Goal: Task Accomplishment & Management: Complete application form

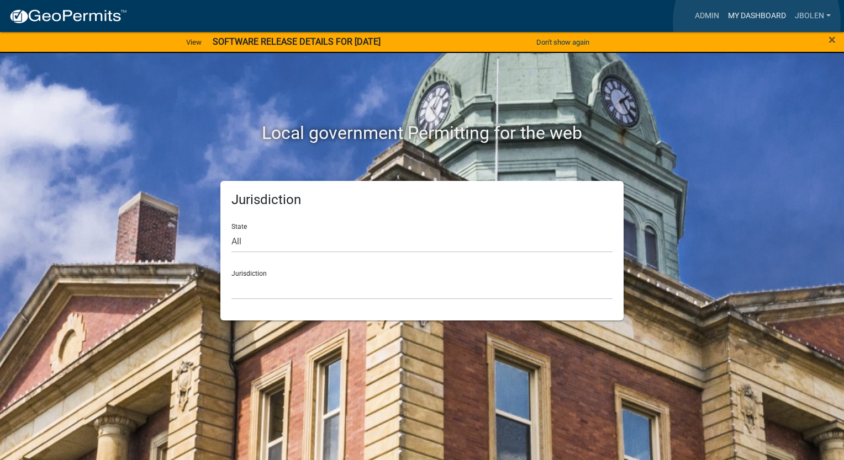
click at [756, 22] on link "My Dashboard" at bounding box center [756, 16] width 67 height 21
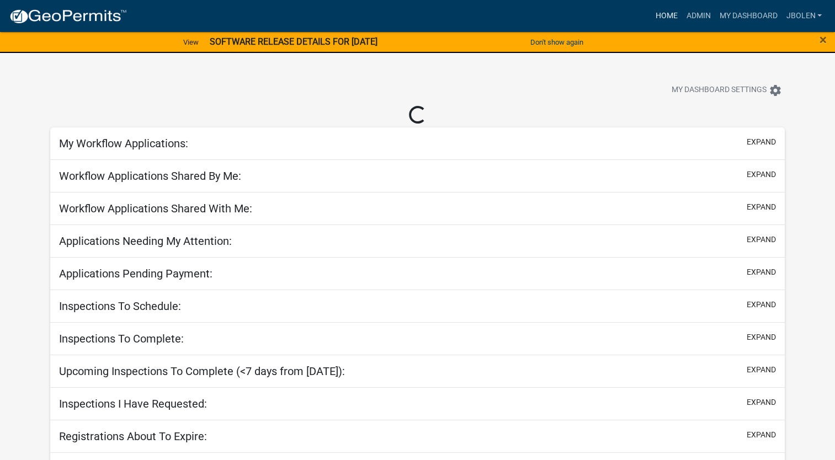
click at [661, 17] on link "Home" at bounding box center [666, 16] width 31 height 21
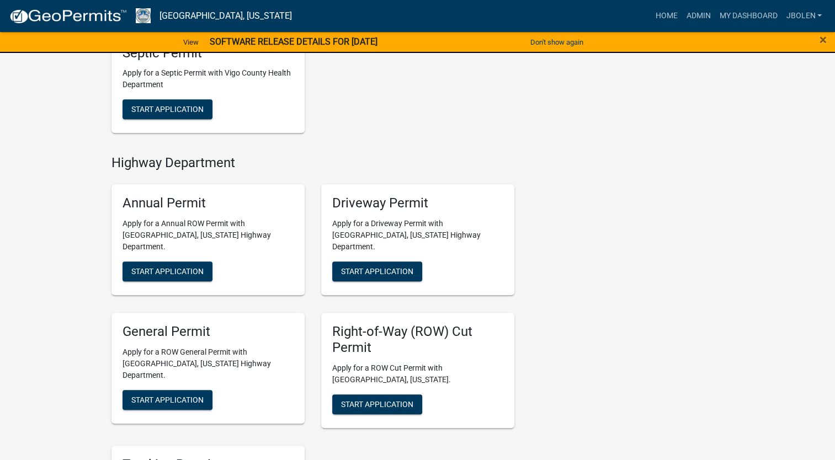
scroll to position [552, 0]
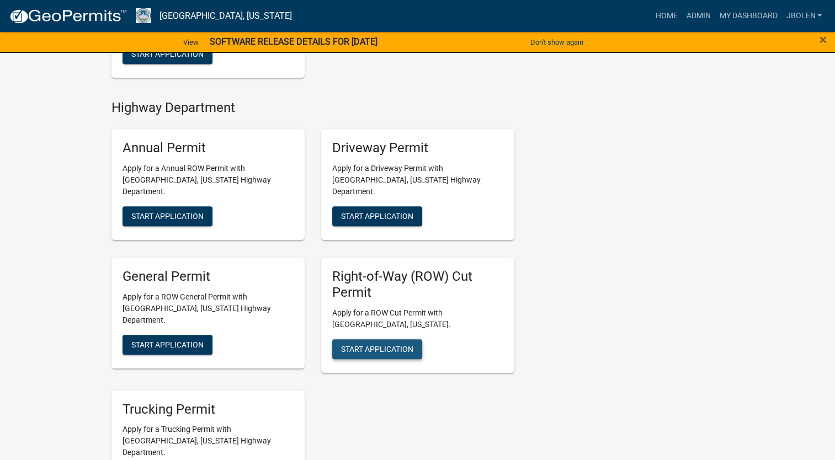
click at [404, 344] on span "Start Application" at bounding box center [377, 348] width 72 height 9
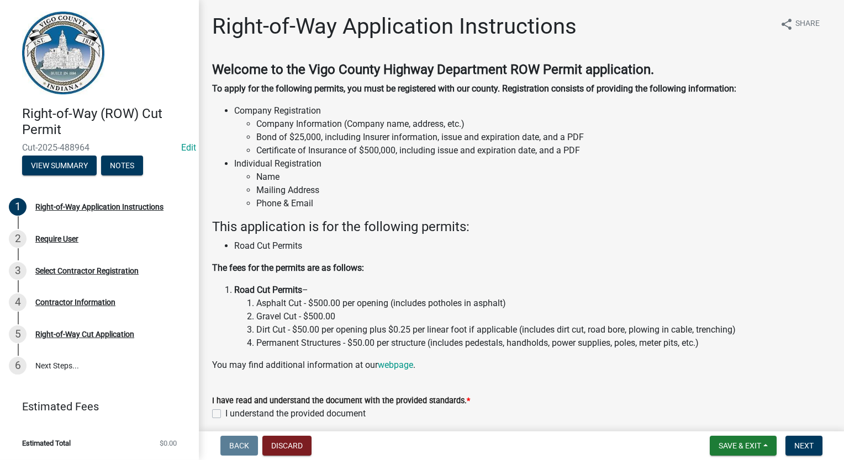
scroll to position [46, 0]
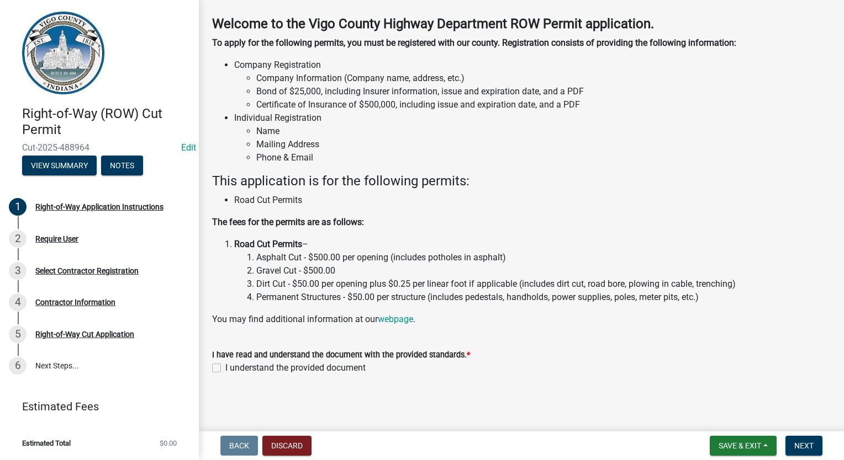
click at [225, 364] on label "I understand the provided document" at bounding box center [295, 368] width 140 height 13
click at [225, 364] on input "I understand the provided document" at bounding box center [228, 365] width 7 height 7
checkbox input "true"
click at [802, 445] on span "Next" at bounding box center [803, 446] width 19 height 9
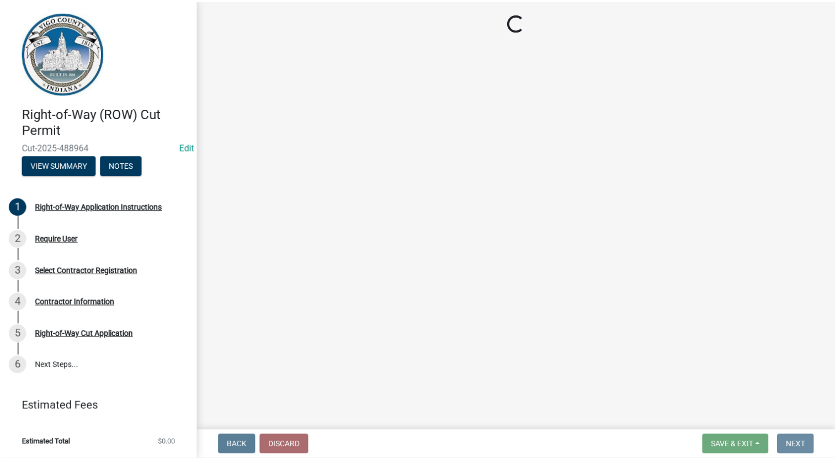
scroll to position [0, 0]
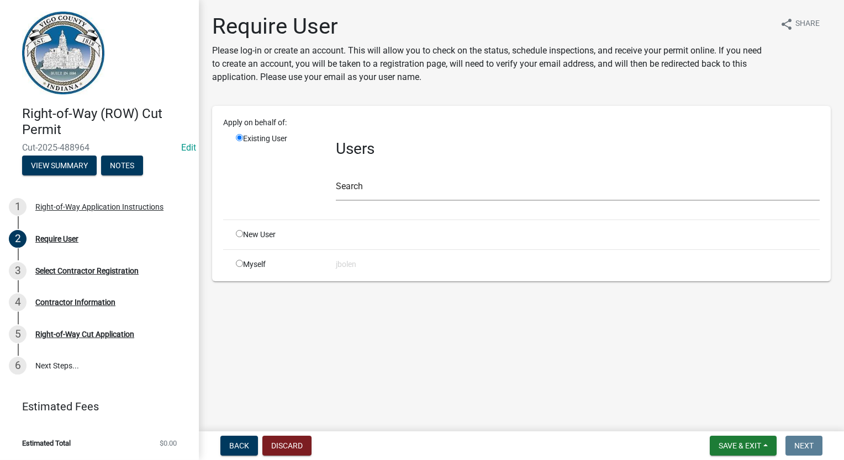
click at [239, 262] on input "radio" at bounding box center [239, 263] width 7 height 7
radio input "true"
radio input "false"
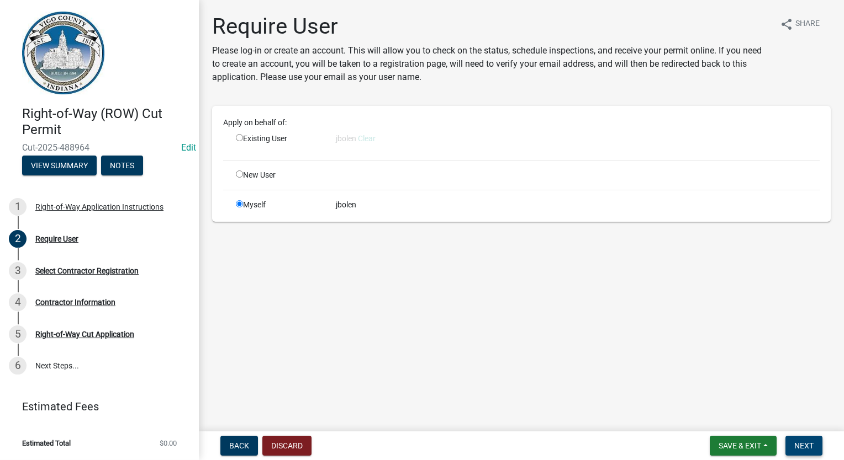
click at [798, 455] on button "Next" at bounding box center [803, 446] width 37 height 20
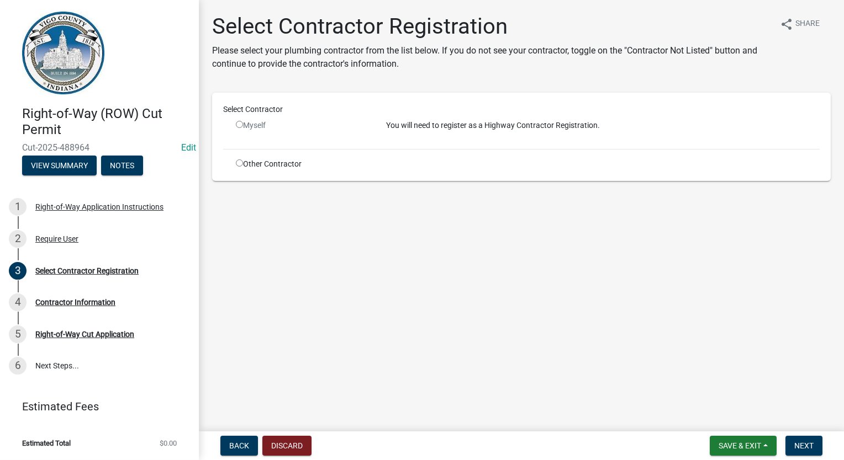
click at [238, 162] on input "radio" at bounding box center [239, 163] width 7 height 7
radio input "true"
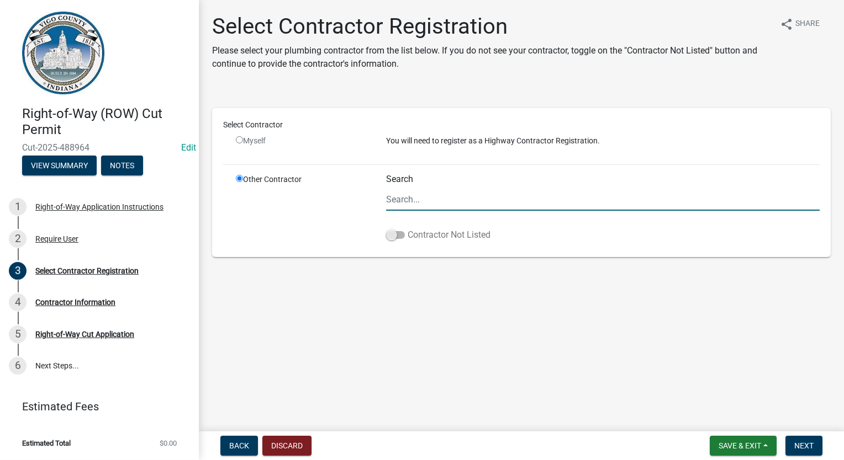
click at [391, 234] on span at bounding box center [395, 235] width 19 height 8
click at [407, 229] on input "Contractor Not Listed" at bounding box center [407, 229] width 0 height 0
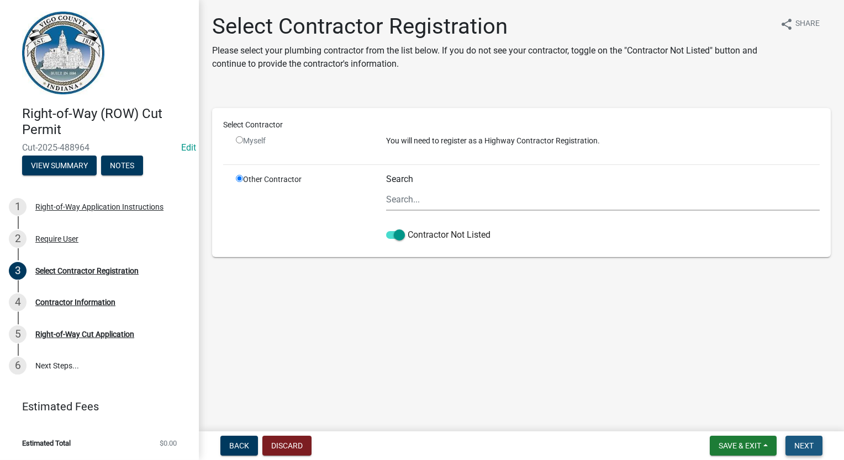
click at [807, 447] on span "Next" at bounding box center [803, 446] width 19 height 9
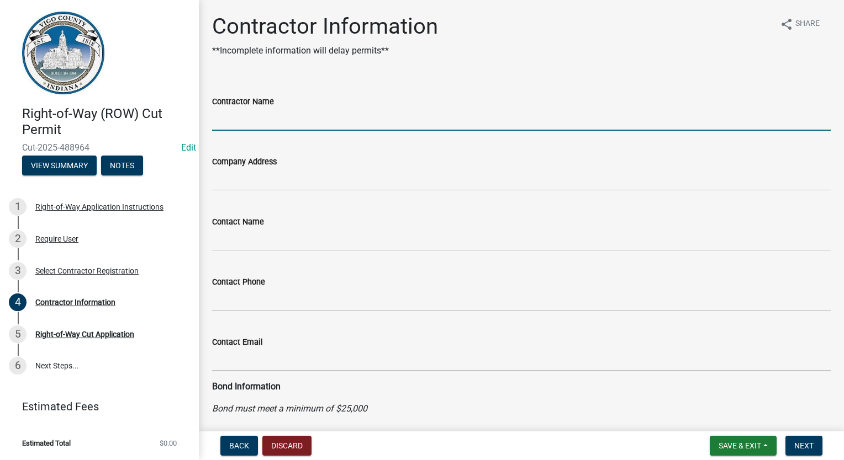
click at [246, 125] on input "Contractor Name" at bounding box center [521, 119] width 618 height 23
type input "JOINK"
click at [808, 442] on span "Next" at bounding box center [803, 446] width 19 height 9
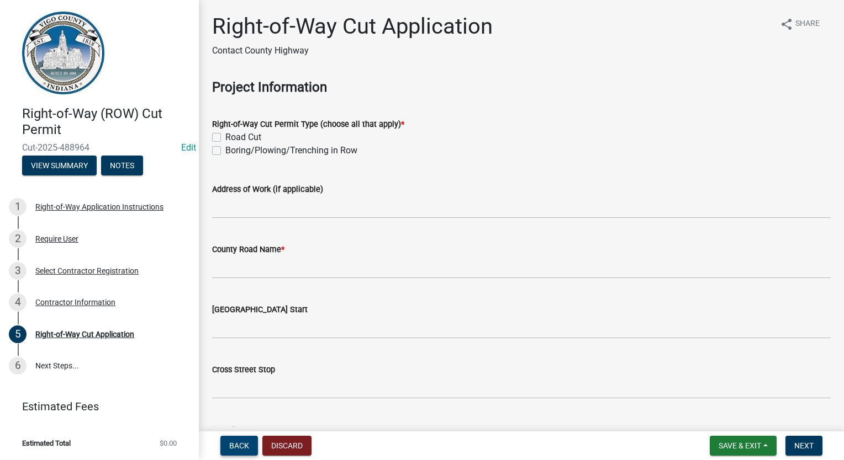
click at [240, 442] on span "Back" at bounding box center [239, 446] width 20 height 9
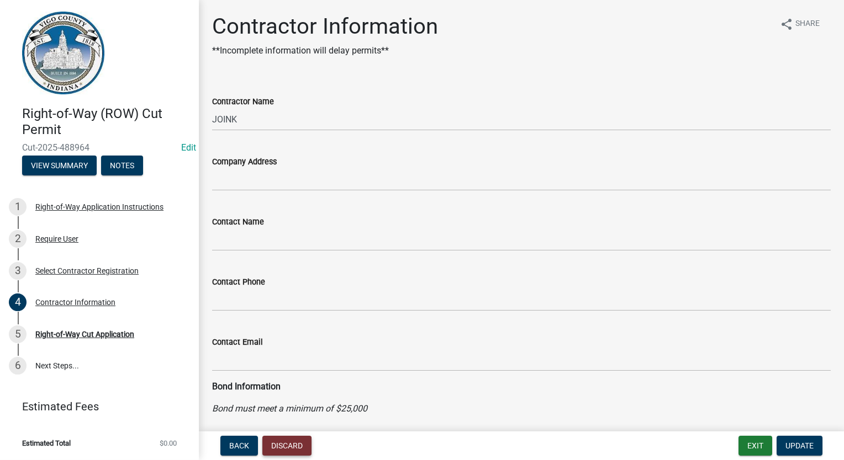
click at [294, 446] on button "Discard" at bounding box center [286, 446] width 49 height 20
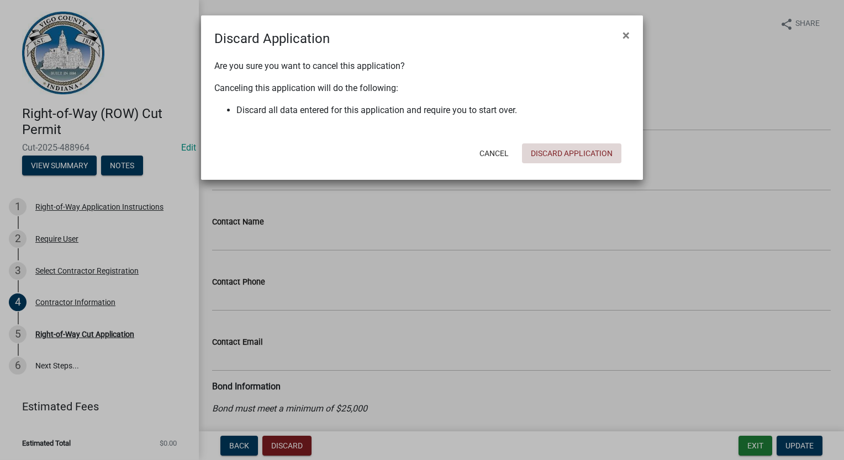
click at [568, 151] on button "Discard Application" at bounding box center [571, 154] width 99 height 20
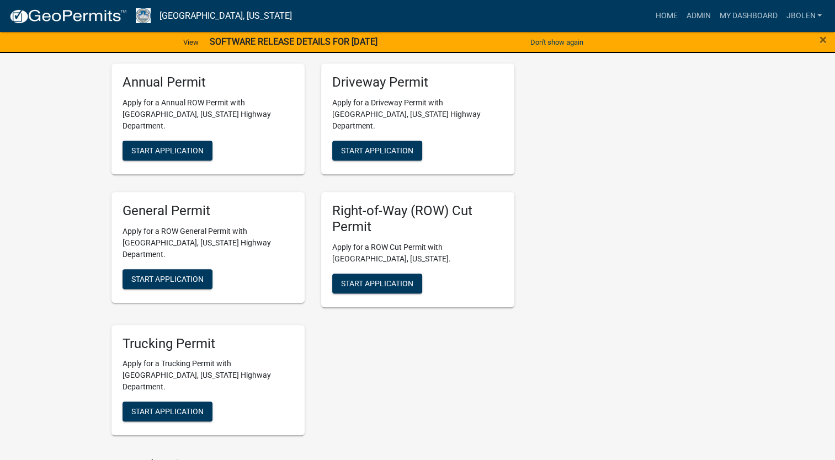
scroll to position [552, 0]
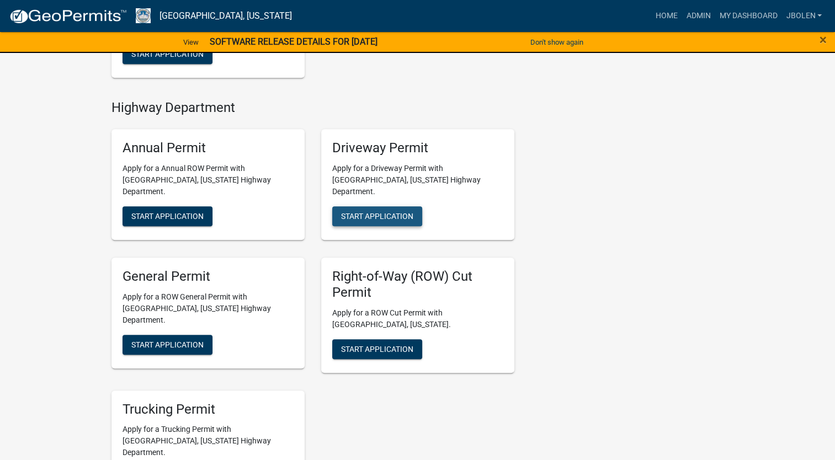
click at [363, 212] on span "Start Application" at bounding box center [377, 216] width 72 height 9
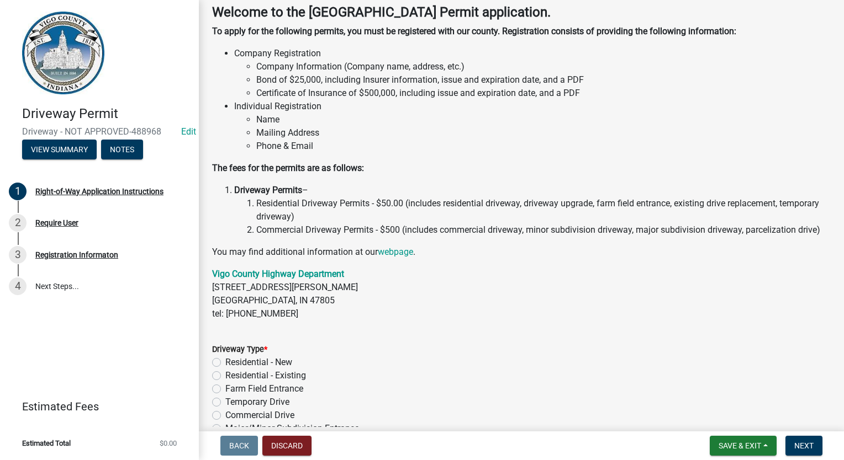
scroll to position [110, 0]
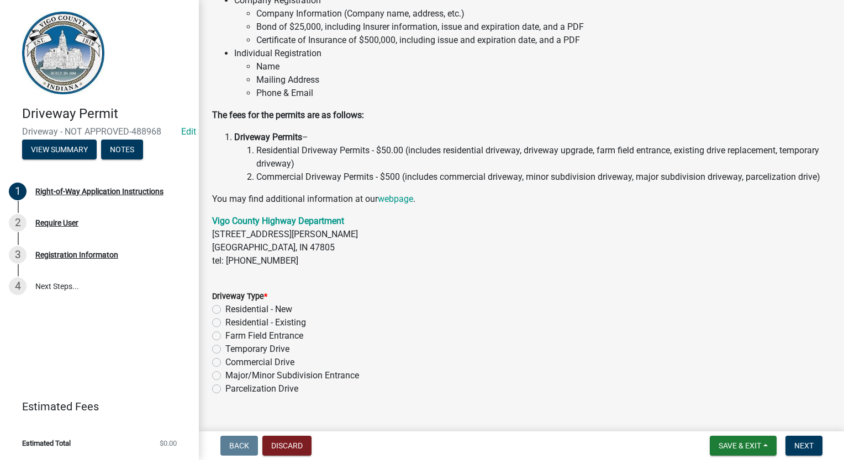
drag, startPoint x: 214, startPoint y: 326, endPoint x: 247, endPoint y: 332, distance: 33.7
click at [225, 316] on label "Residential - New" at bounding box center [258, 309] width 67 height 13
click at [225, 310] on input "Residential - New" at bounding box center [228, 306] width 7 height 7
radio input "true"
click at [807, 442] on span "Next" at bounding box center [803, 446] width 19 height 9
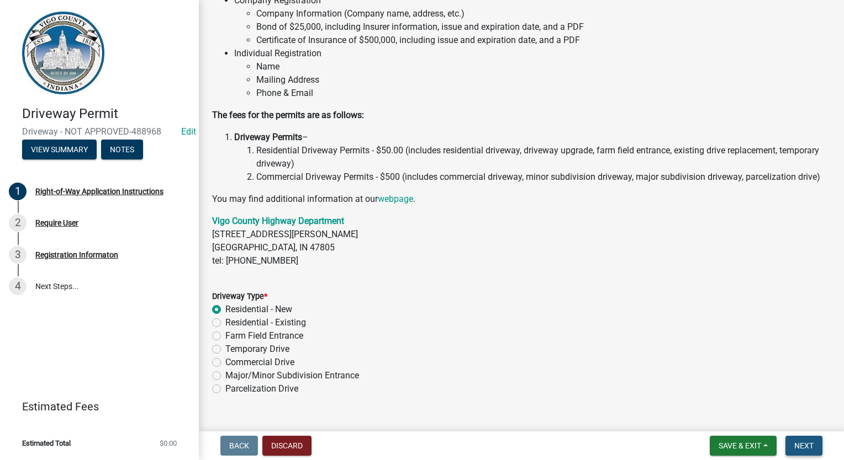
scroll to position [0, 0]
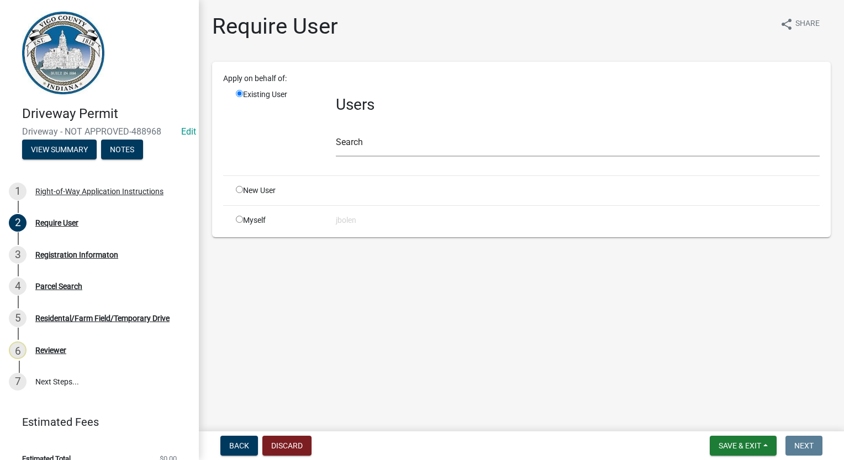
click at [241, 221] on input "radio" at bounding box center [239, 219] width 7 height 7
radio input "true"
radio input "false"
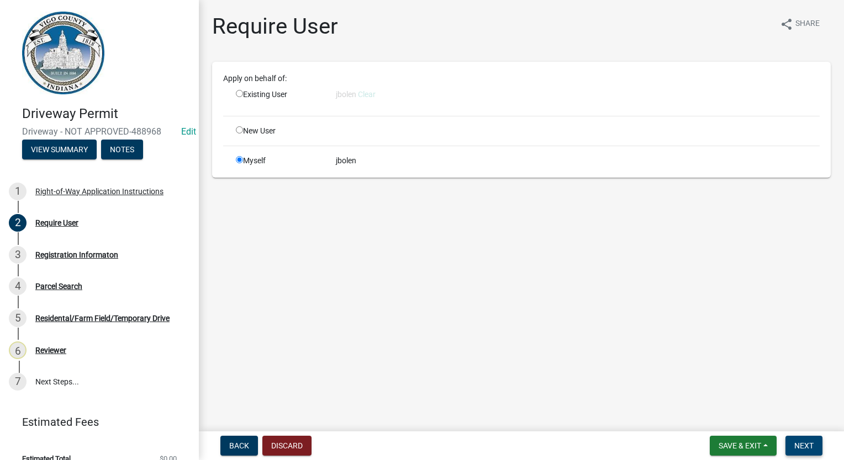
click at [812, 450] on span "Next" at bounding box center [803, 446] width 19 height 9
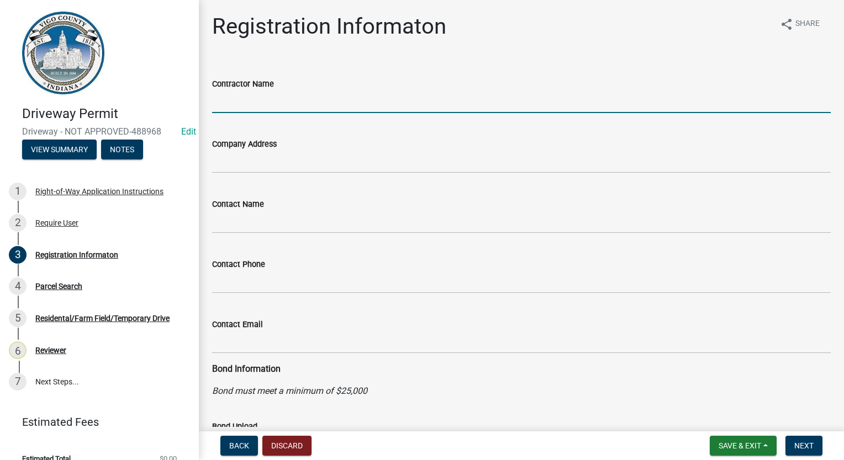
click at [272, 99] on input "Contractor Name" at bounding box center [521, 102] width 618 height 23
type input "RENOVATIVE SOLUTIONS"
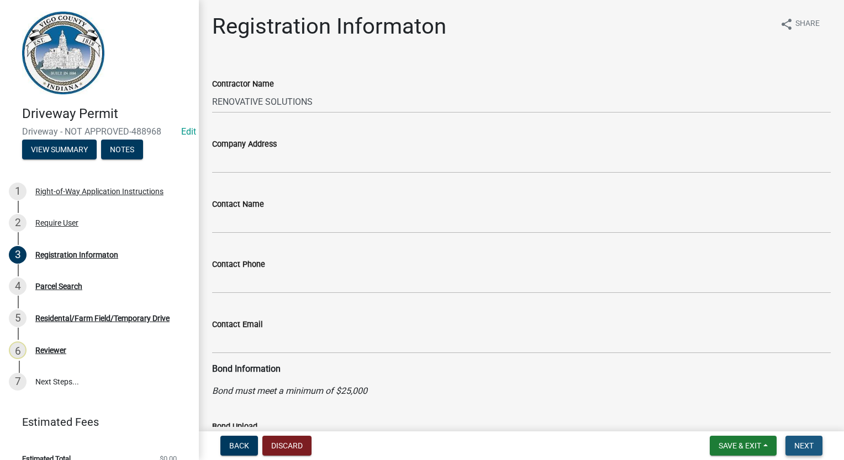
click at [803, 441] on button "Next" at bounding box center [803, 446] width 37 height 20
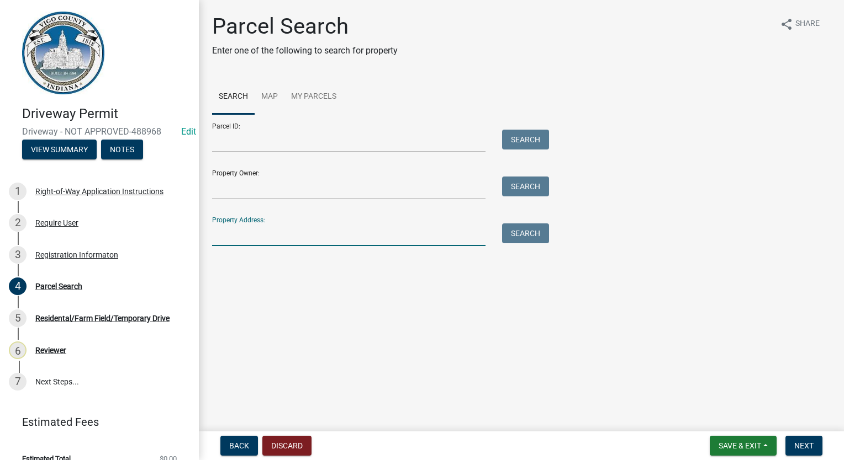
click at [300, 238] on input "Property Address:" at bounding box center [348, 235] width 273 height 23
type input "[STREET_ADDRESS]"
click at [530, 243] on button "Search" at bounding box center [525, 234] width 47 height 20
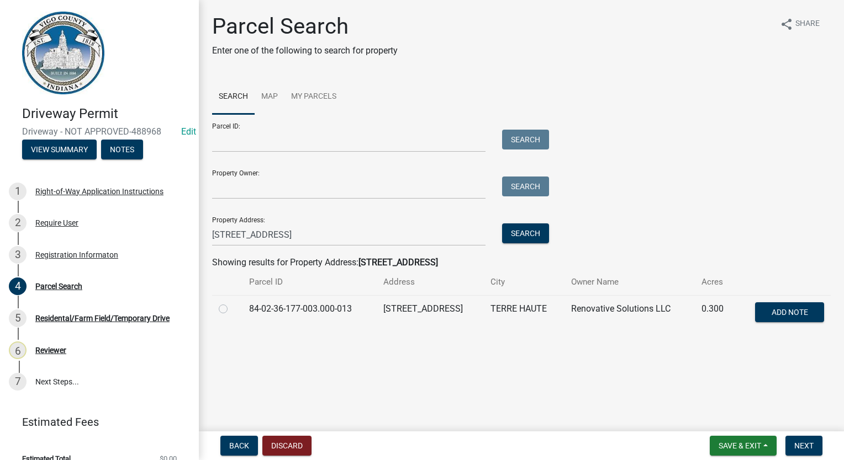
click at [232, 303] on label at bounding box center [232, 303] width 0 height 0
click at [232, 310] on input "radio" at bounding box center [235, 306] width 7 height 7
radio input "true"
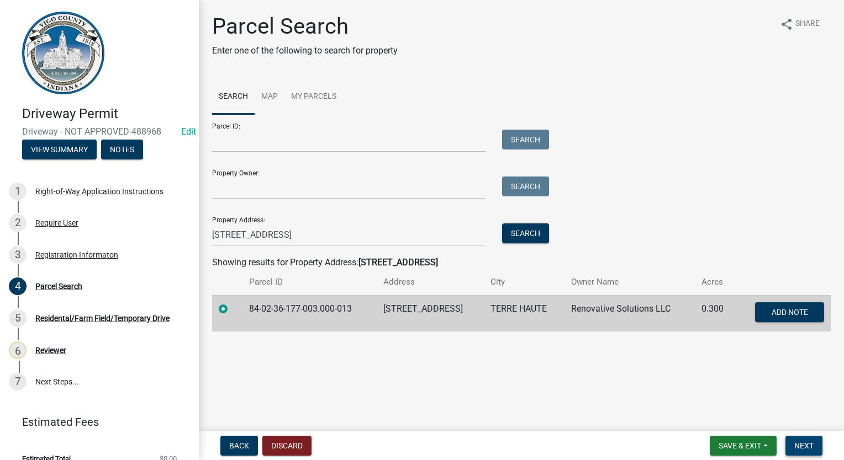
click at [812, 442] on span "Next" at bounding box center [803, 446] width 19 height 9
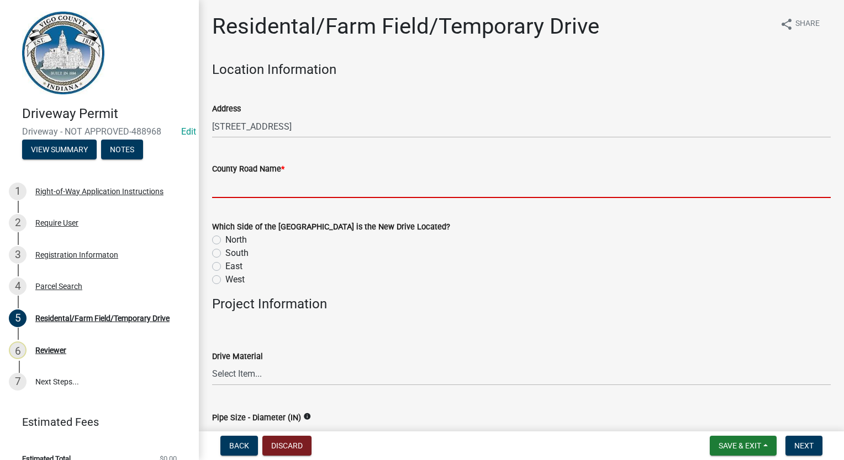
click at [220, 184] on input "County Road Name *" at bounding box center [521, 187] width 618 height 23
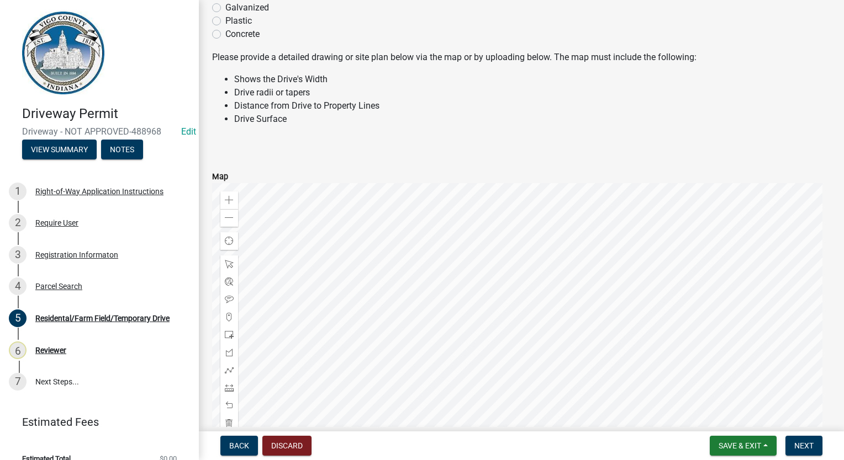
scroll to position [709, 0]
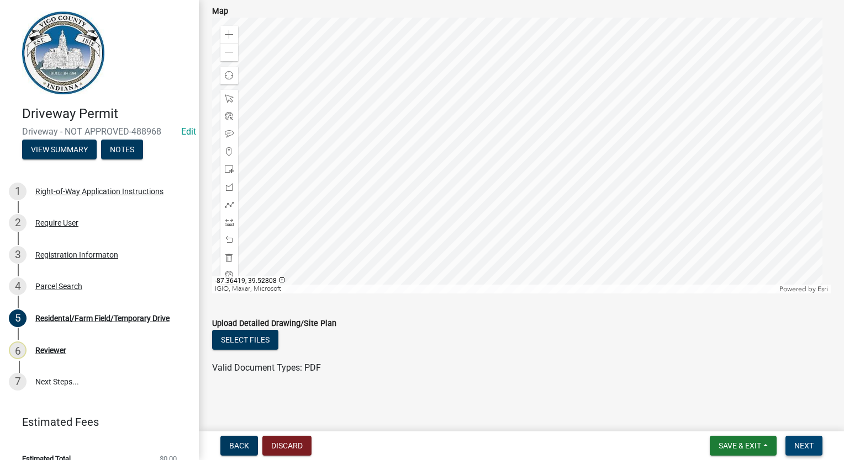
type input "E [GEOGRAPHIC_DATA]"
click at [808, 449] on span "Next" at bounding box center [803, 446] width 19 height 9
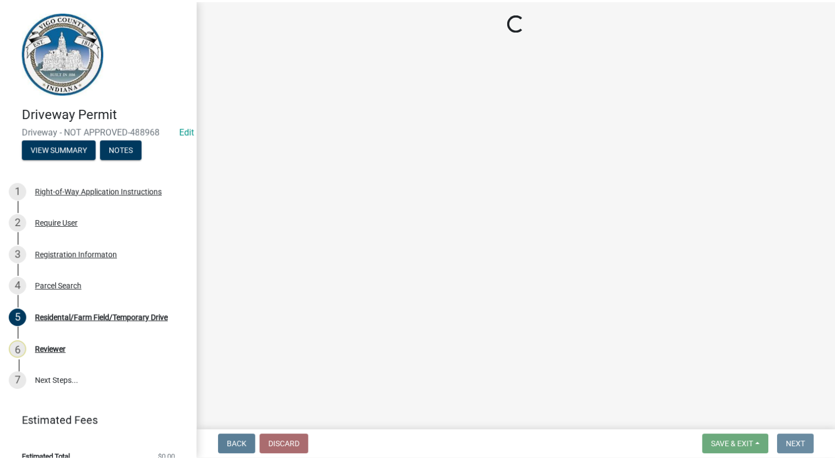
scroll to position [0, 0]
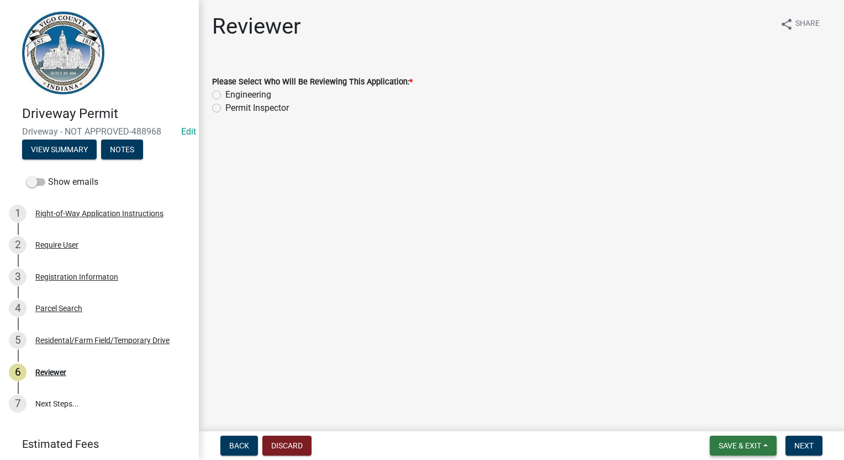
click at [749, 444] on span "Save & Exit" at bounding box center [739, 446] width 43 height 9
click at [746, 422] on button "Save & Exit" at bounding box center [732, 417] width 88 height 26
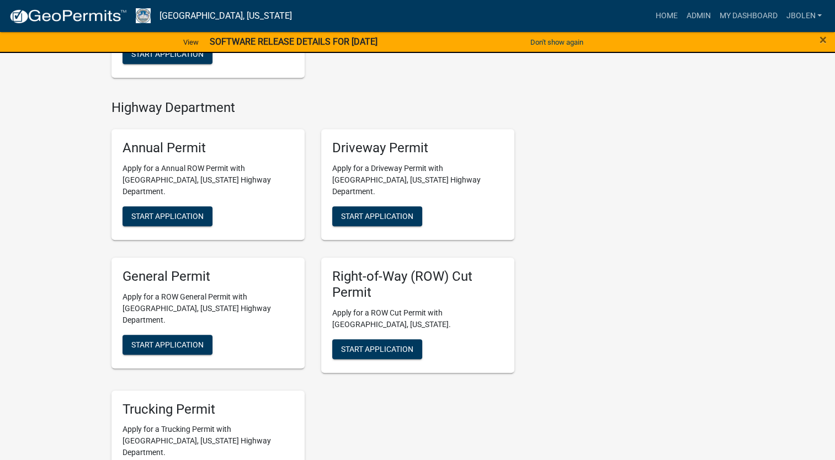
scroll to position [662, 0]
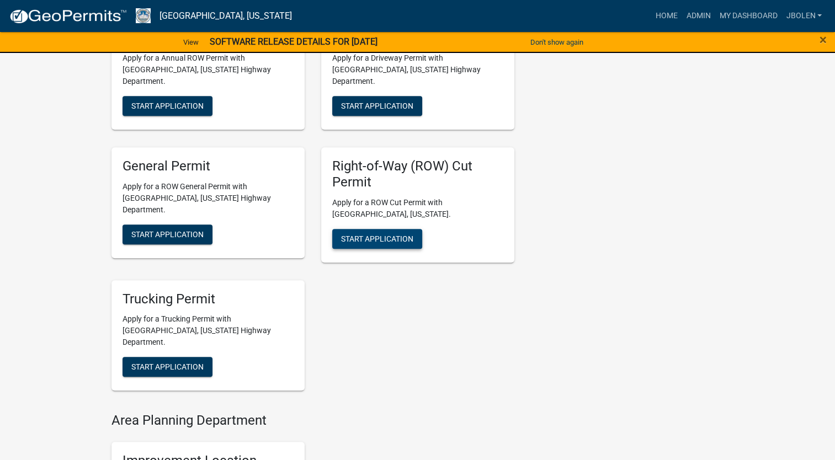
click at [366, 234] on span "Start Application" at bounding box center [377, 238] width 72 height 9
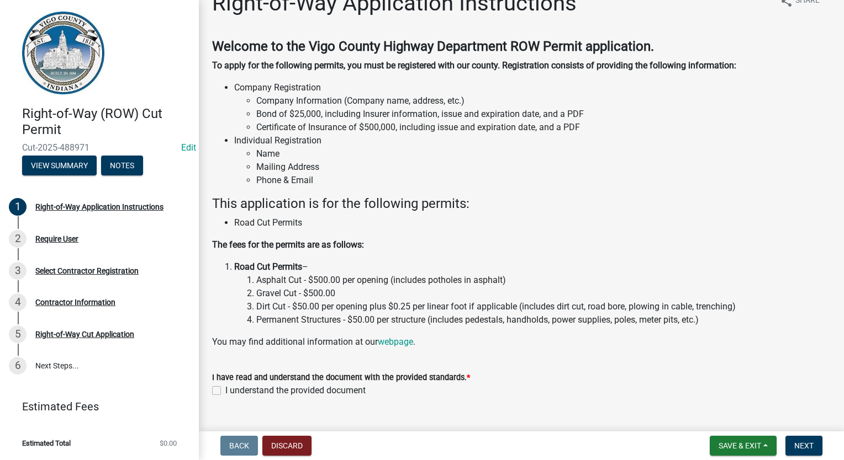
scroll to position [46, 0]
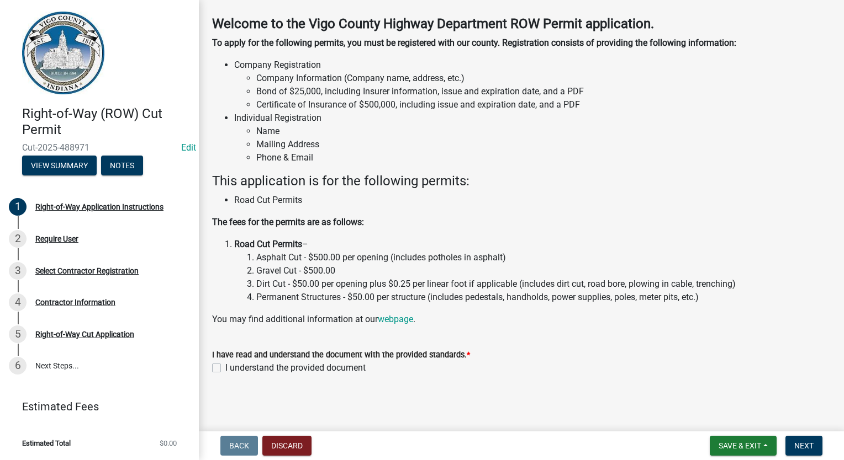
click at [225, 368] on label "I understand the provided document" at bounding box center [295, 368] width 140 height 13
click at [225, 368] on input "I understand the provided document" at bounding box center [228, 365] width 7 height 7
checkbox input "true"
click at [806, 445] on span "Next" at bounding box center [803, 446] width 19 height 9
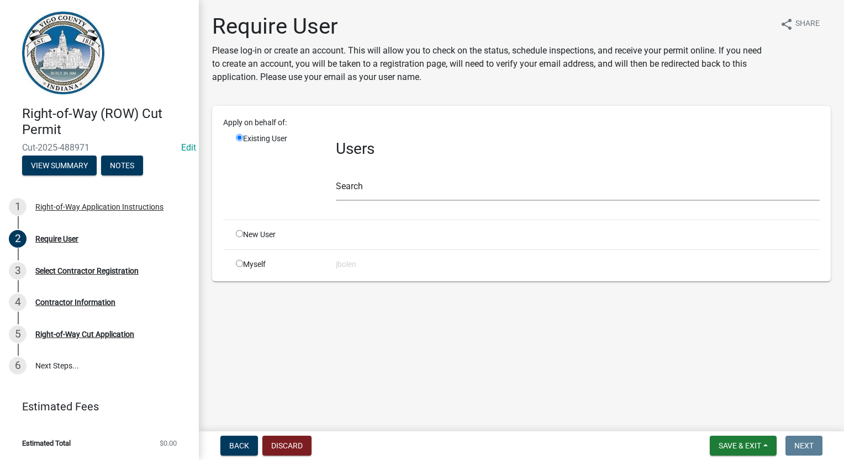
click at [238, 263] on input "radio" at bounding box center [239, 263] width 7 height 7
radio input "true"
radio input "false"
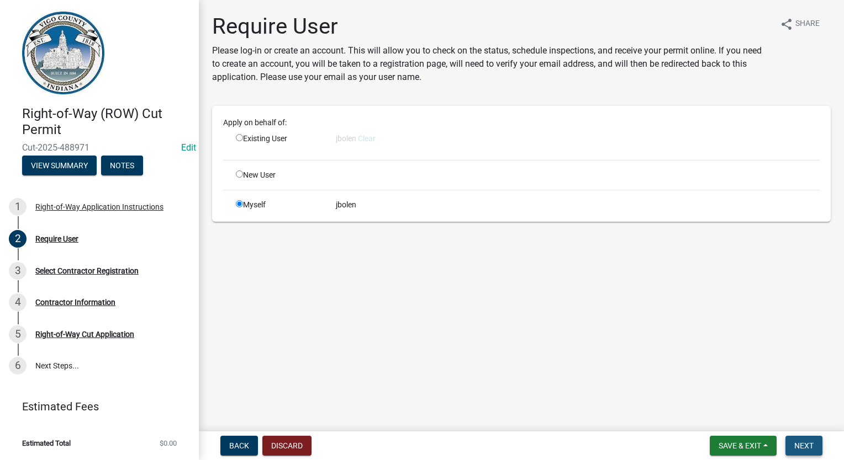
click at [796, 445] on span "Next" at bounding box center [803, 446] width 19 height 9
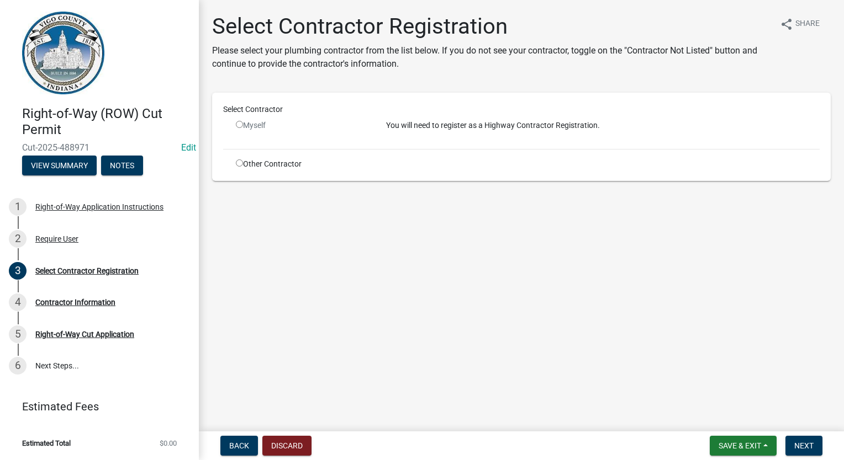
click at [238, 167] on div "Other Contractor" at bounding box center [302, 164] width 150 height 12
click at [237, 161] on input "radio" at bounding box center [239, 163] width 7 height 7
radio input "true"
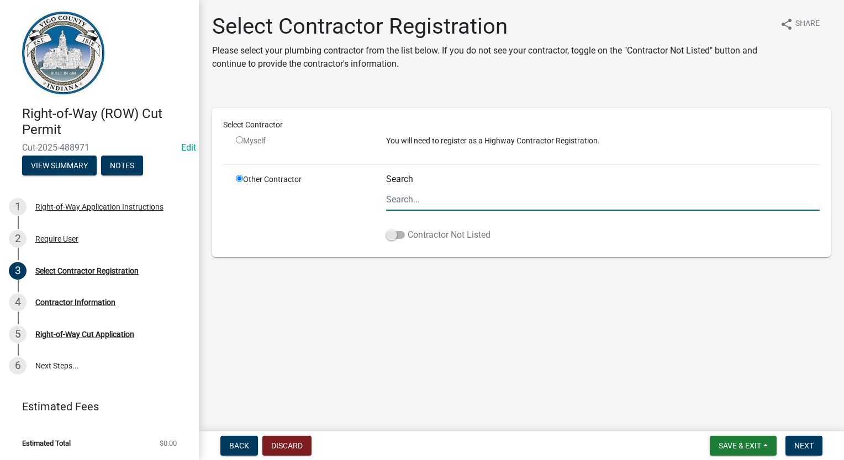
click at [393, 233] on span at bounding box center [395, 235] width 19 height 8
click at [407, 229] on input "Contractor Not Listed" at bounding box center [407, 229] width 0 height 0
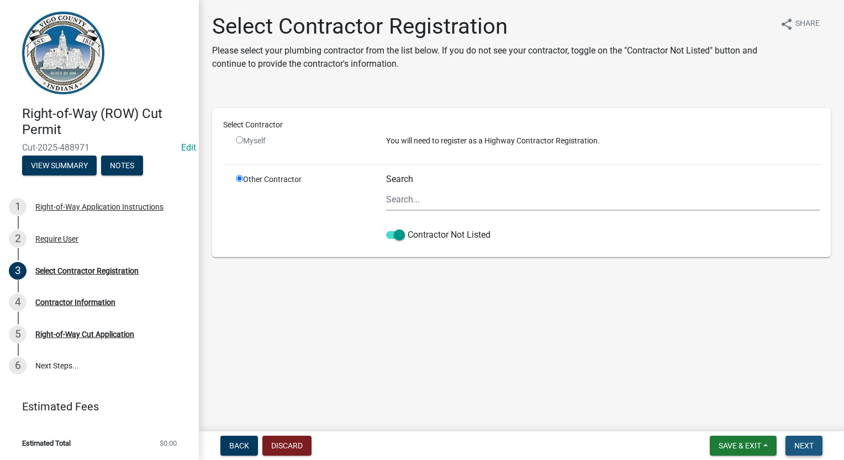
click at [813, 444] on button "Next" at bounding box center [803, 446] width 37 height 20
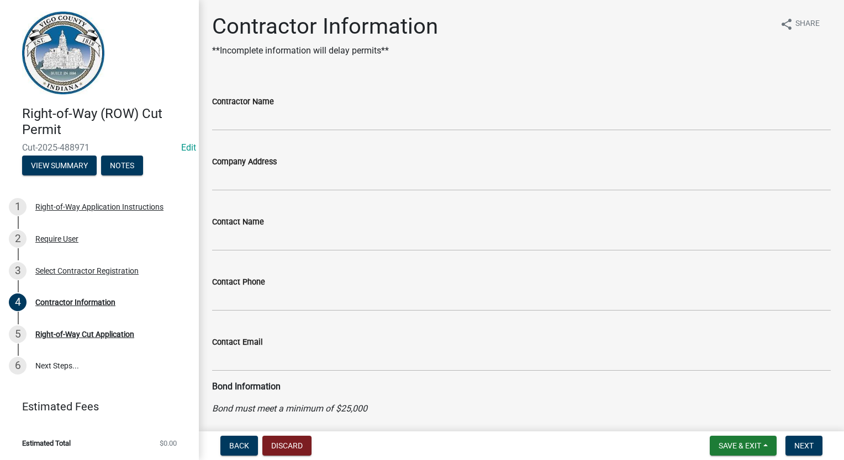
click at [227, 109] on form "Contractor Name" at bounding box center [521, 113] width 618 height 36
click at [227, 120] on input "Contractor Name" at bounding box center [521, 119] width 618 height 23
type input "JOINK"
click at [807, 434] on nav "Back Discard Save & Exit Save Save & Exit Next" at bounding box center [521, 446] width 645 height 29
drag, startPoint x: 805, startPoint y: 446, endPoint x: 815, endPoint y: 432, distance: 17.5
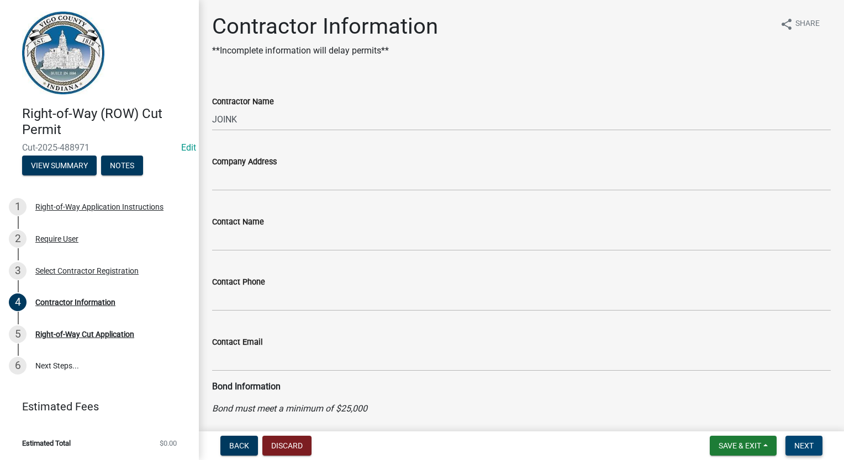
click at [805, 445] on span "Next" at bounding box center [803, 446] width 19 height 9
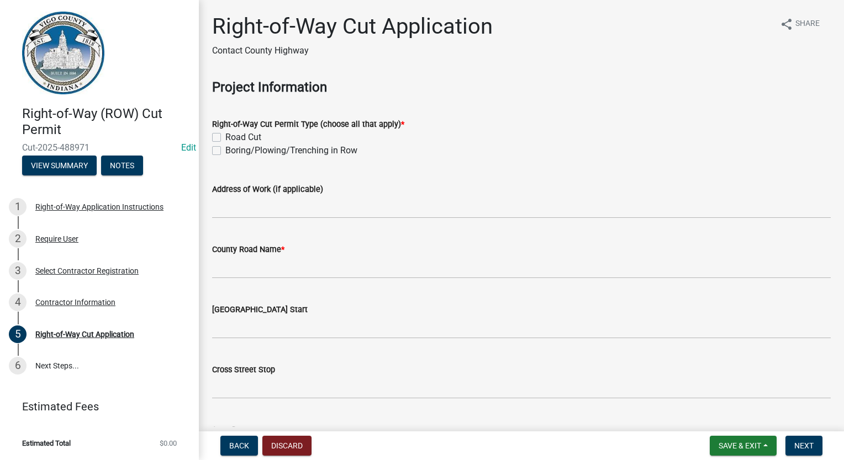
click at [217, 155] on div "Boring/Plowing/Trenching in Row" at bounding box center [521, 150] width 618 height 13
click at [225, 153] on label "Boring/Plowing/Trenching in Row" at bounding box center [291, 150] width 132 height 13
click at [225, 151] on input "Boring/Plowing/Trenching in Row" at bounding box center [228, 147] width 7 height 7
checkbox input "true"
checkbox input "false"
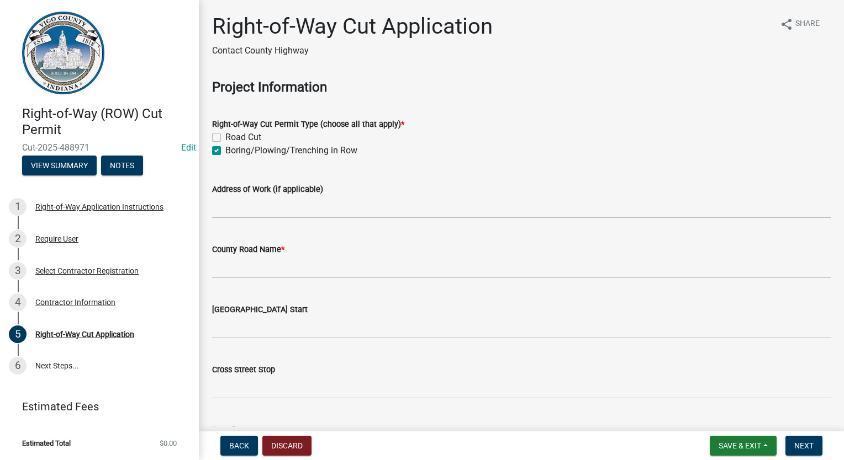
checkbox input "true"
click at [223, 198] on input "Address of Work (if applicable)" at bounding box center [521, 207] width 618 height 23
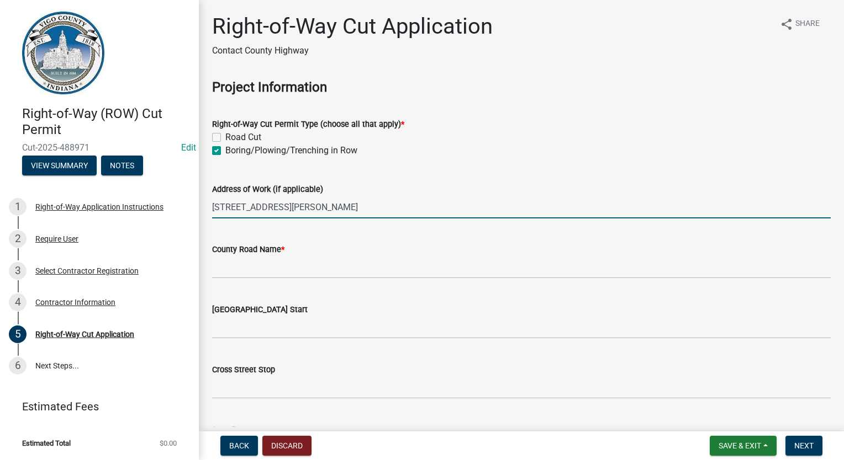
type input "[STREET_ADDRESS][PERSON_NAME]"
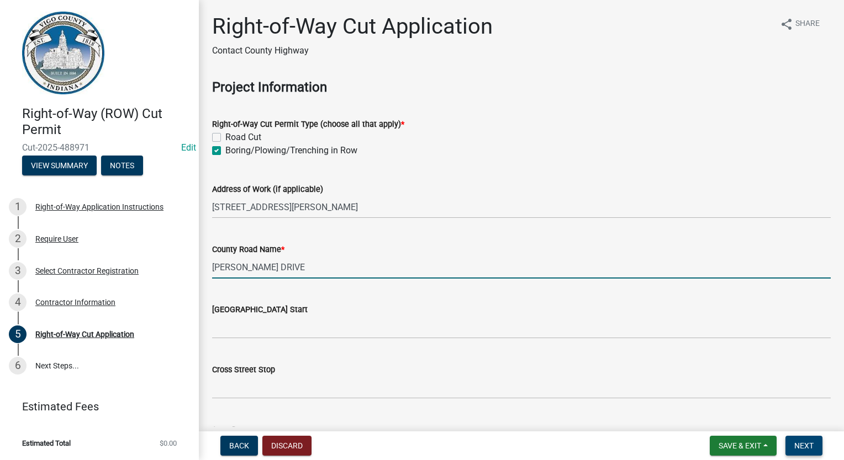
type input "[PERSON_NAME] DRIVE"
click at [807, 446] on span "Next" at bounding box center [803, 446] width 19 height 9
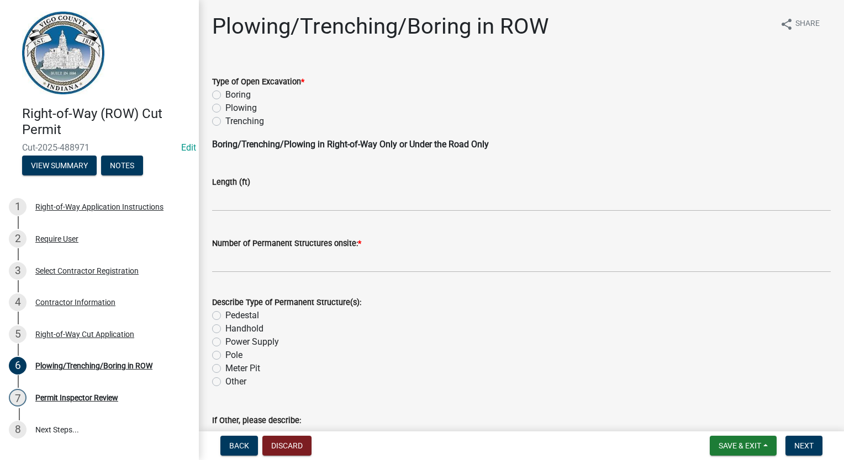
click at [225, 92] on label "Boring" at bounding box center [237, 94] width 25 height 13
click at [225, 92] on input "Boring" at bounding box center [228, 91] width 7 height 7
radio input "true"
click at [232, 197] on input "text" at bounding box center [521, 200] width 618 height 23
click at [477, 305] on div "Describe Type of Permanent Structure(s):" at bounding box center [521, 302] width 618 height 13
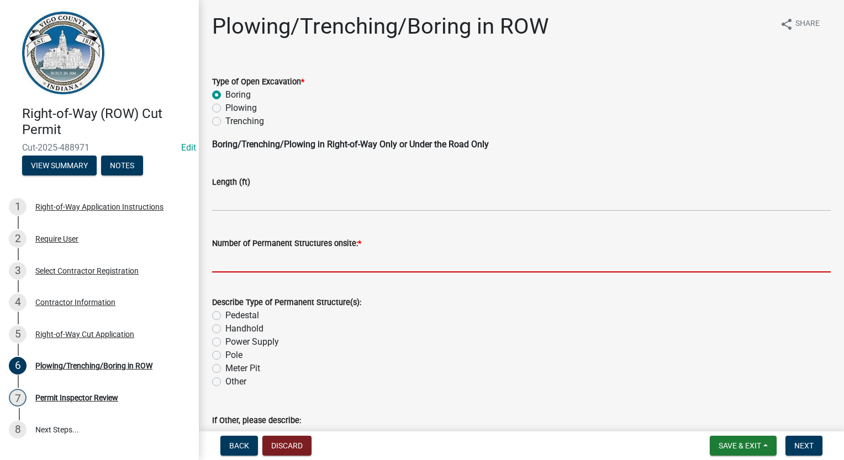
click at [446, 267] on input "text" at bounding box center [521, 261] width 618 height 23
type input "0"
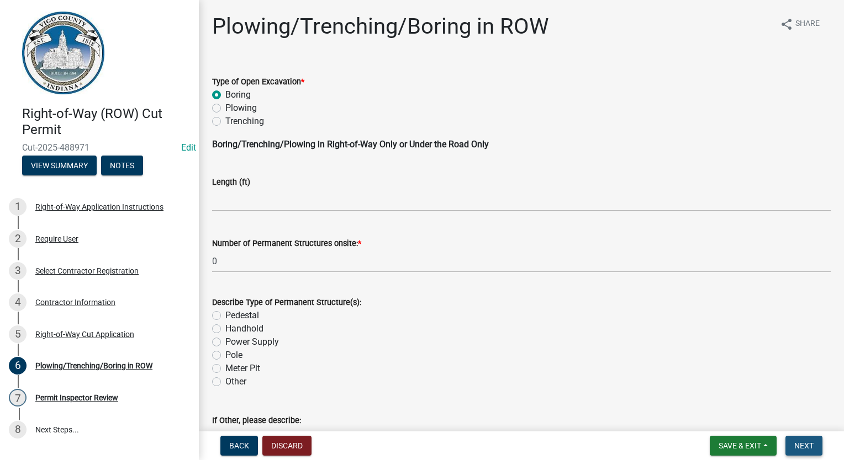
click at [789, 441] on button "Next" at bounding box center [803, 446] width 37 height 20
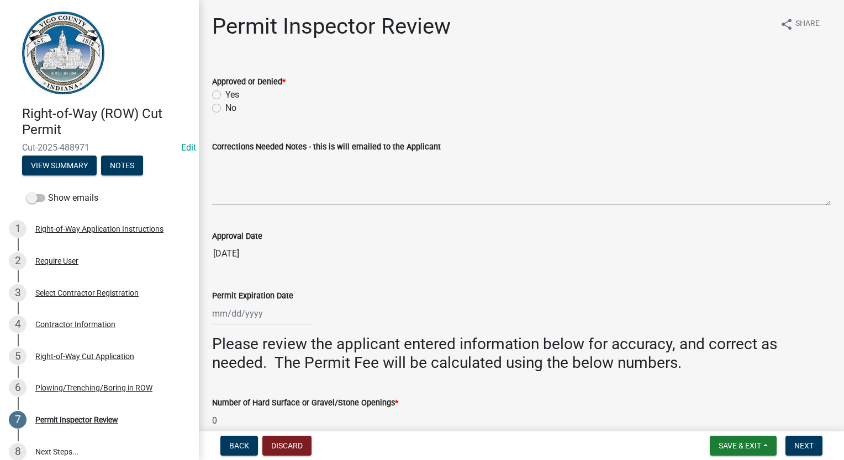
click at [221, 94] on div "Yes" at bounding box center [521, 94] width 618 height 13
click at [211, 98] on div "Approved or Denied * Yes No" at bounding box center [521, 88] width 635 height 53
click at [225, 96] on label "Yes" at bounding box center [232, 94] width 14 height 13
click at [225, 96] on input "Yes" at bounding box center [228, 91] width 7 height 7
radio input "true"
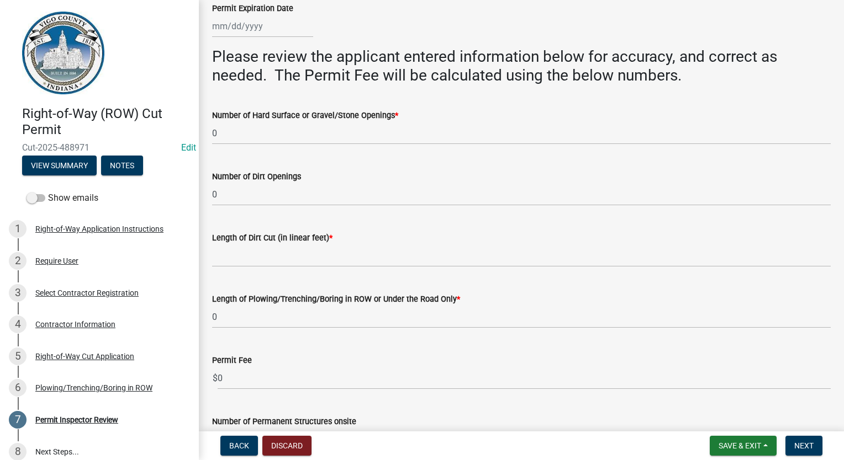
scroll to position [386, 0]
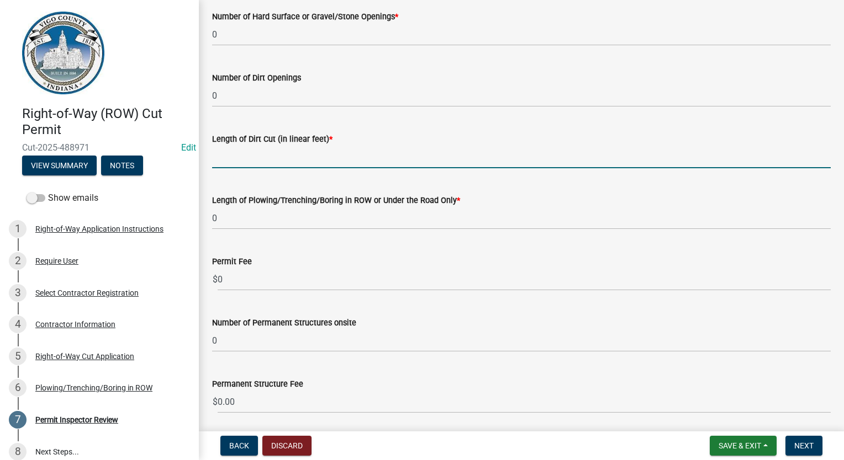
click at [284, 152] on input "Length of Dirt Cut (in linear feet) *" at bounding box center [521, 157] width 618 height 23
type input "0"
select select "10"
select select "2025"
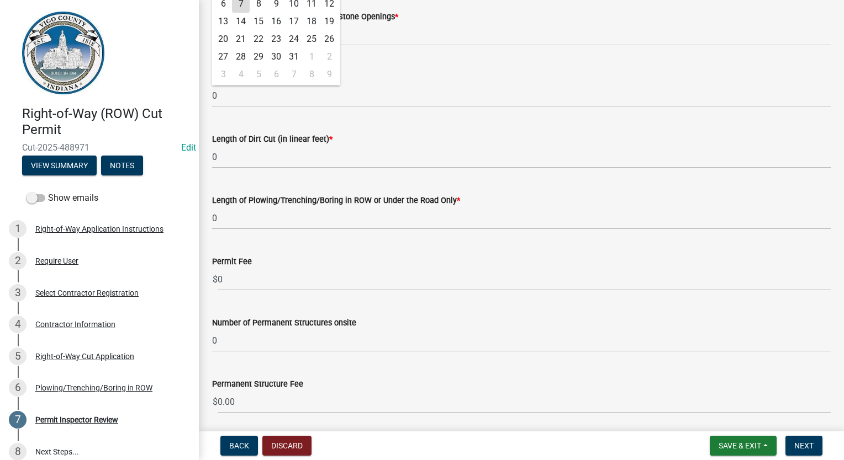
scroll to position [124, 0]
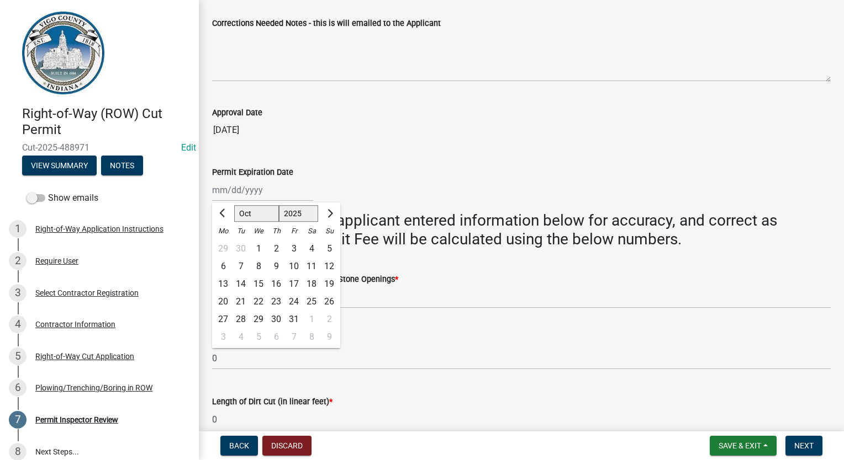
click at [565, 162] on div "Permit Expiration Date [PERSON_NAME] Apr [PERSON_NAME][DATE] Sep Oct Nov [DATE]…" at bounding box center [521, 175] width 618 height 51
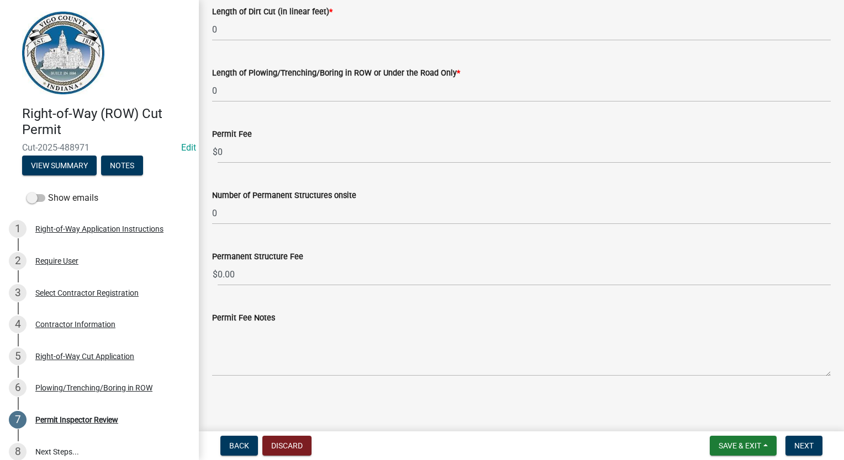
scroll to position [515, 0]
click at [804, 448] on span "Next" at bounding box center [803, 446] width 19 height 9
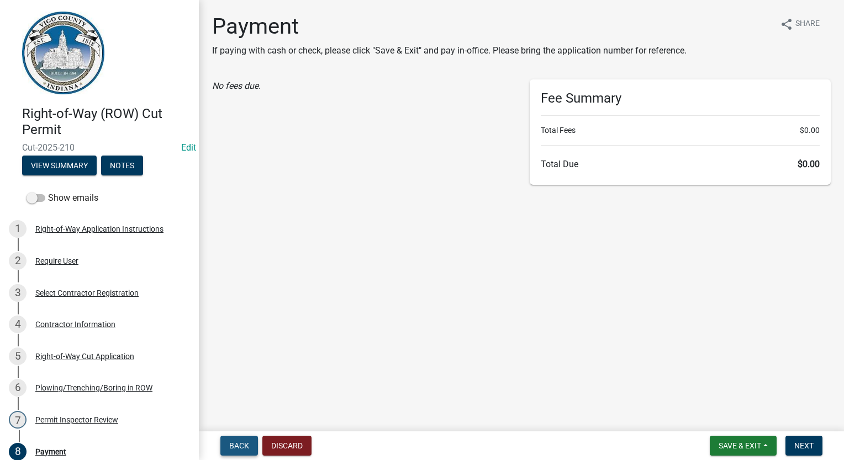
click at [230, 443] on span "Back" at bounding box center [239, 446] width 20 height 9
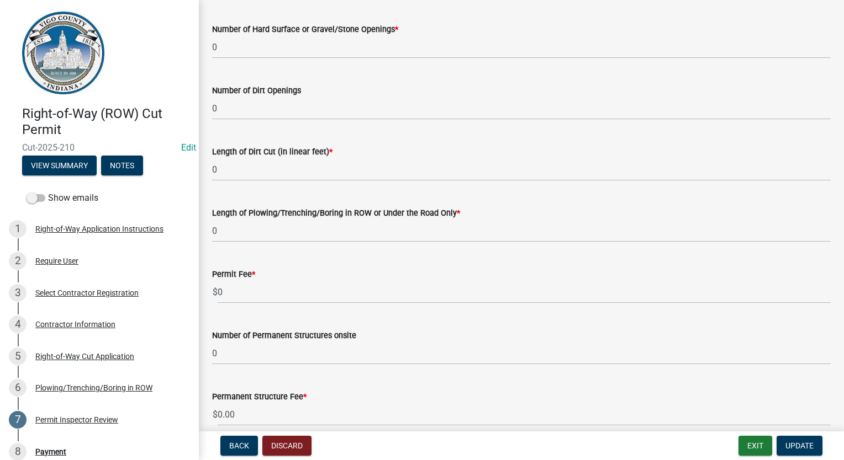
scroll to position [386, 0]
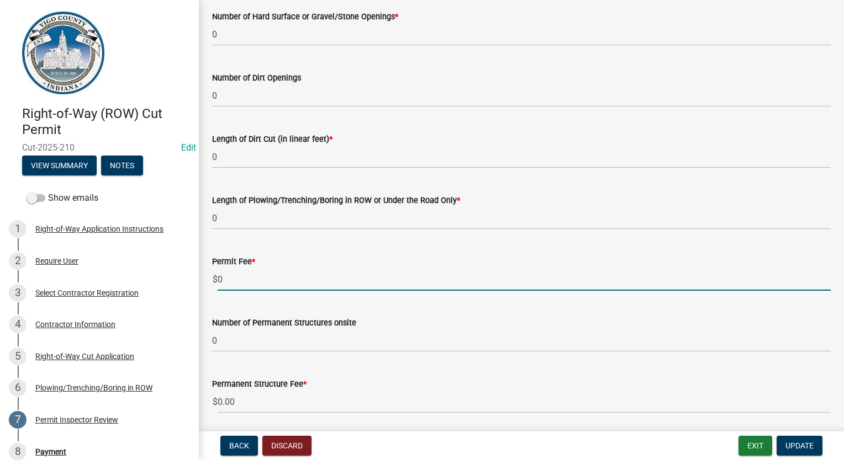
click at [280, 285] on input "0" at bounding box center [524, 279] width 613 height 23
type input "30.00"
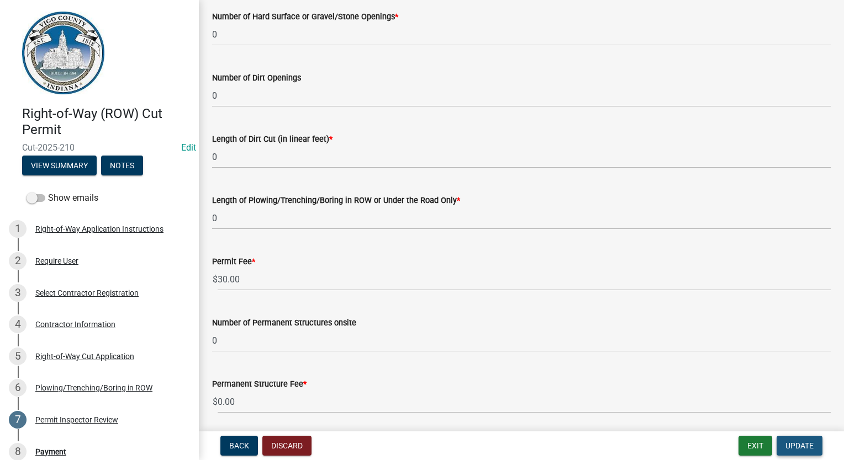
click at [807, 451] on button "Update" at bounding box center [799, 446] width 46 height 20
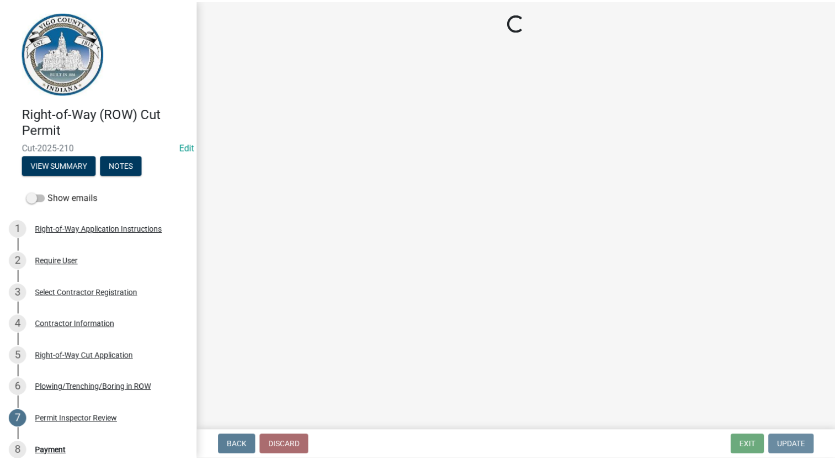
scroll to position [0, 0]
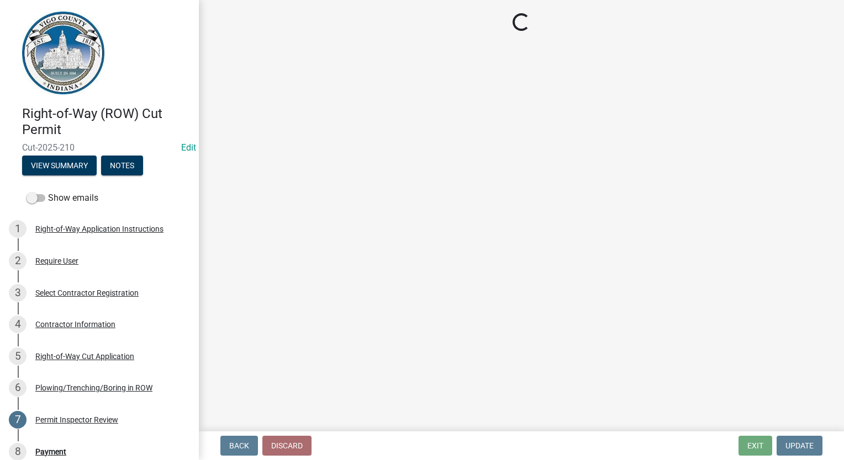
select select "2: 1"
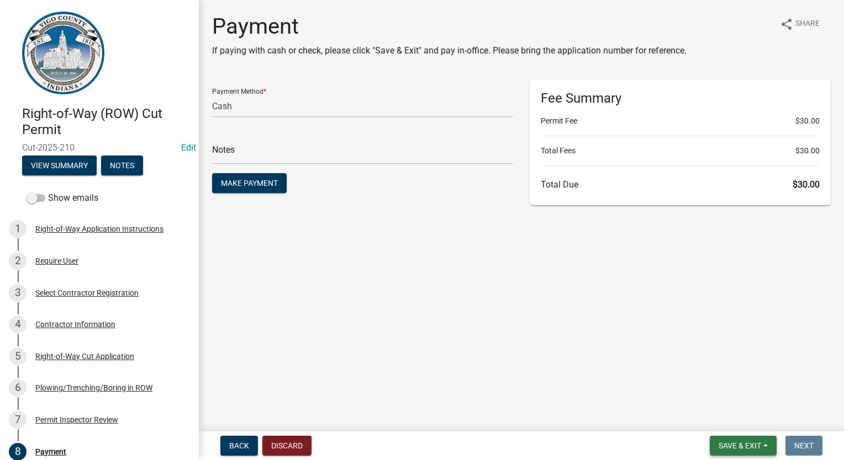
click at [720, 451] on button "Save & Exit" at bounding box center [742, 446] width 67 height 20
click at [733, 419] on button "Save & Exit" at bounding box center [732, 417] width 88 height 26
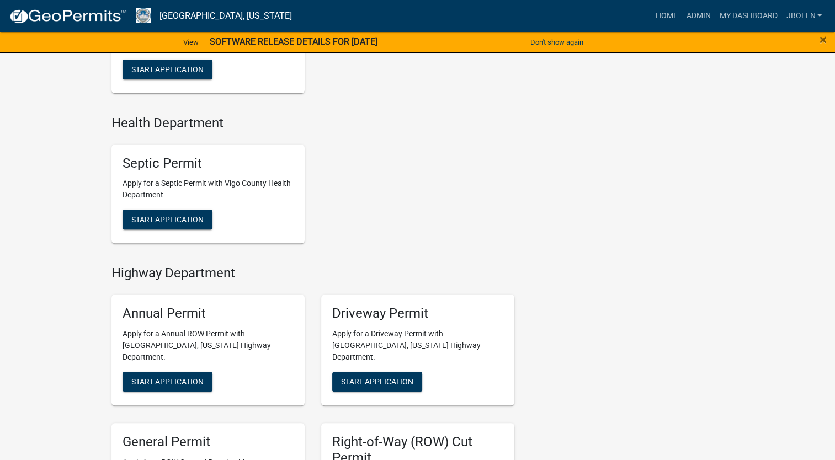
scroll to position [662, 0]
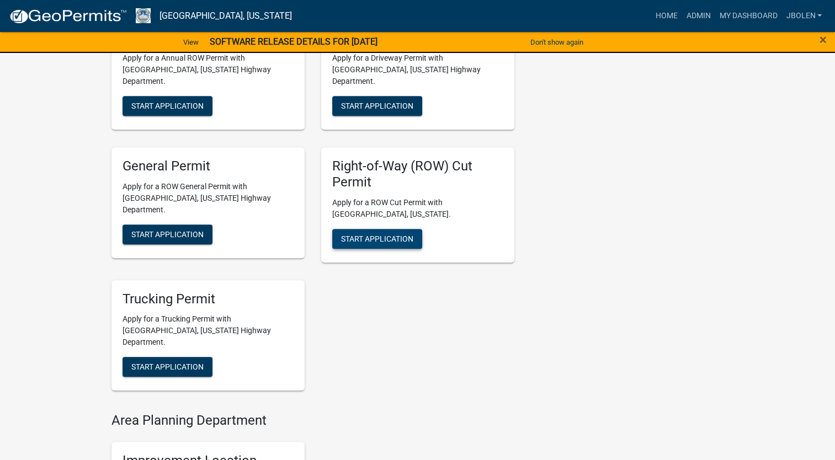
click at [399, 234] on span "Start Application" at bounding box center [377, 238] width 72 height 9
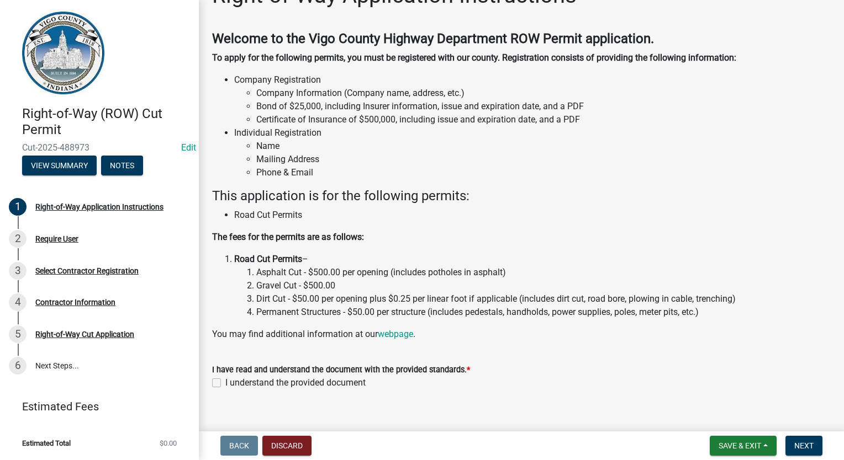
scroll to position [46, 0]
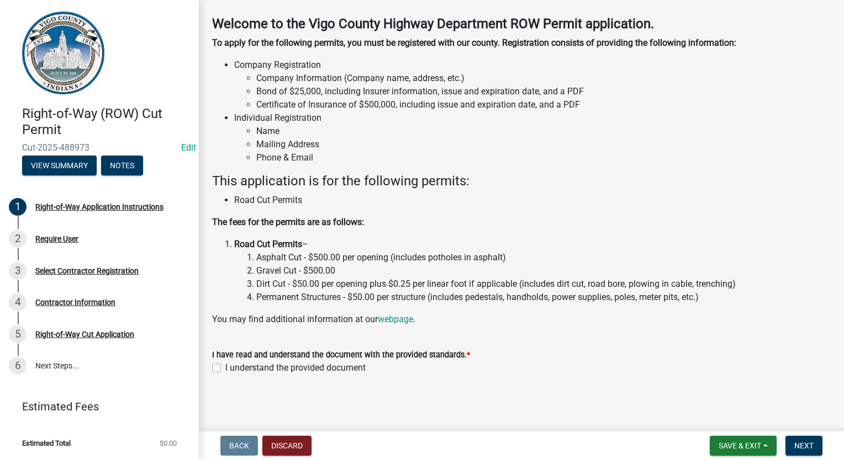
click at [225, 364] on label "I understand the provided document" at bounding box center [295, 368] width 140 height 13
click at [225, 364] on input "I understand the provided document" at bounding box center [228, 365] width 7 height 7
checkbox input "true"
click at [813, 446] on button "Next" at bounding box center [803, 446] width 37 height 20
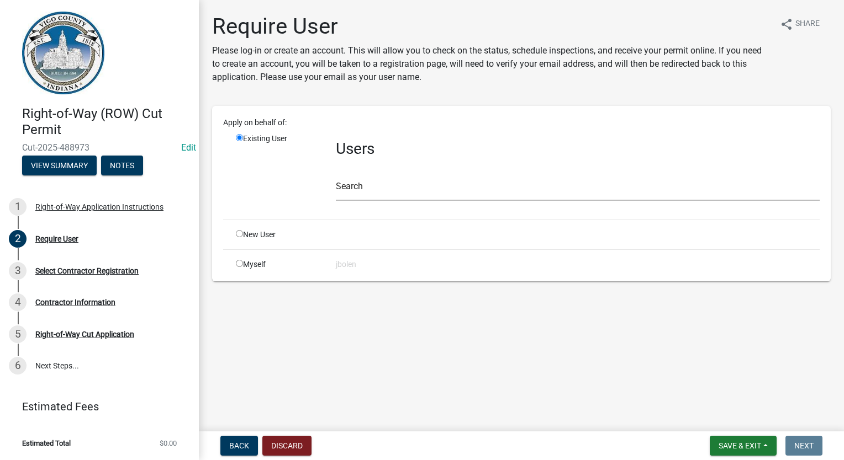
click at [242, 263] on input "radio" at bounding box center [239, 263] width 7 height 7
radio input "true"
radio input "false"
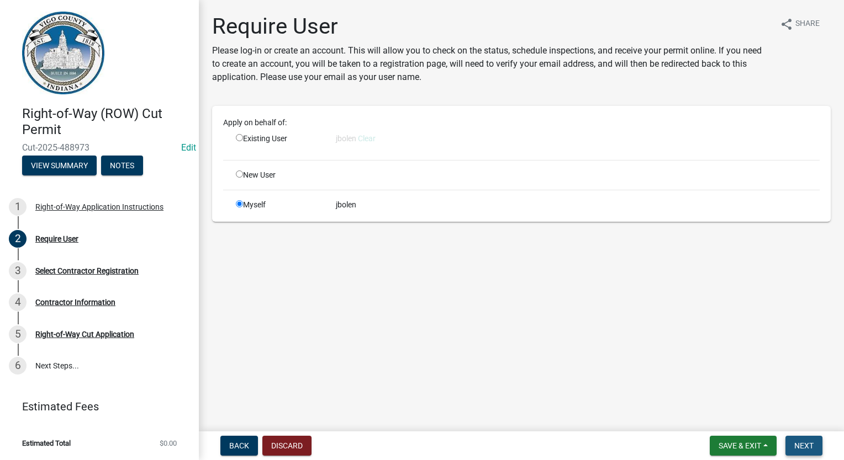
click at [820, 447] on button "Next" at bounding box center [803, 446] width 37 height 20
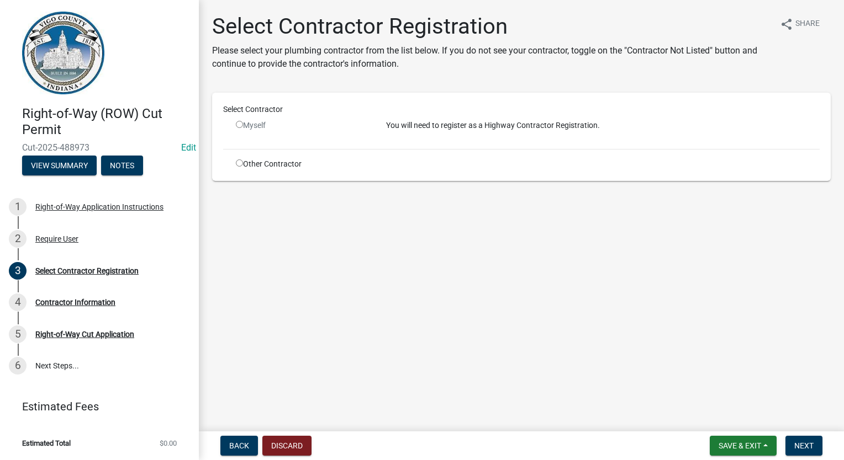
click at [238, 162] on input "radio" at bounding box center [239, 163] width 7 height 7
radio input "true"
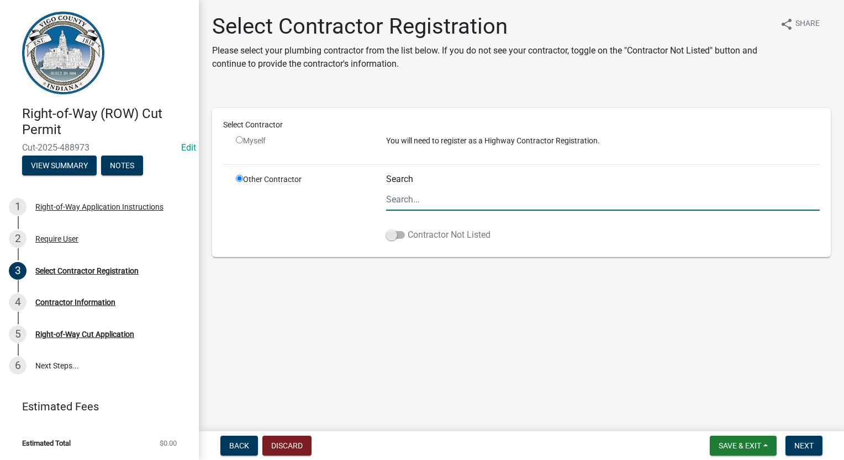
click at [387, 238] on span at bounding box center [395, 235] width 19 height 8
click at [407, 229] on input "Contractor Not Listed" at bounding box center [407, 229] width 0 height 0
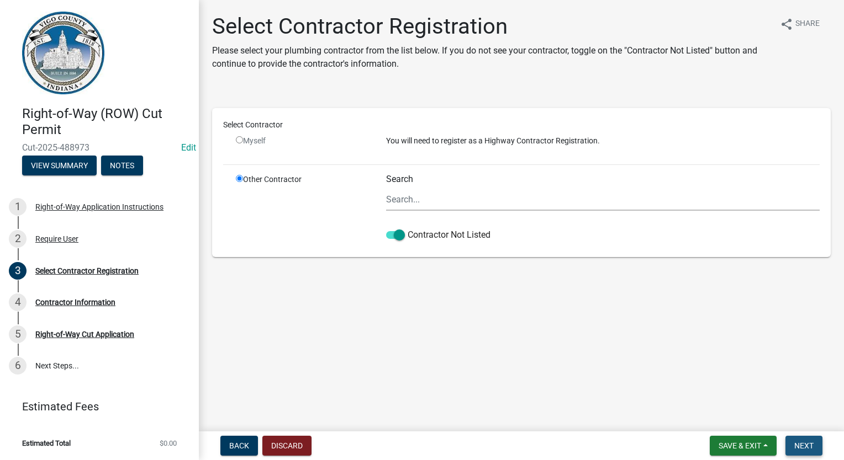
click at [809, 444] on span "Next" at bounding box center [803, 446] width 19 height 9
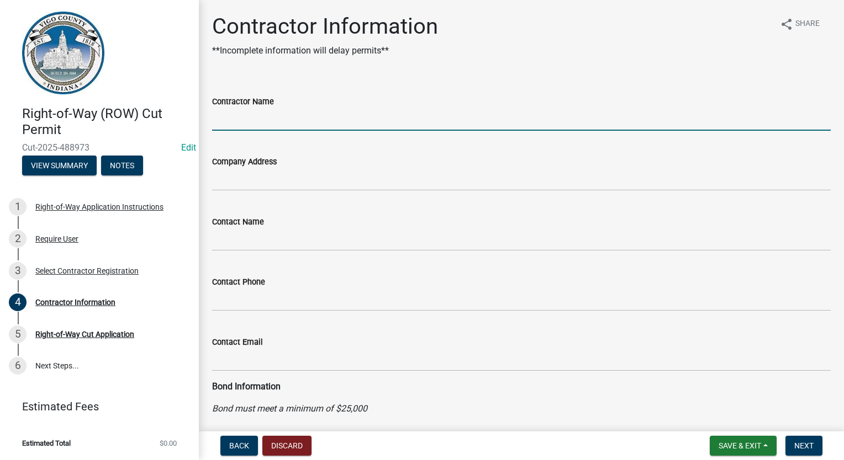
click at [266, 123] on input "Contractor Name" at bounding box center [521, 119] width 618 height 23
type input "FRONTIER COMMUNICATIONS"
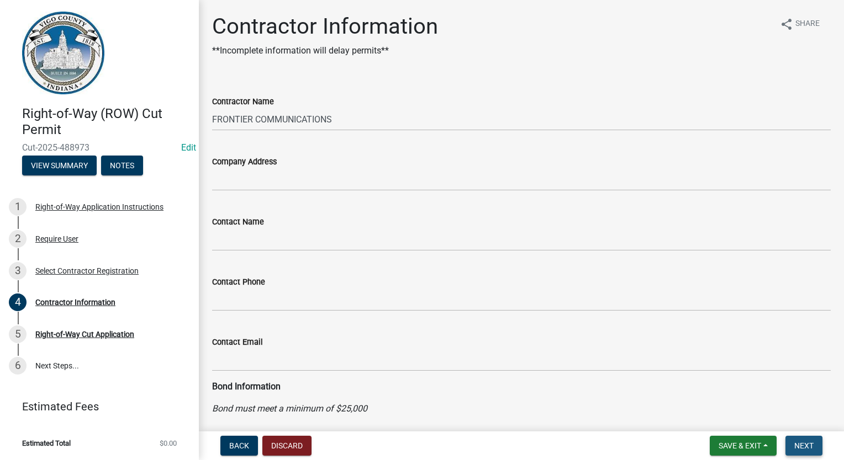
click at [791, 443] on button "Next" at bounding box center [803, 446] width 37 height 20
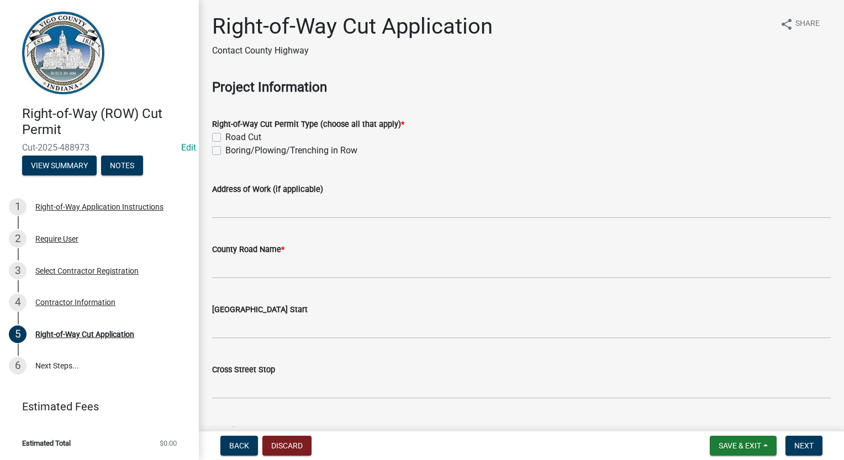
click at [225, 152] on label "Boring/Plowing/Trenching in Row" at bounding box center [291, 150] width 132 height 13
click at [225, 151] on input "Boring/Plowing/Trenching in Row" at bounding box center [228, 147] width 7 height 7
checkbox input "true"
checkbox input "false"
checkbox input "true"
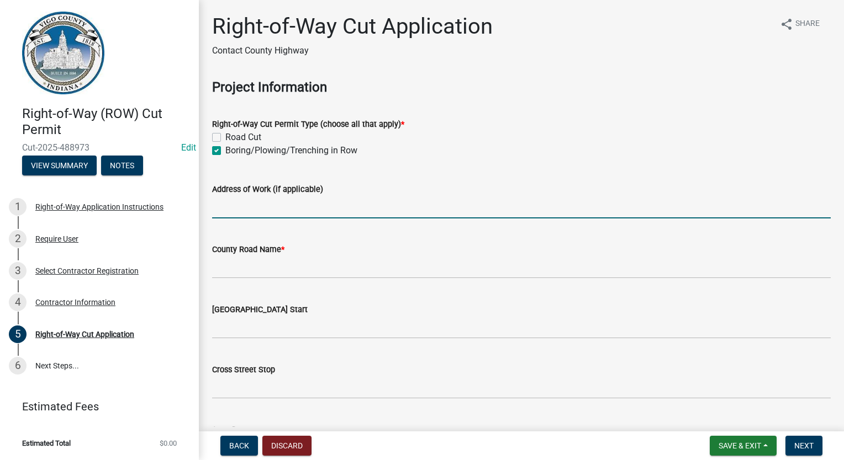
click at [229, 205] on input "Address of Work (if applicable)" at bounding box center [521, 207] width 618 height 23
type input "2405 [PERSON_NAME]"
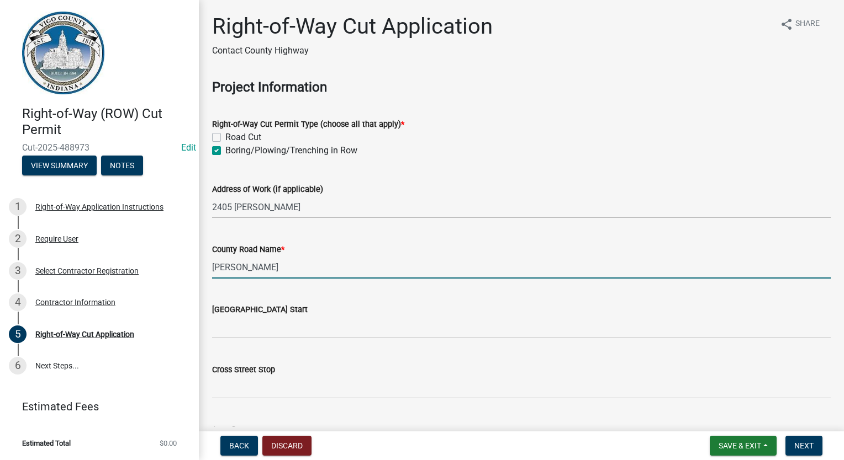
type input "[PERSON_NAME]"
click at [506, 351] on div "Cross Street Stop" at bounding box center [521, 373] width 618 height 51
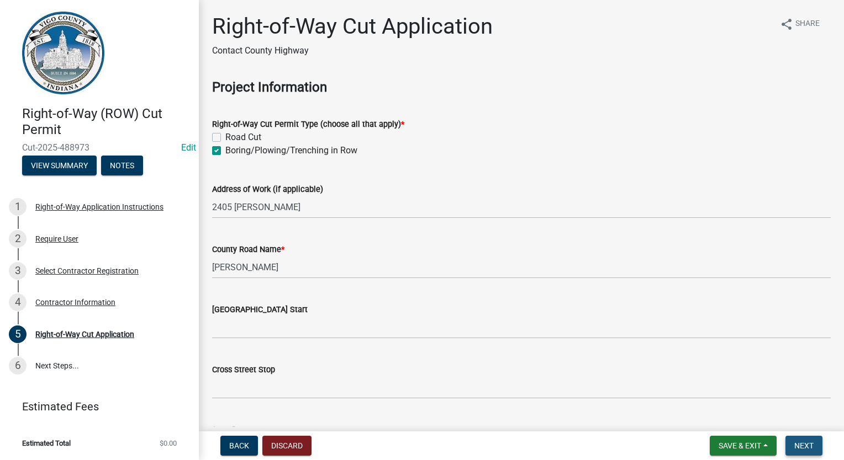
click at [799, 443] on span "Next" at bounding box center [803, 446] width 19 height 9
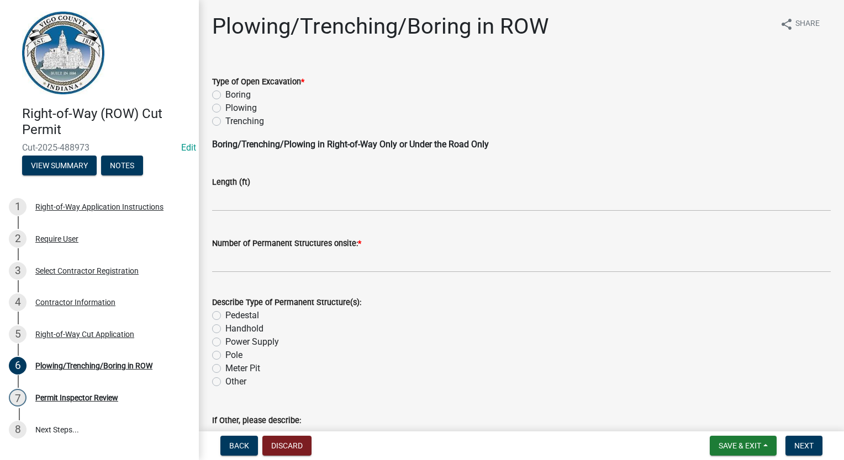
click at [225, 95] on label "Boring" at bounding box center [237, 94] width 25 height 13
click at [225, 95] on input "Boring" at bounding box center [228, 91] width 7 height 7
radio input "true"
click at [243, 202] on input "text" at bounding box center [521, 200] width 618 height 23
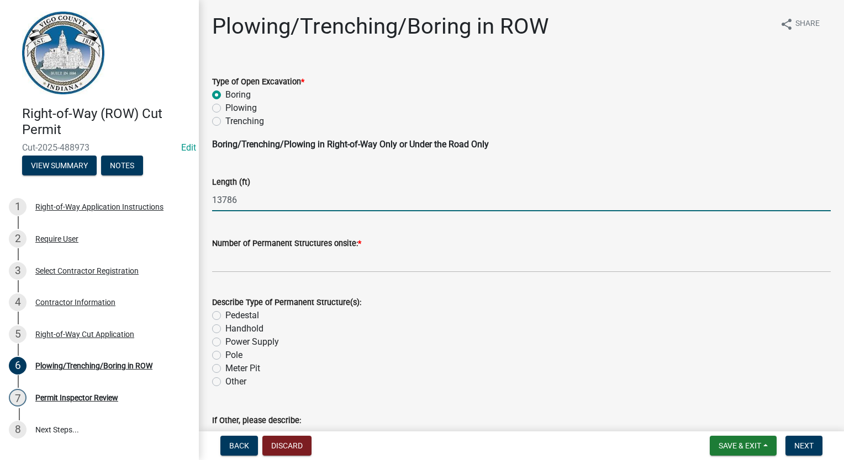
type input "13786"
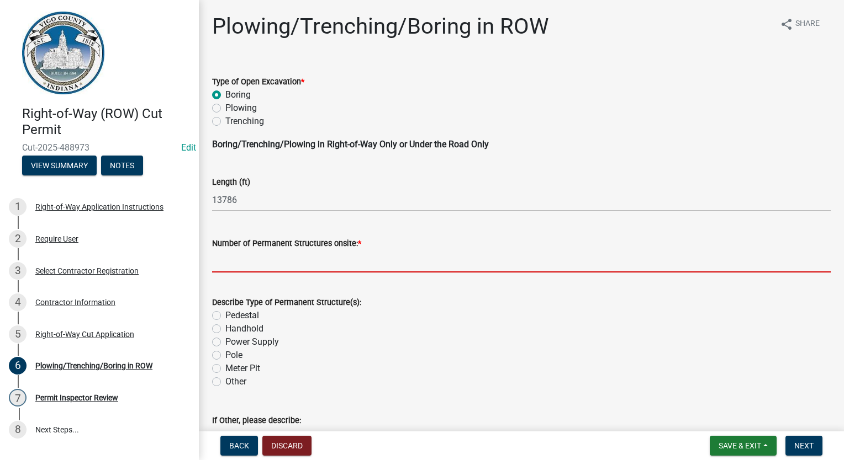
click at [283, 255] on input "text" at bounding box center [521, 261] width 618 height 23
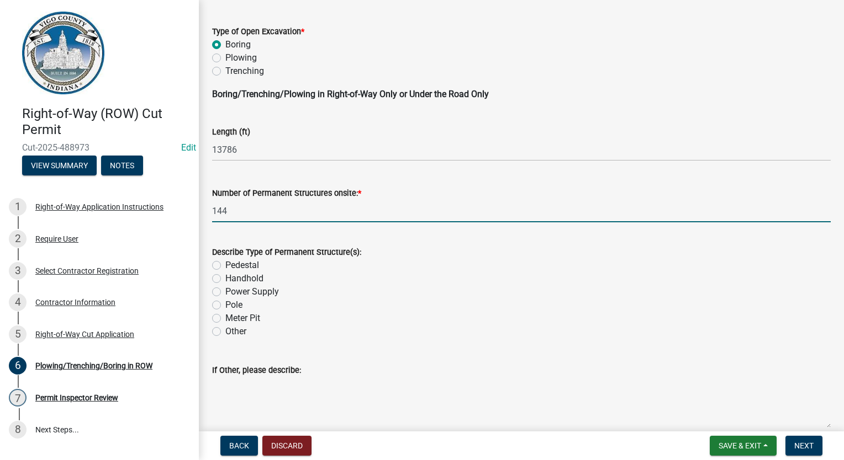
scroll to position [110, 0]
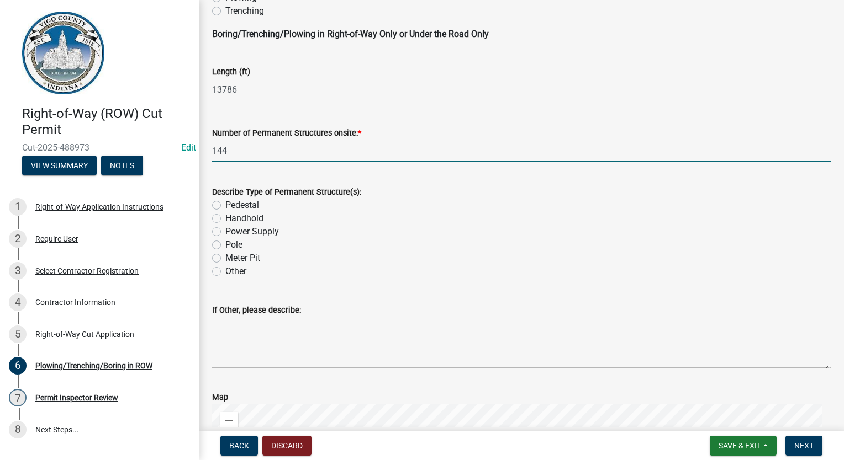
type input "144"
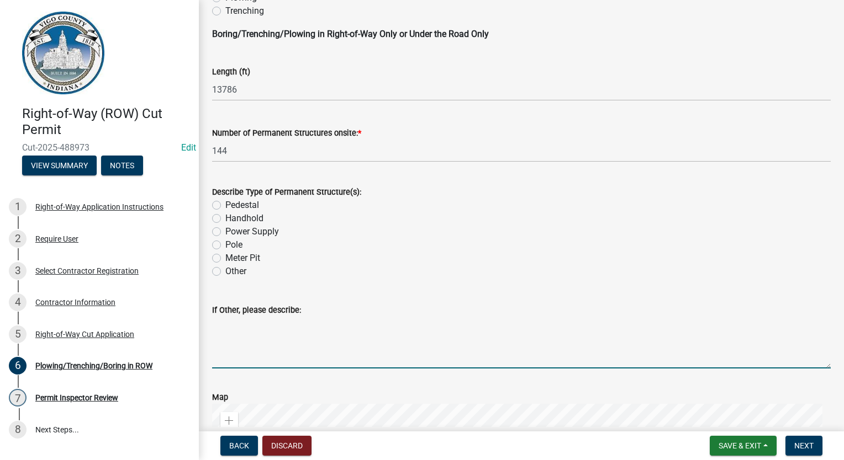
click at [274, 332] on textarea "If Other, please describe:" at bounding box center [521, 343] width 618 height 52
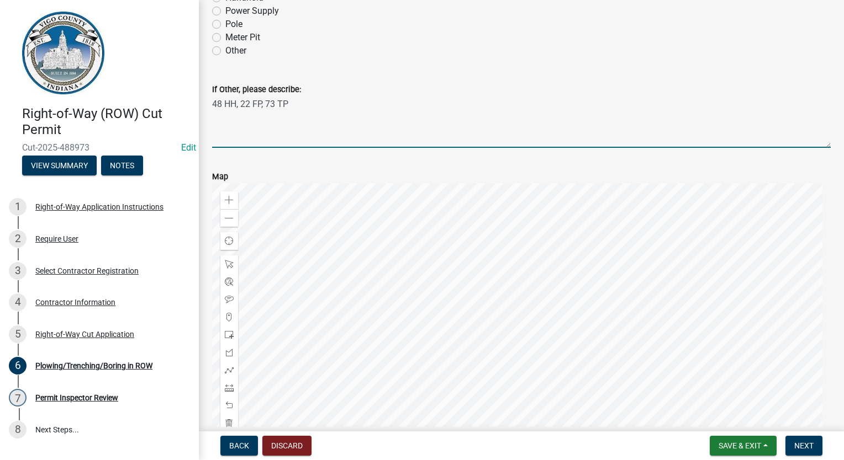
scroll to position [497, 0]
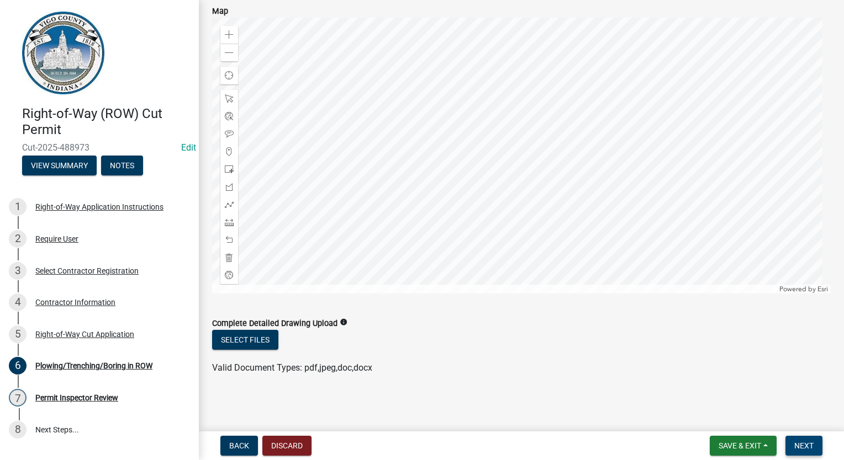
type textarea "48 HH, 22 FP, 73 TP"
click at [810, 442] on span "Next" at bounding box center [803, 446] width 19 height 9
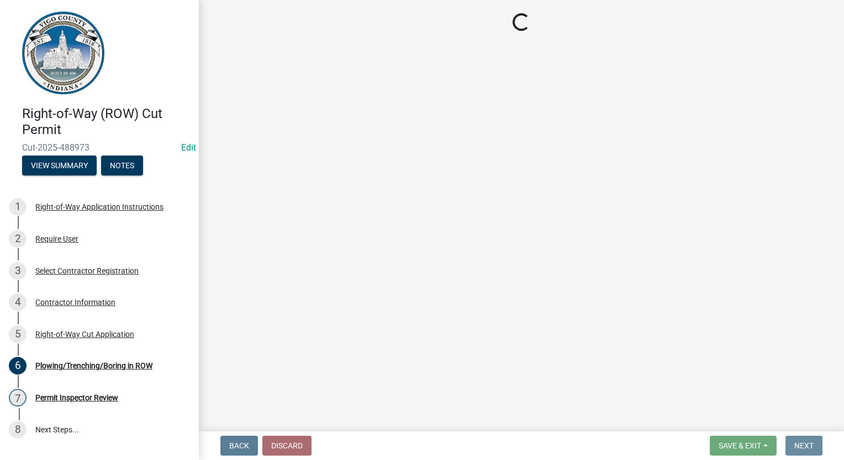
scroll to position [0, 0]
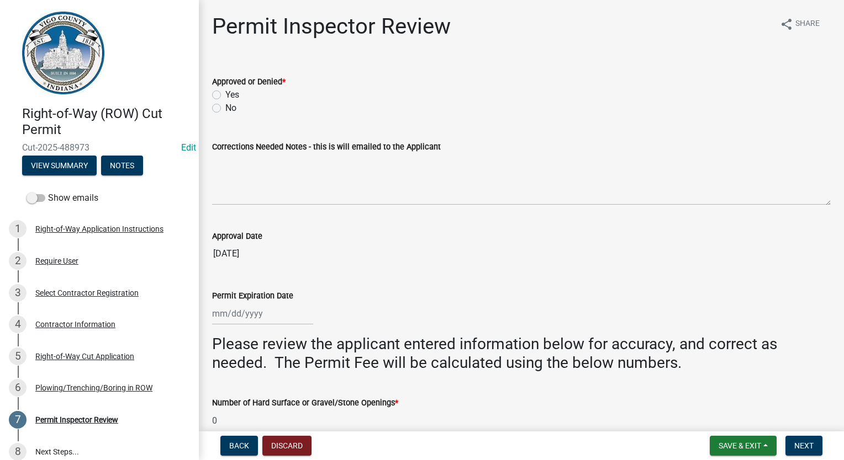
click at [225, 94] on label "Yes" at bounding box center [232, 94] width 14 height 13
click at [225, 94] on input "Yes" at bounding box center [228, 91] width 7 height 7
radio input "true"
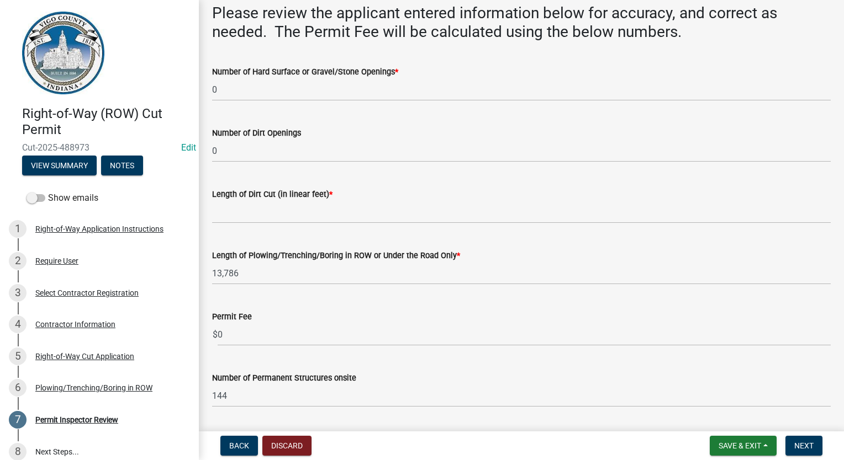
scroll to position [442, 0]
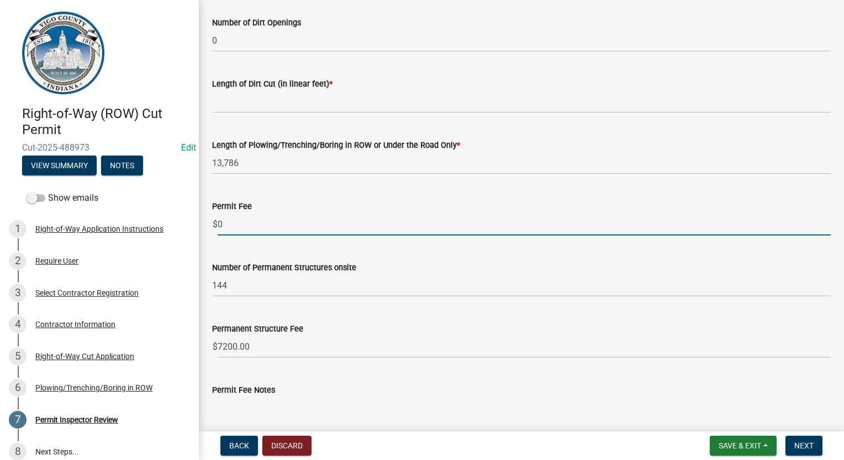
drag, startPoint x: 250, startPoint y: 231, endPoint x: 219, endPoint y: 220, distance: 32.8
click at [219, 220] on input "0" at bounding box center [524, 224] width 613 height 23
type input "3776.50"
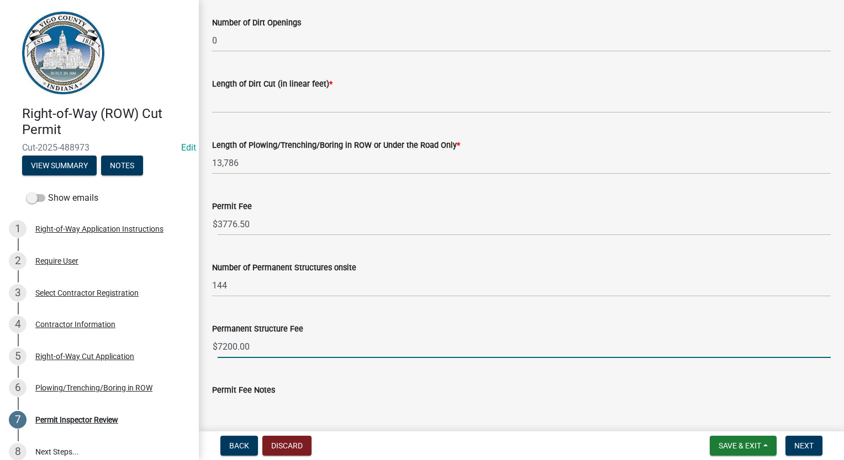
drag, startPoint x: 252, startPoint y: 347, endPoint x: 218, endPoint y: 356, distance: 34.8
click at [218, 356] on input "7200.00" at bounding box center [524, 347] width 613 height 23
type input "4290"
click at [577, 287] on input "144" at bounding box center [521, 285] width 618 height 23
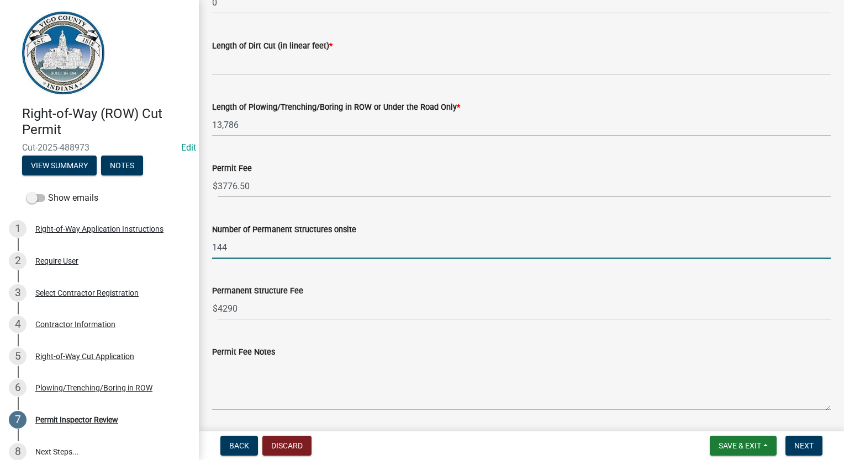
scroll to position [515, 0]
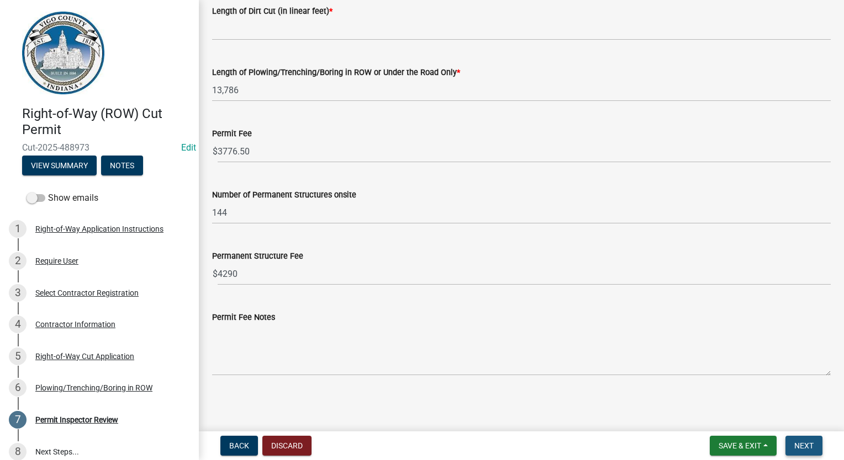
click at [799, 449] on span "Next" at bounding box center [803, 446] width 19 height 9
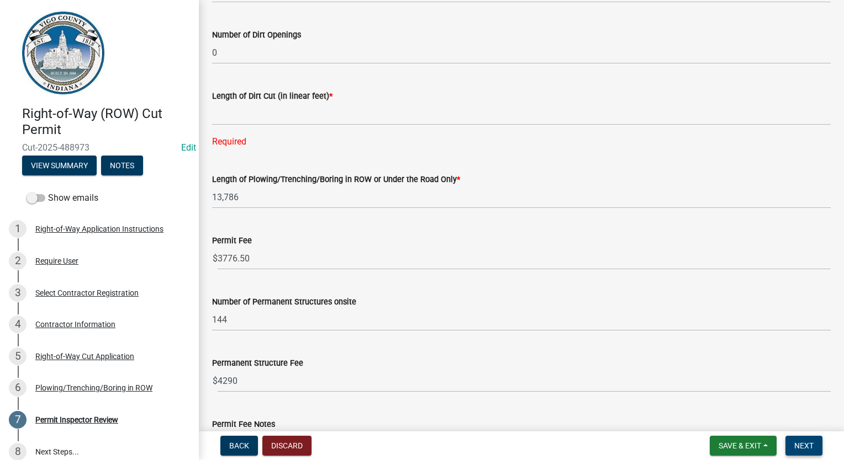
scroll to position [294, 0]
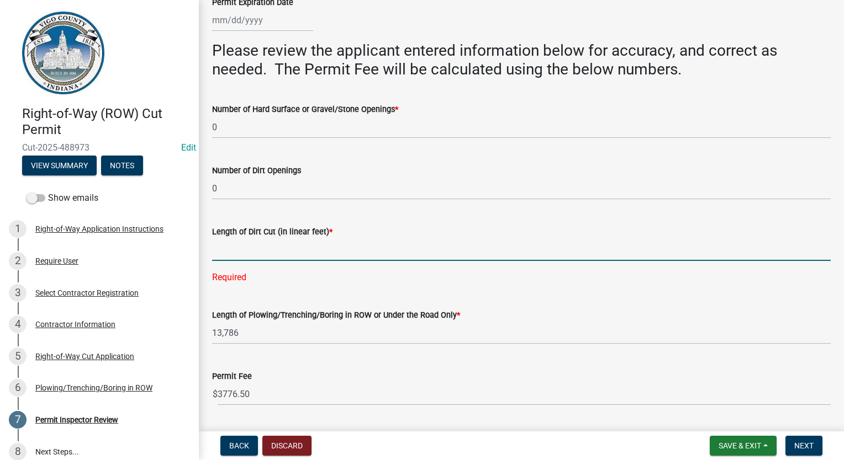
click at [260, 244] on input "Length of Dirt Cut (in linear feet) *" at bounding box center [521, 249] width 618 height 23
type input "0"
select select "10"
select select "2025"
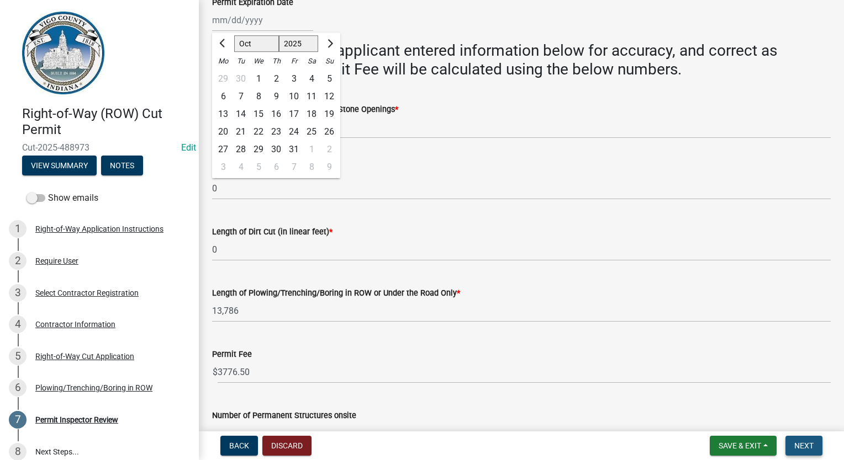
click at [804, 448] on span "Next" at bounding box center [803, 446] width 19 height 9
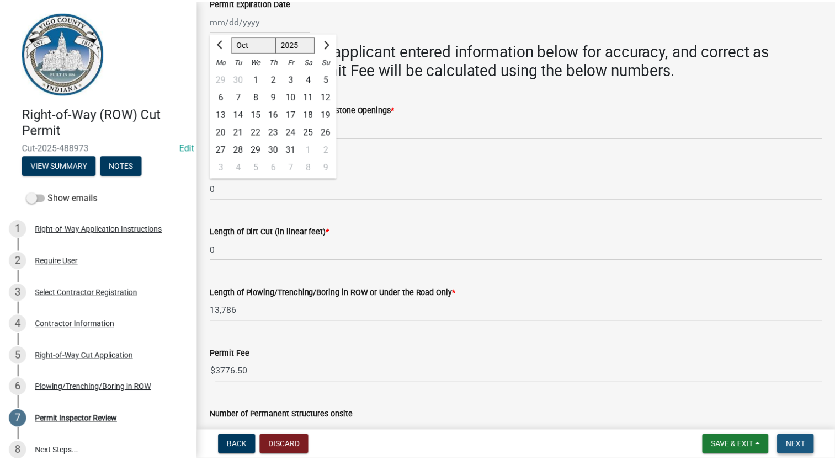
scroll to position [0, 0]
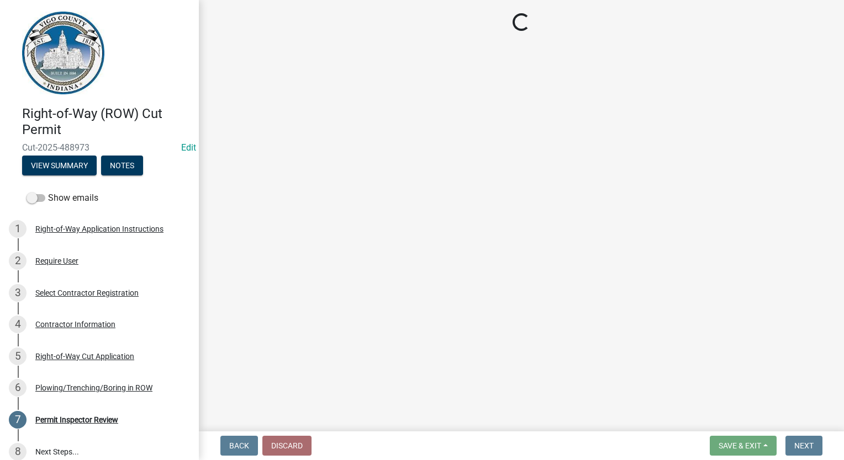
select select "3: 3"
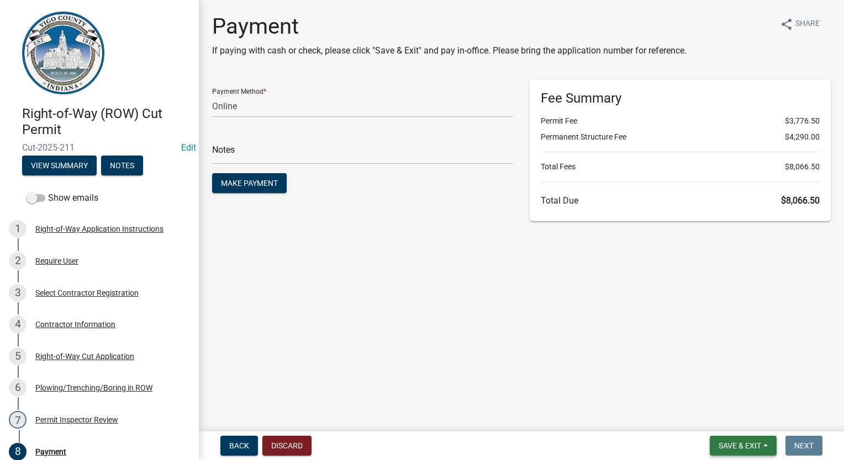
click at [735, 449] on span "Save & Exit" at bounding box center [739, 446] width 43 height 9
click at [738, 419] on button "Save & Exit" at bounding box center [732, 417] width 88 height 26
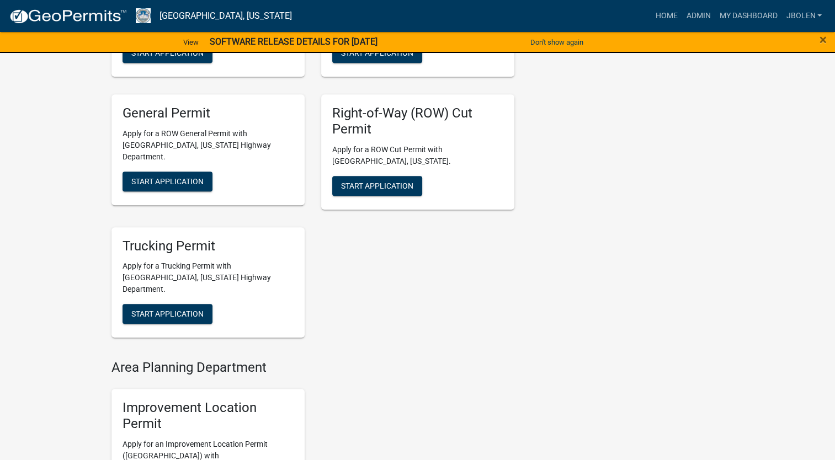
scroll to position [718, 0]
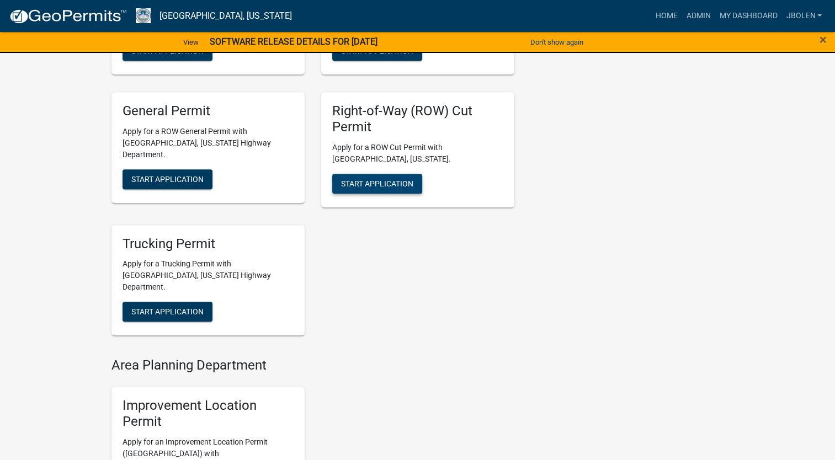
click at [366, 179] on span "Start Application" at bounding box center [377, 183] width 72 height 9
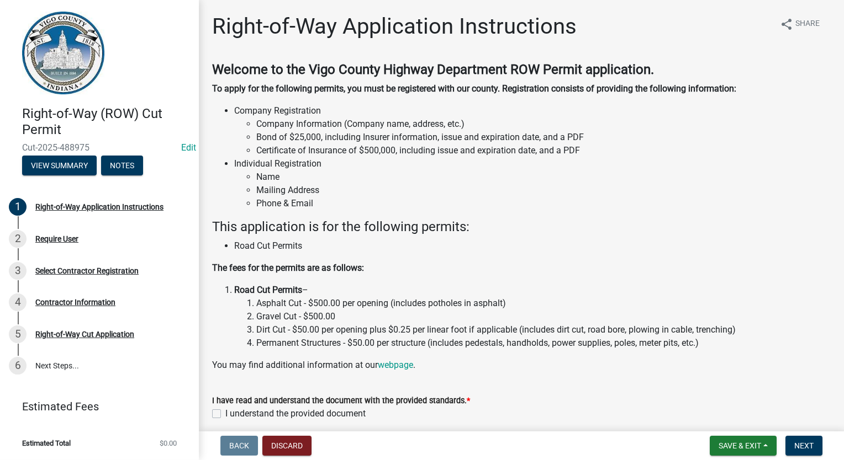
scroll to position [46, 0]
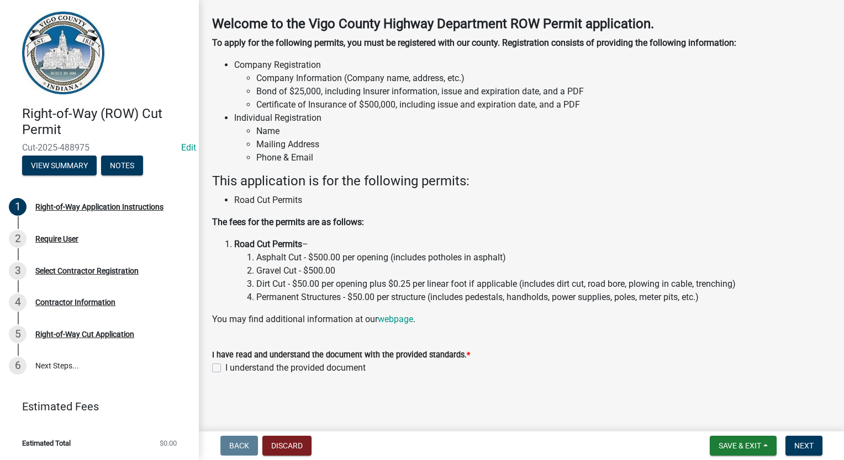
click at [225, 368] on label "I understand the provided document" at bounding box center [295, 368] width 140 height 13
click at [225, 368] on input "I understand the provided document" at bounding box center [228, 365] width 7 height 7
checkbox input "true"
click at [797, 449] on span "Next" at bounding box center [803, 446] width 19 height 9
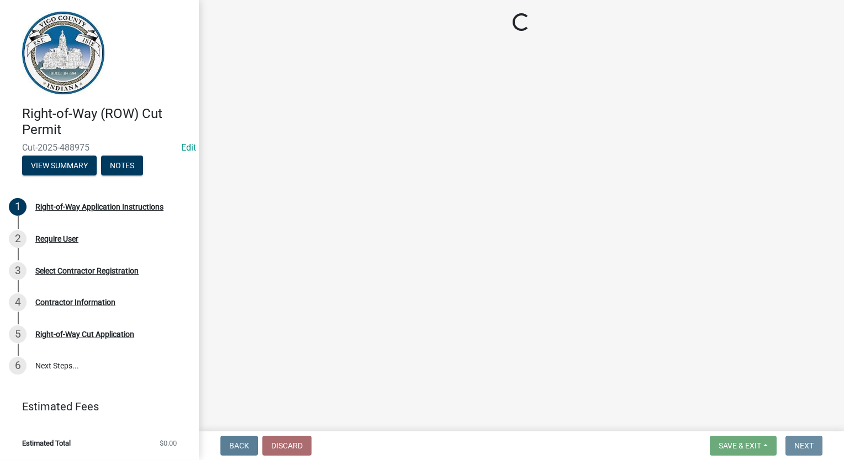
scroll to position [0, 0]
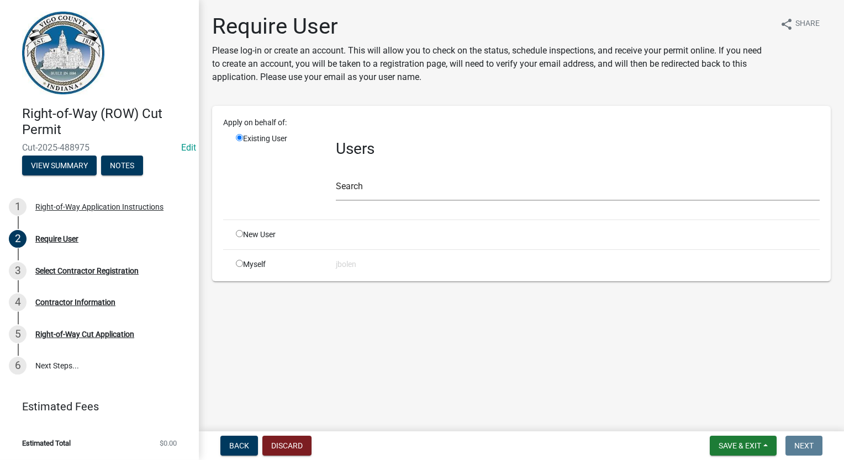
click at [241, 262] on input "radio" at bounding box center [239, 263] width 7 height 7
radio input "true"
radio input "false"
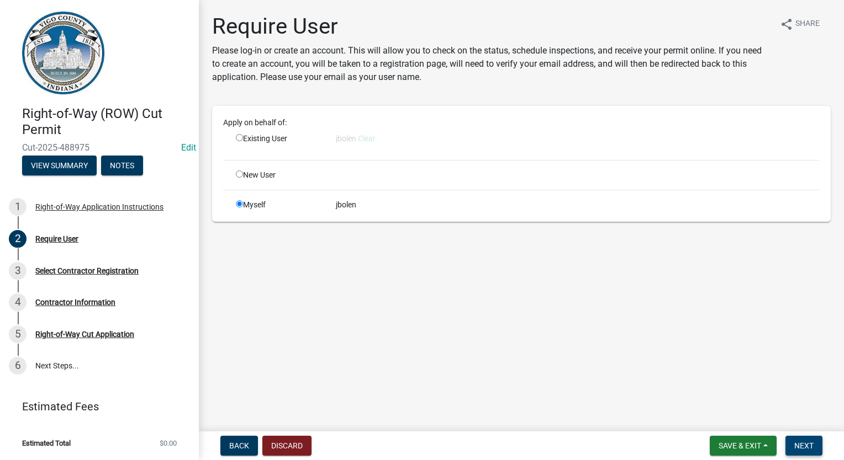
click at [799, 439] on button "Next" at bounding box center [803, 446] width 37 height 20
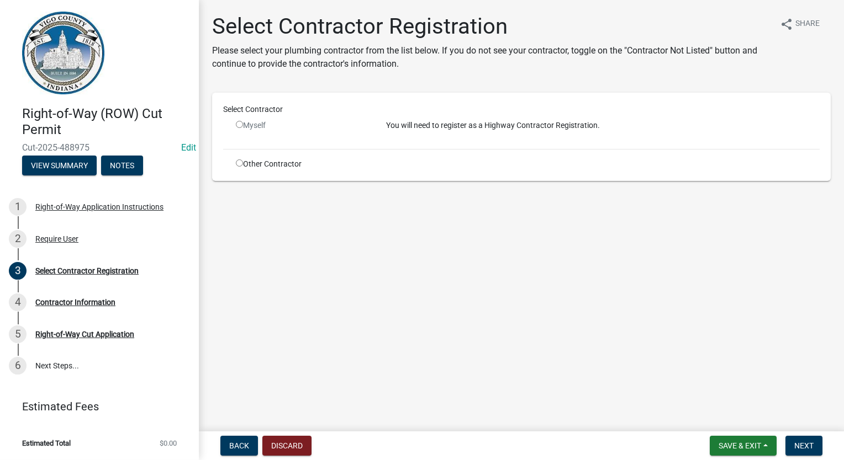
click at [235, 163] on div "Other Contractor" at bounding box center [302, 164] width 150 height 12
click at [240, 163] on input "radio" at bounding box center [239, 163] width 7 height 7
radio input "true"
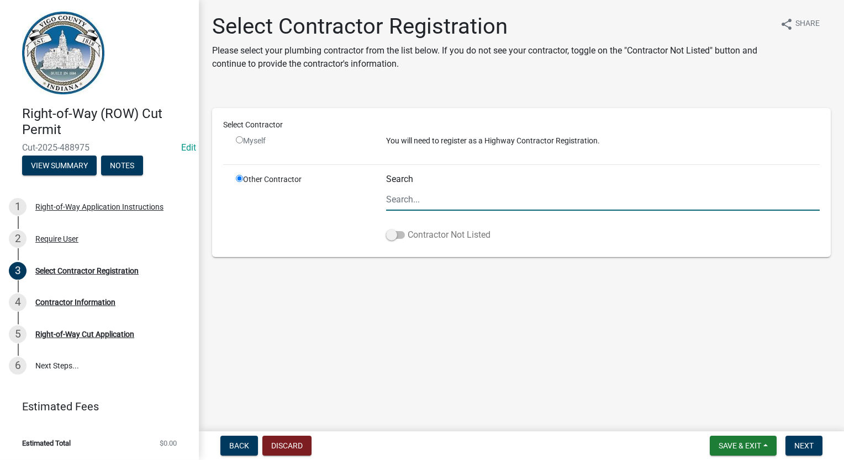
click at [393, 240] on label "Contractor Not Listed" at bounding box center [438, 235] width 104 height 13
click at [407, 229] on input "Contractor Not Listed" at bounding box center [407, 229] width 0 height 0
click at [799, 446] on span "Next" at bounding box center [803, 446] width 19 height 9
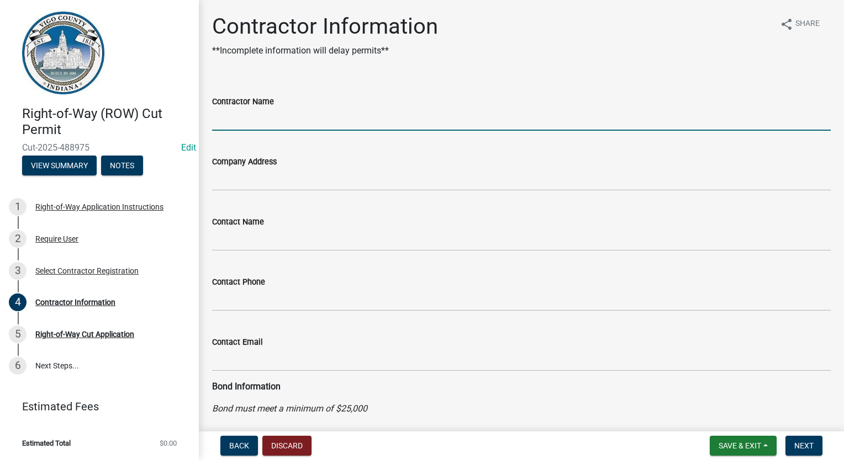
click at [284, 121] on input "Contractor Name" at bounding box center [521, 119] width 618 height 23
type input "FRONTIER COMMUNICATIONS"
click at [798, 442] on span "Next" at bounding box center [803, 446] width 19 height 9
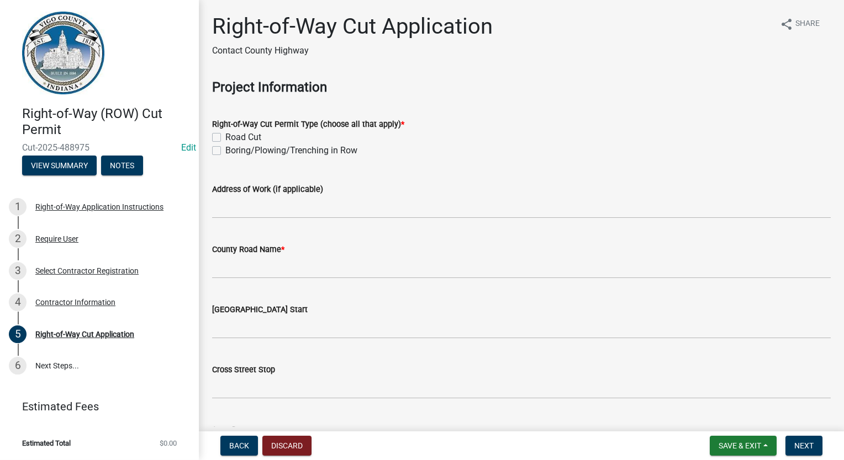
click at [225, 153] on label "Boring/Plowing/Trenching in Row" at bounding box center [291, 150] width 132 height 13
click at [225, 151] on input "Boring/Plowing/Trenching in Row" at bounding box center [228, 147] width 7 height 7
checkbox input "true"
checkbox input "false"
checkbox input "true"
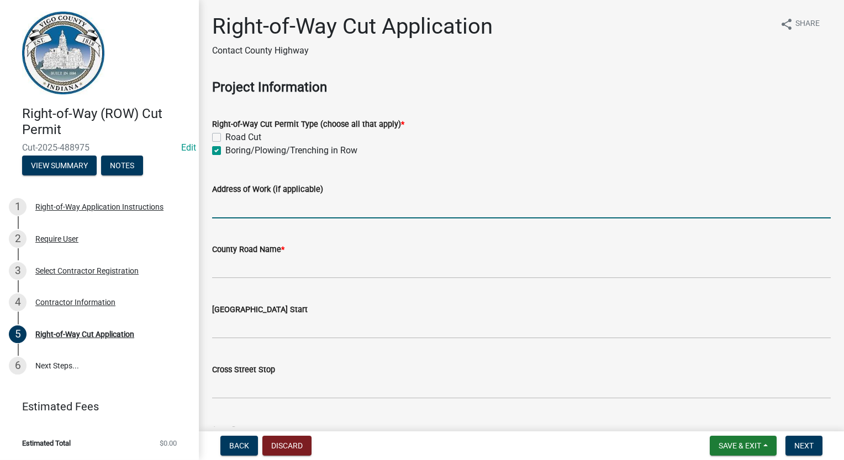
click at [247, 215] on input "Address of Work (if applicable)" at bounding box center [521, 207] width 618 height 23
type input "[STREET_ADDRESS]"
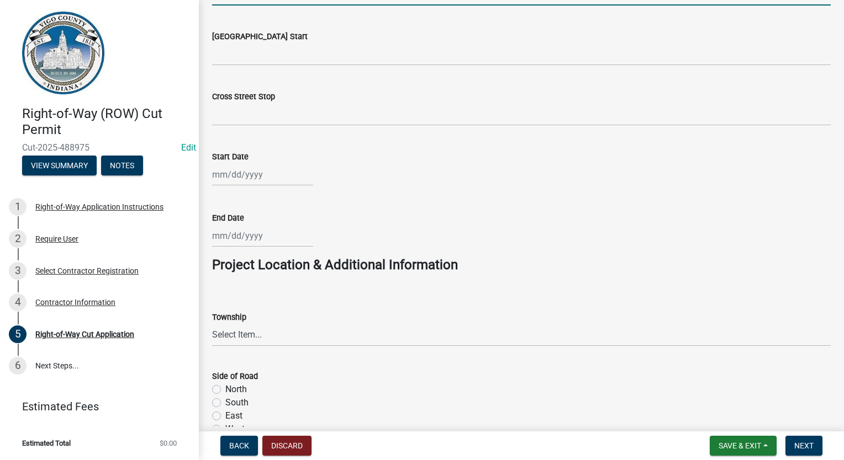
scroll to position [386, 0]
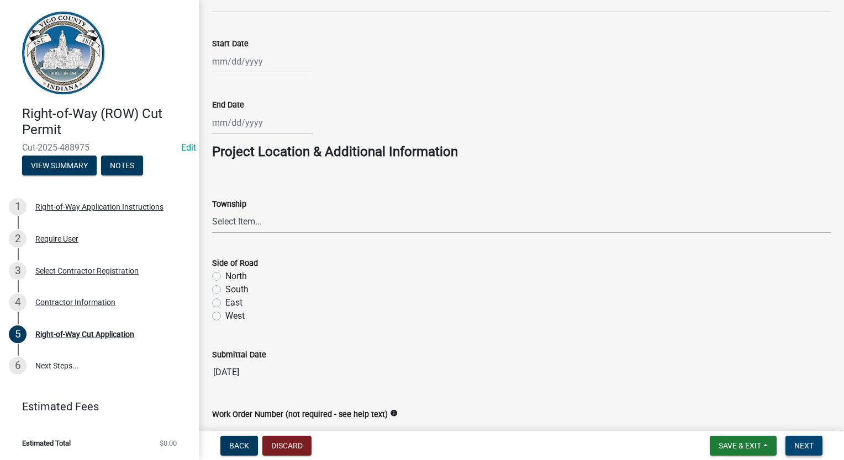
type input "HO LANE"
click at [809, 442] on span "Next" at bounding box center [803, 446] width 19 height 9
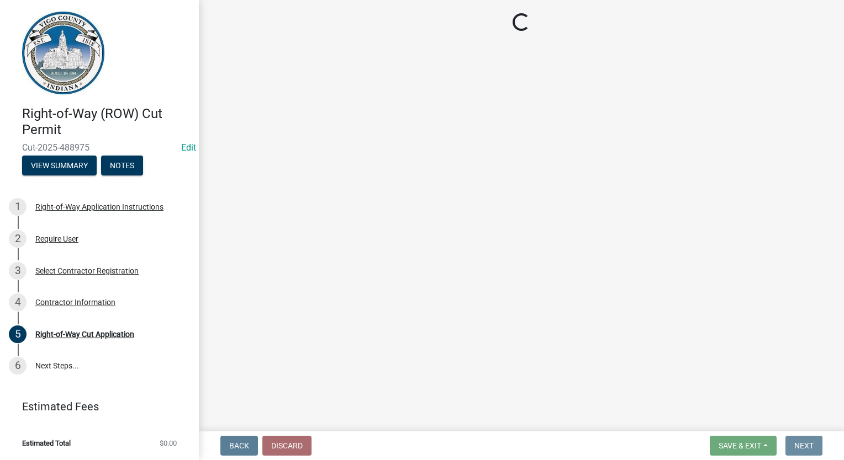
scroll to position [0, 0]
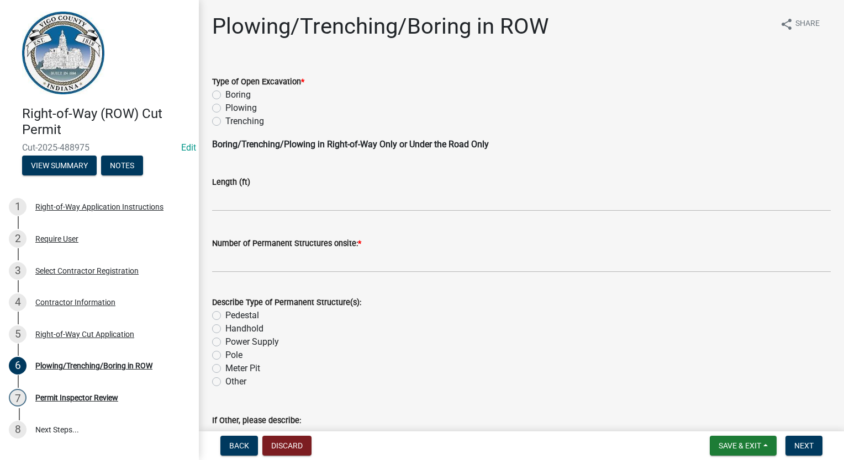
click at [225, 91] on label "Boring" at bounding box center [237, 94] width 25 height 13
click at [225, 91] on input "Boring" at bounding box center [228, 91] width 7 height 7
radio input "true"
click at [229, 202] on input "text" at bounding box center [521, 200] width 618 height 23
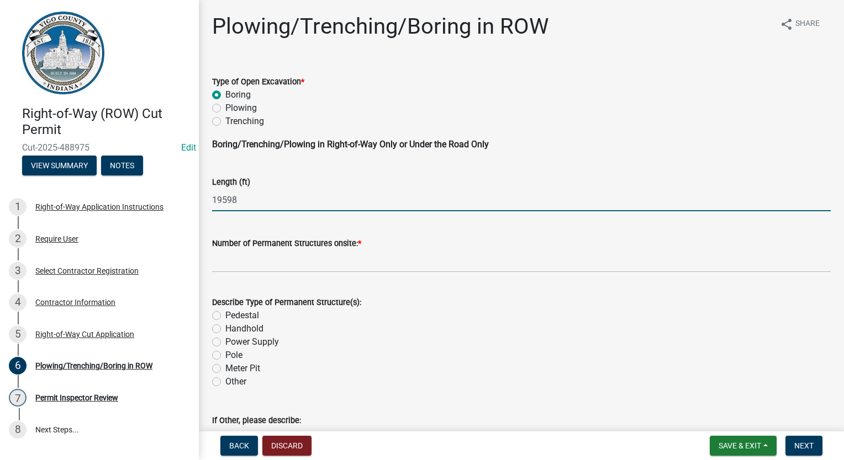
type input "19598"
click at [256, 262] on input "text" at bounding box center [521, 261] width 618 height 23
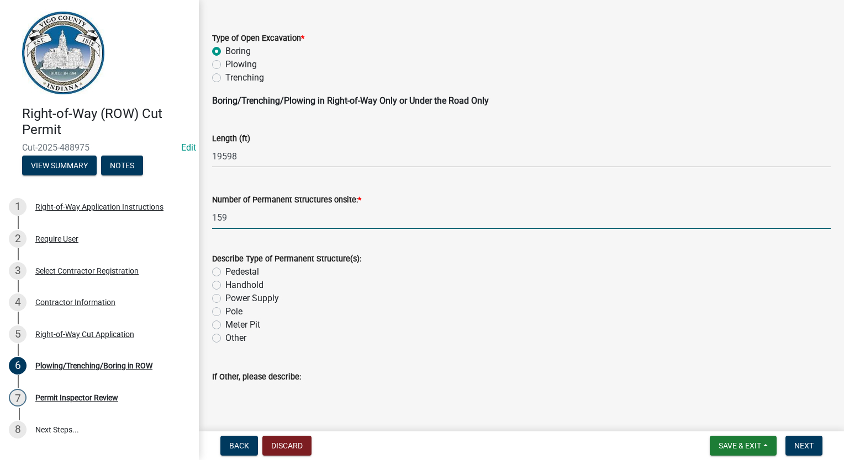
scroll to position [221, 0]
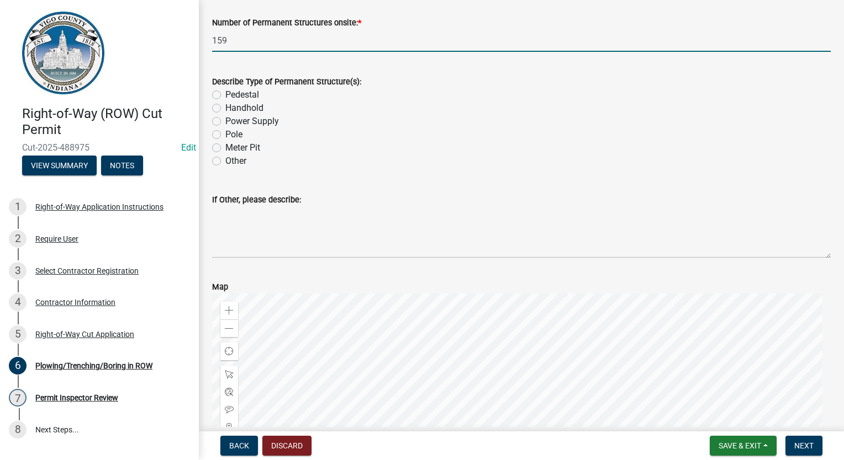
type input "159"
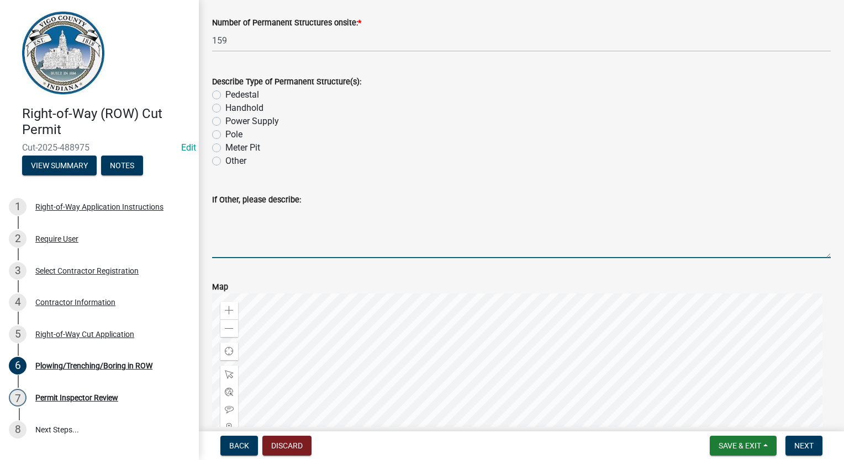
click at [264, 252] on textarea "If Other, please describe:" at bounding box center [521, 232] width 618 height 52
type textarea "74 HH, 57 FP, 28 TP"
click at [806, 445] on span "Next" at bounding box center [803, 446] width 19 height 9
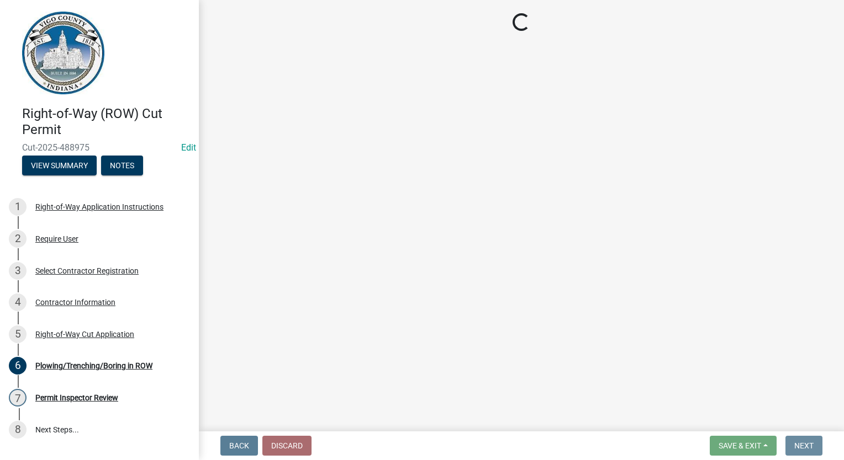
scroll to position [0, 0]
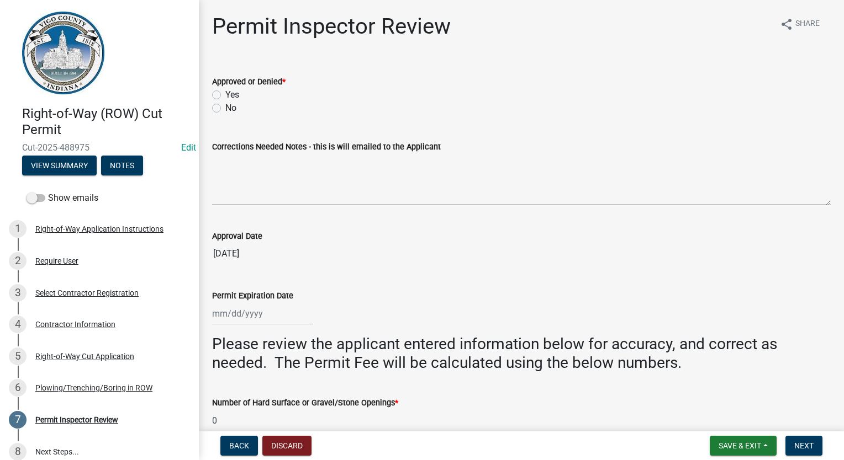
click at [225, 93] on label "Yes" at bounding box center [232, 94] width 14 height 13
click at [225, 93] on input "Yes" at bounding box center [228, 91] width 7 height 7
radio input "true"
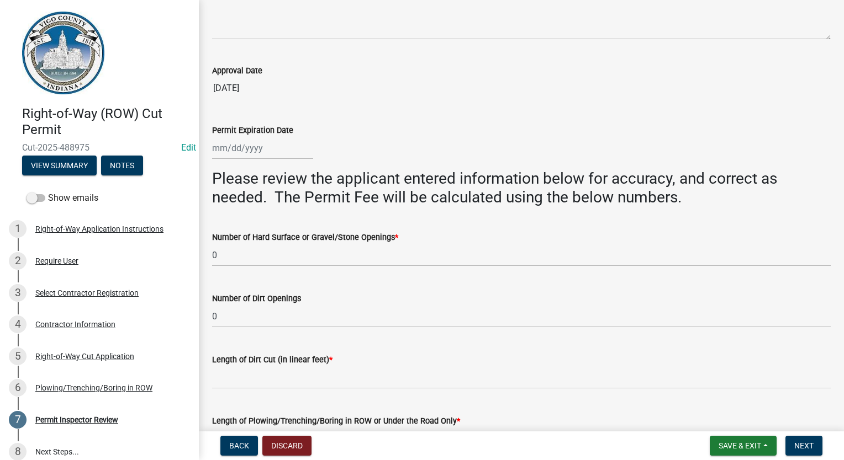
scroll to position [331, 0]
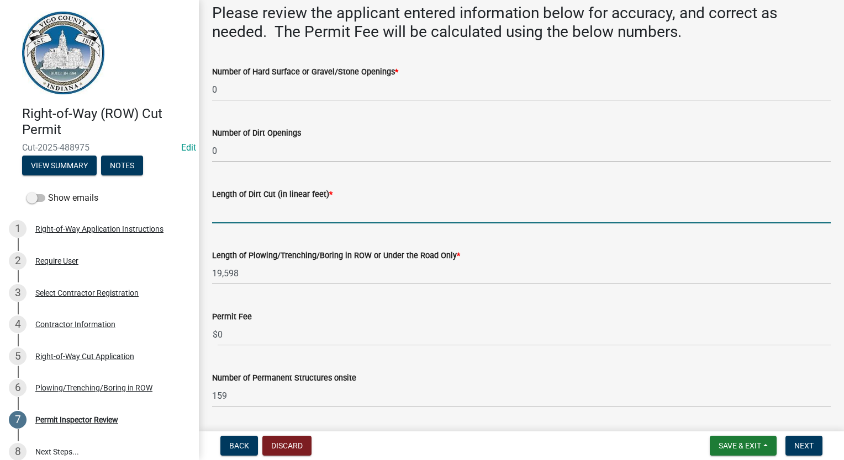
click at [232, 209] on input "Length of Dirt Cut (in linear feet) *" at bounding box center [521, 212] width 618 height 23
type input "0"
select select "10"
select select "2025"
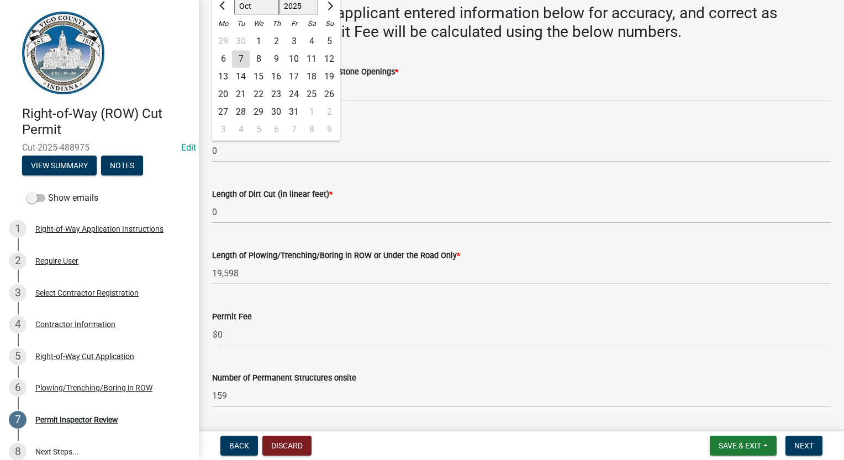
scroll to position [329, 0]
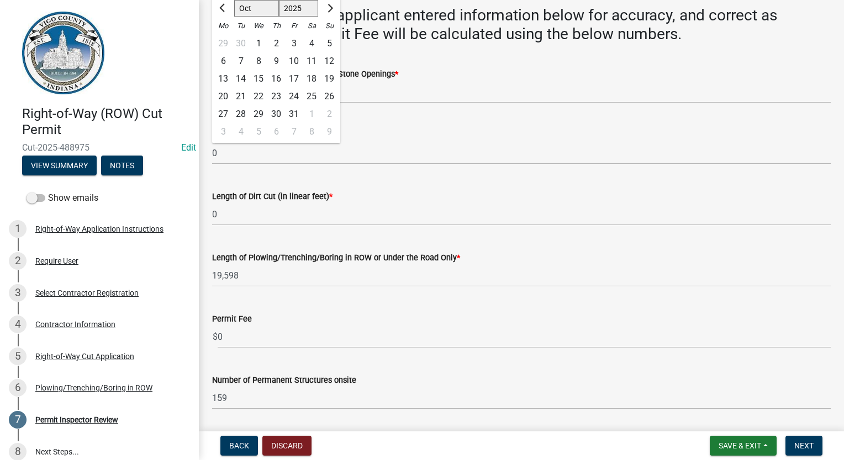
click at [235, 353] on wm-data-entity-input "Permit Fee $ 0" at bounding box center [521, 327] width 618 height 61
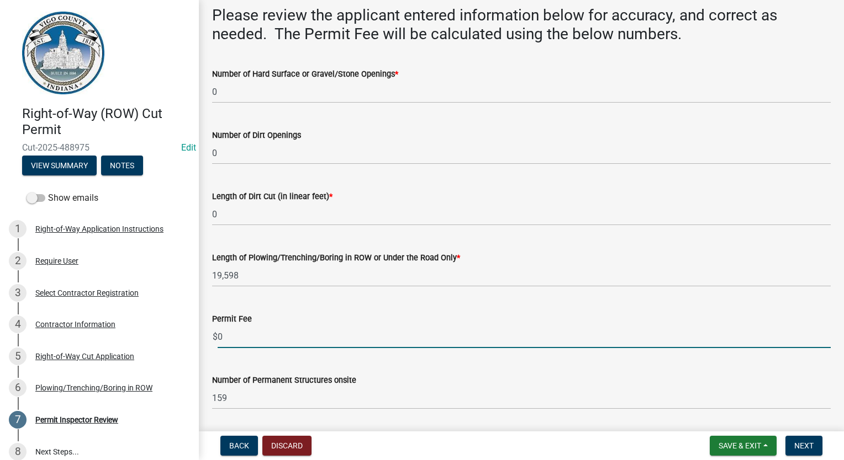
click at [238, 338] on input "0" at bounding box center [524, 337] width 613 height 23
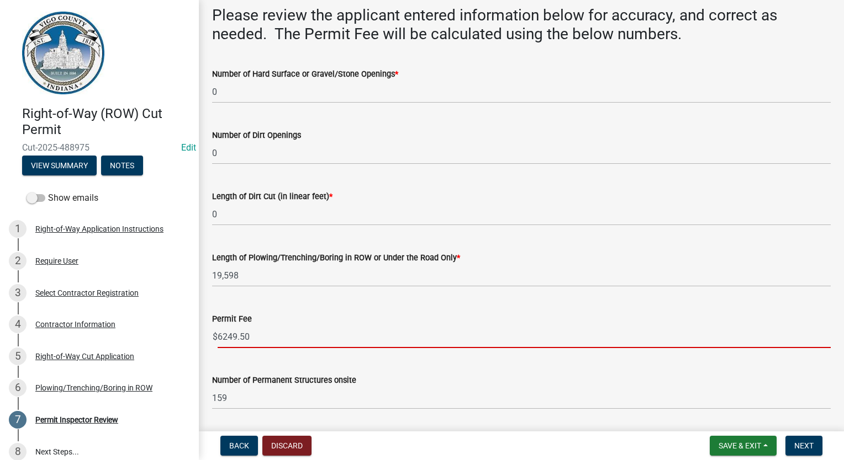
click at [238, 332] on input "6249.50" at bounding box center [524, 337] width 613 height 23
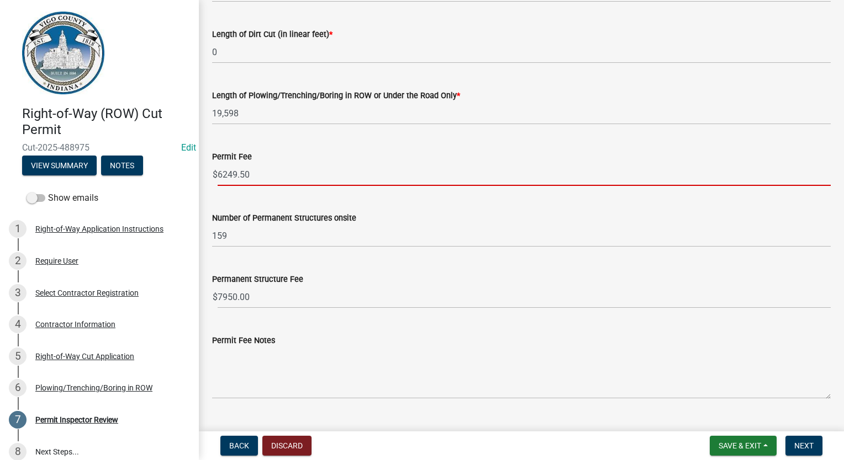
scroll to position [515, 0]
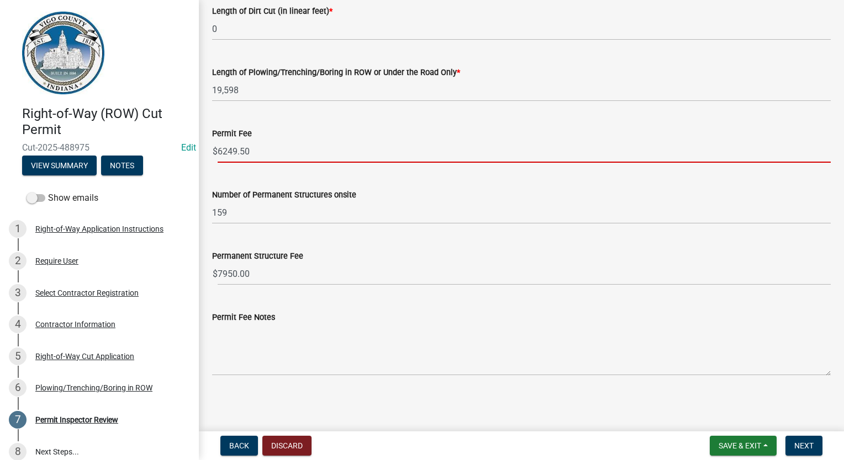
type input "6249.50"
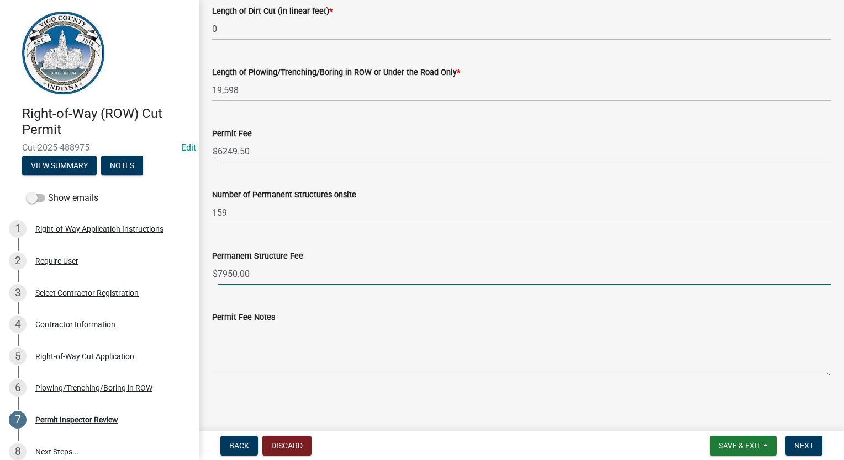
drag, startPoint x: 258, startPoint y: 278, endPoint x: 217, endPoint y: 278, distance: 41.4
click at [218, 278] on input "7950.00" at bounding box center [524, 274] width 613 height 23
type input "4770"
click at [802, 447] on span "Next" at bounding box center [803, 446] width 19 height 9
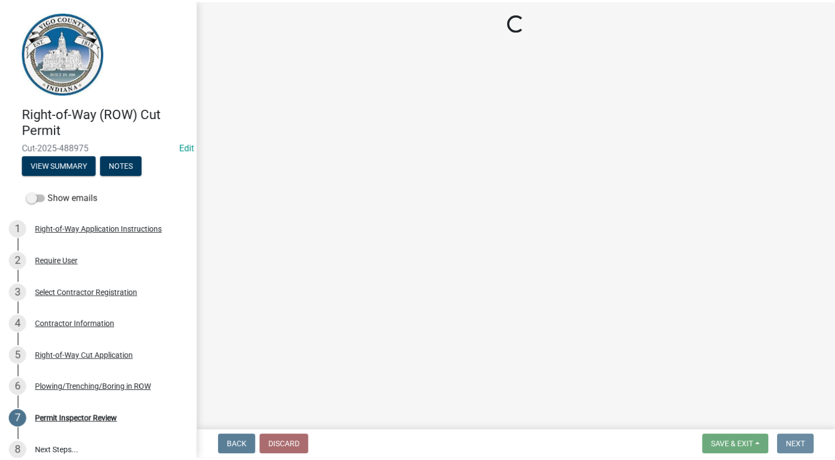
scroll to position [0, 0]
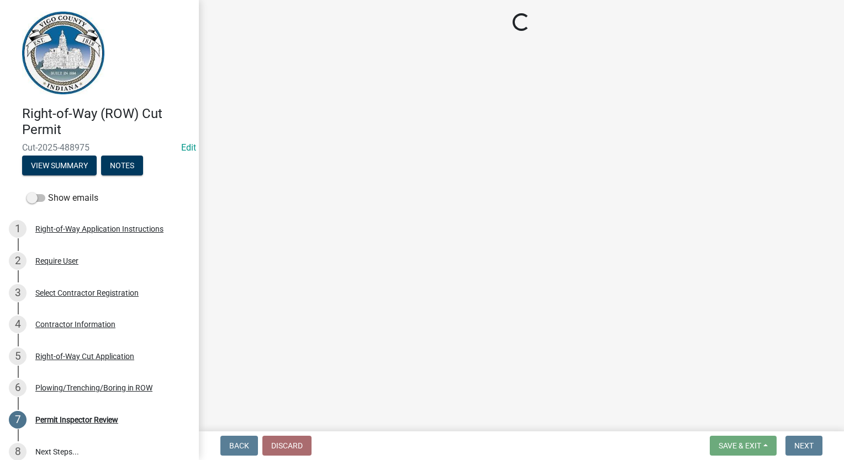
select select "3: 3"
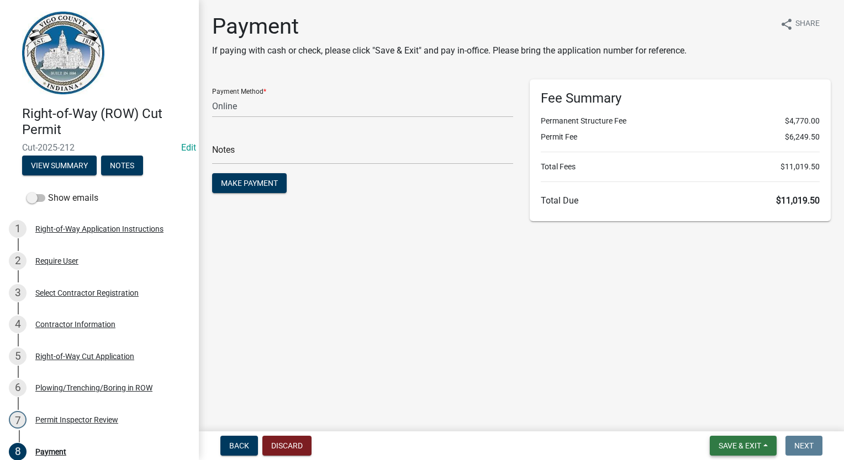
click at [733, 450] on button "Save & Exit" at bounding box center [742, 446] width 67 height 20
click at [744, 427] on button "Save & Exit" at bounding box center [732, 417] width 88 height 26
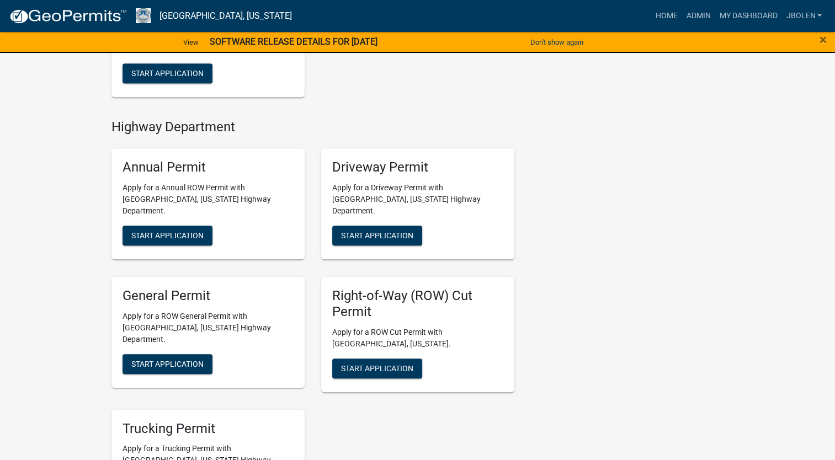
scroll to position [552, 0]
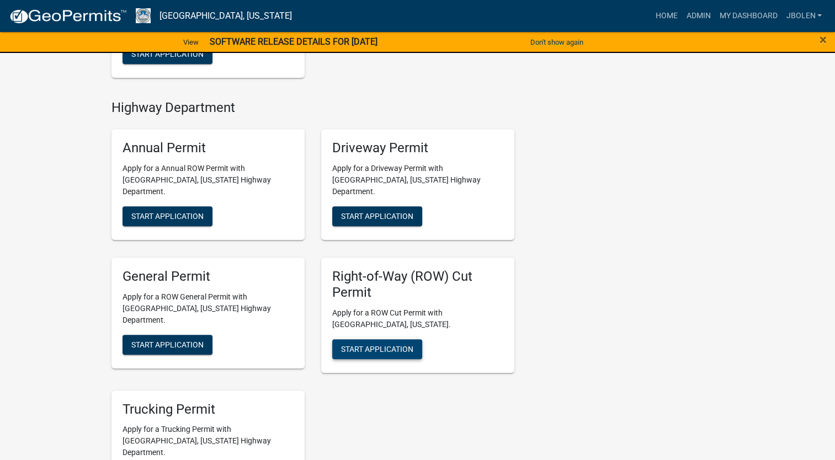
click at [367, 340] on button "Start Application" at bounding box center [377, 350] width 90 height 20
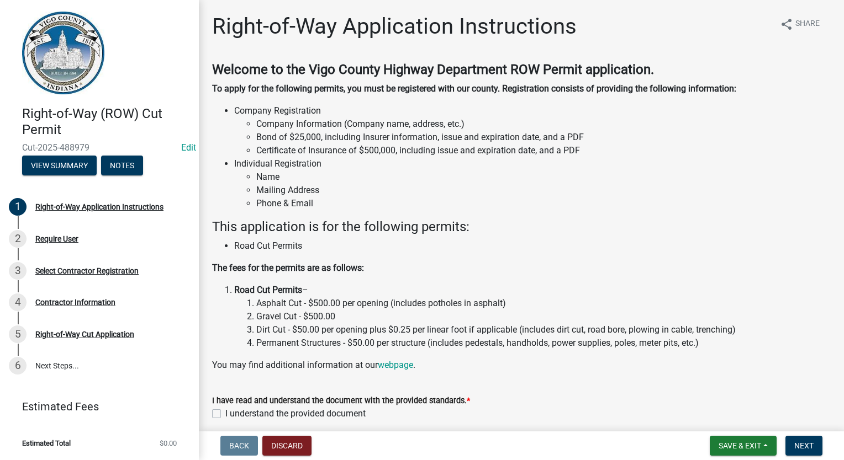
scroll to position [46, 0]
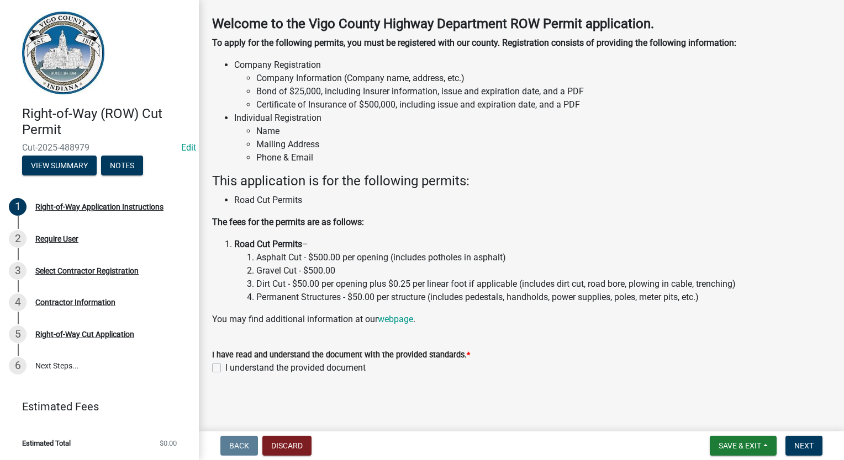
click at [208, 370] on div "I have read and understand the document with the provided standards. * I unders…" at bounding box center [521, 355] width 635 height 40
click at [225, 368] on label "I understand the provided document" at bounding box center [295, 368] width 140 height 13
click at [225, 368] on input "I understand the provided document" at bounding box center [228, 365] width 7 height 7
checkbox input "true"
click at [801, 445] on span "Next" at bounding box center [803, 446] width 19 height 9
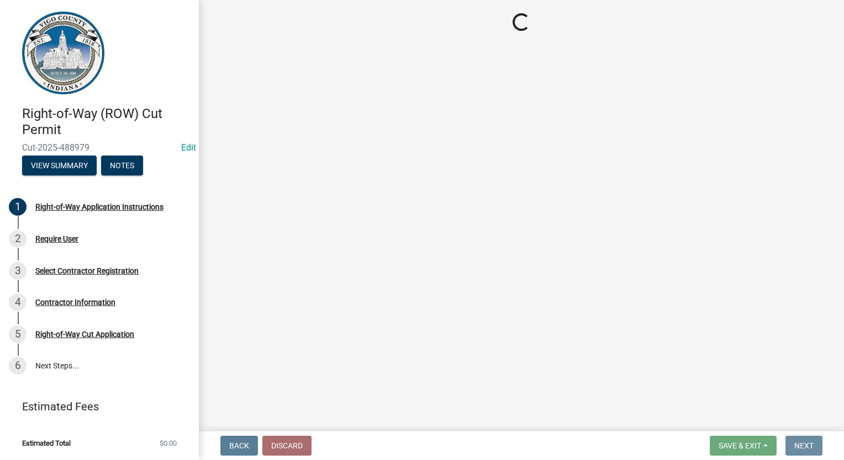
scroll to position [0, 0]
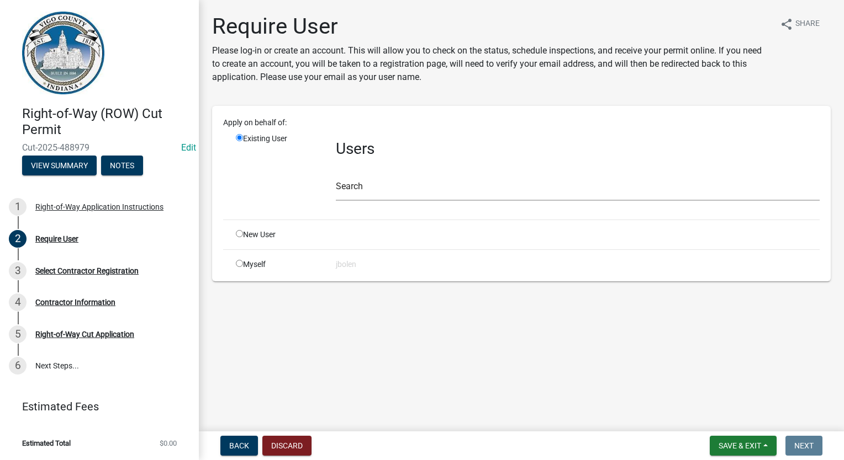
click at [239, 264] on input "radio" at bounding box center [239, 263] width 7 height 7
radio input "true"
radio input "false"
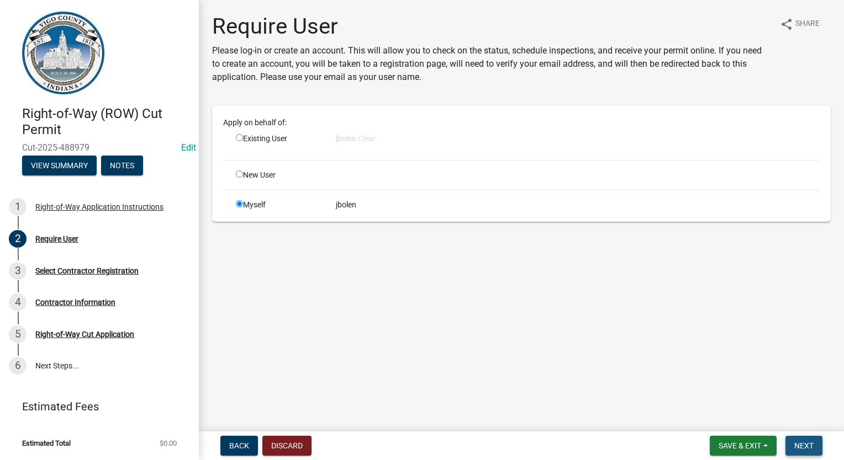
click at [814, 451] on button "Next" at bounding box center [803, 446] width 37 height 20
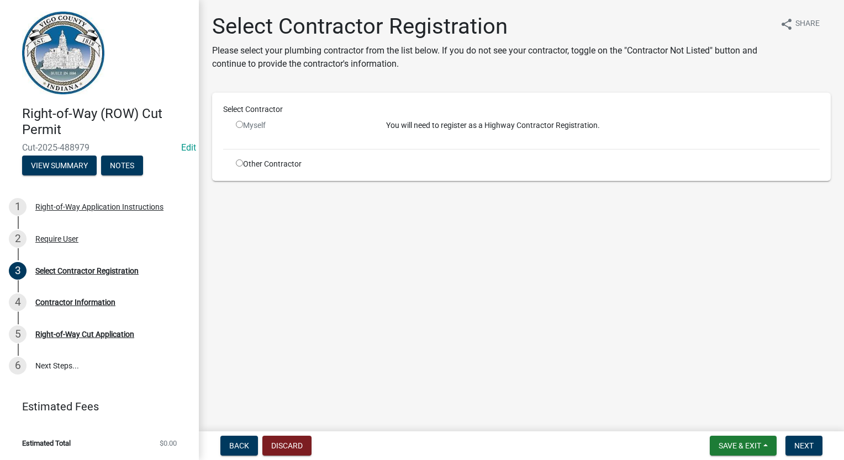
click at [237, 162] on input "radio" at bounding box center [239, 163] width 7 height 7
radio input "true"
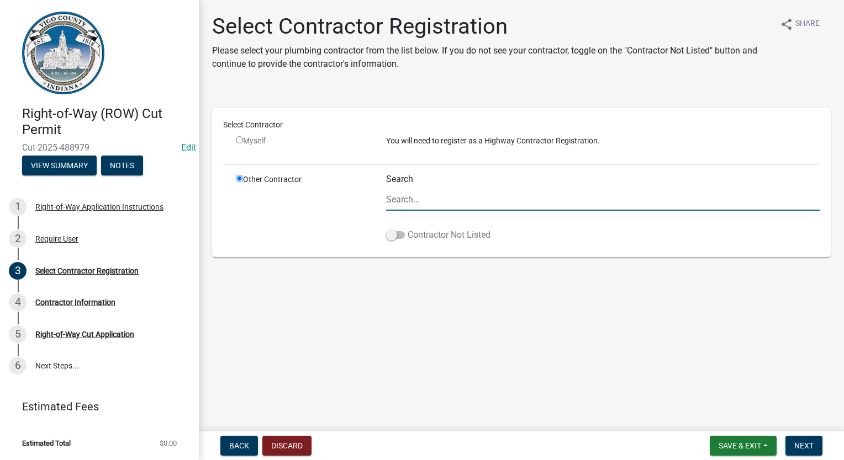
click at [391, 235] on span at bounding box center [395, 235] width 19 height 8
click at [407, 229] on input "Contractor Not Listed" at bounding box center [407, 229] width 0 height 0
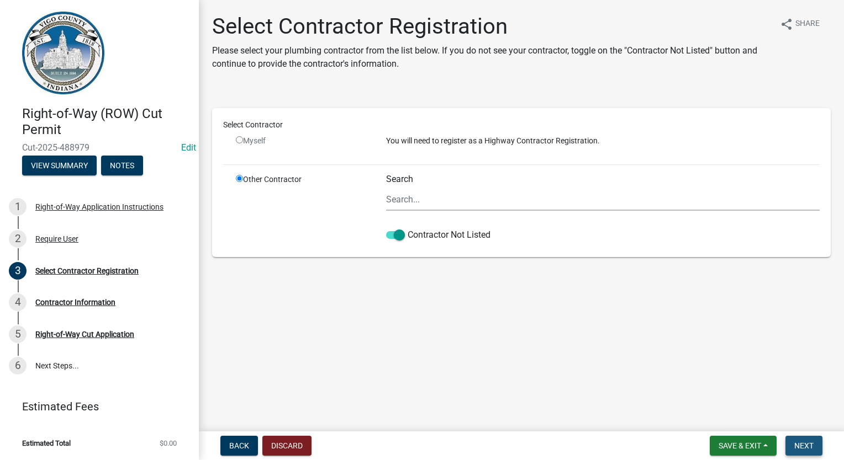
click at [810, 452] on button "Next" at bounding box center [803, 446] width 37 height 20
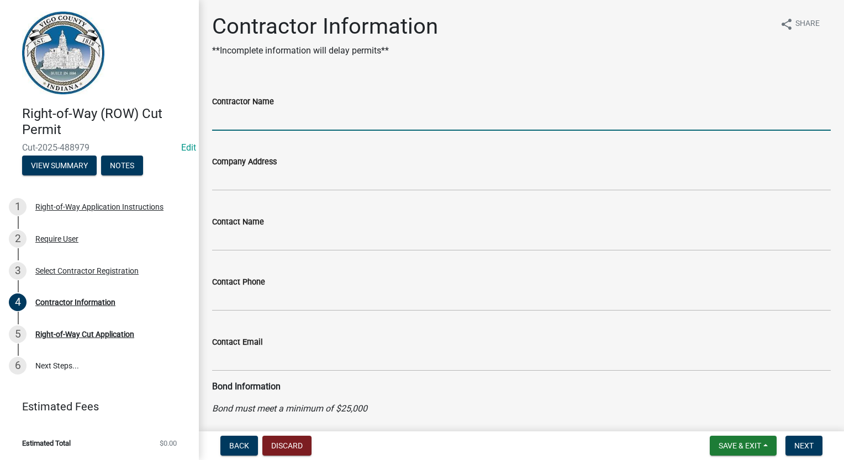
click at [238, 125] on input "Contractor Name" at bounding box center [521, 119] width 618 height 23
type input "FRONTIER COMMUNICATIONS"
click at [798, 443] on span "Next" at bounding box center [803, 446] width 19 height 9
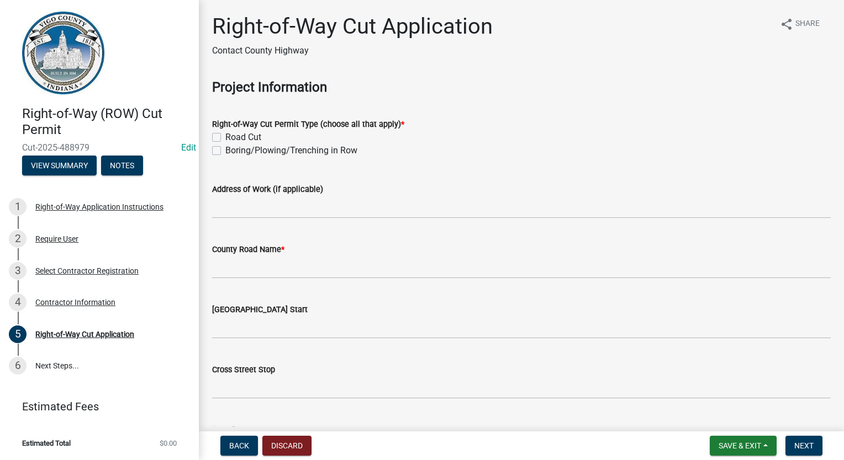
click at [225, 153] on label "Boring/Plowing/Trenching in Row" at bounding box center [291, 150] width 132 height 13
click at [225, 151] on input "Boring/Plowing/Trenching in Row" at bounding box center [228, 147] width 7 height 7
checkbox input "true"
checkbox input "false"
checkbox input "true"
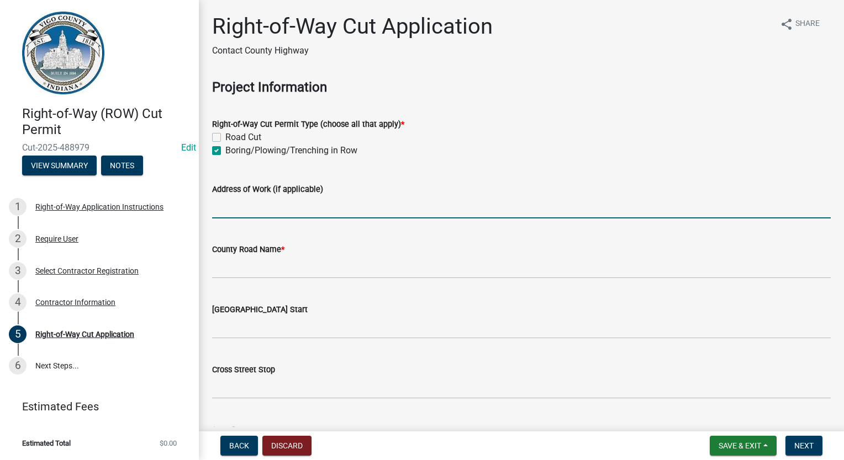
click at [236, 205] on input "Address of Work (if applicable)" at bounding box center [521, 207] width 618 height 23
type input "[STREET_ADDRESS]"
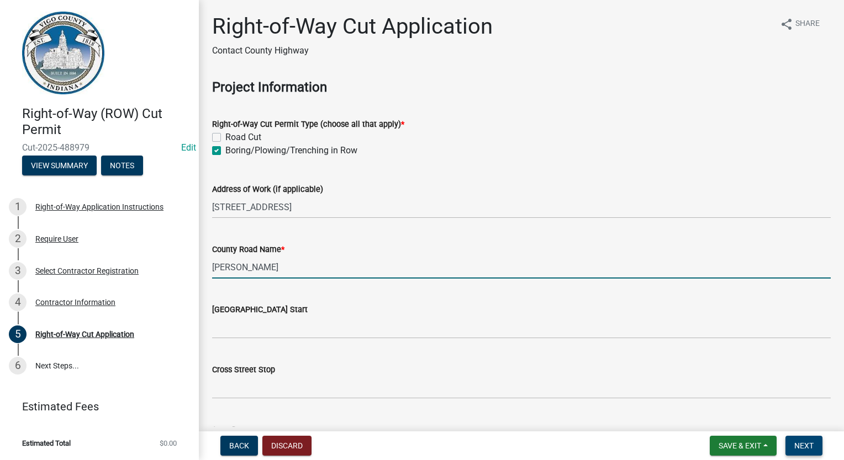
type input "[PERSON_NAME]"
click at [820, 449] on button "Next" at bounding box center [803, 446] width 37 height 20
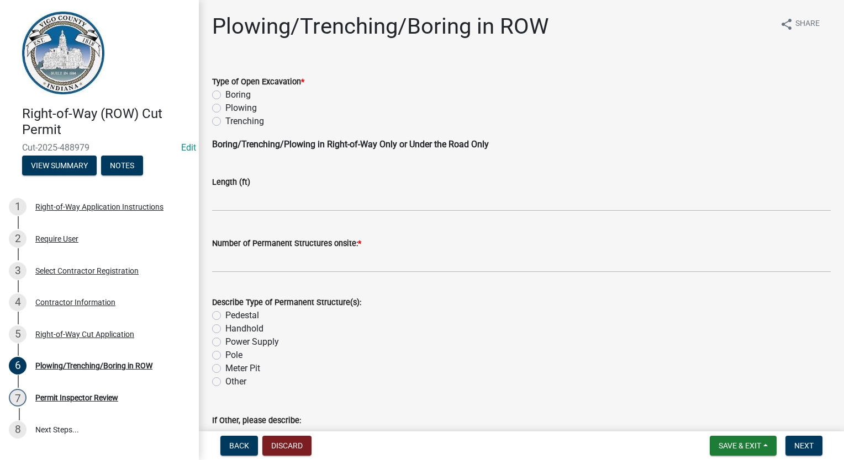
click at [221, 92] on div "Boring" at bounding box center [521, 94] width 618 height 13
click at [225, 93] on label "Boring" at bounding box center [237, 94] width 25 height 13
click at [225, 93] on input "Boring" at bounding box center [228, 91] width 7 height 7
radio input "true"
click at [246, 266] on input "text" at bounding box center [521, 261] width 618 height 23
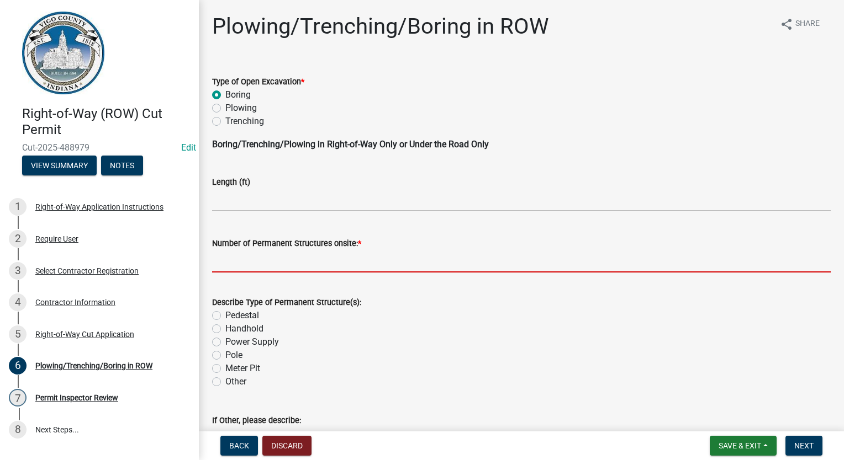
type input "0"
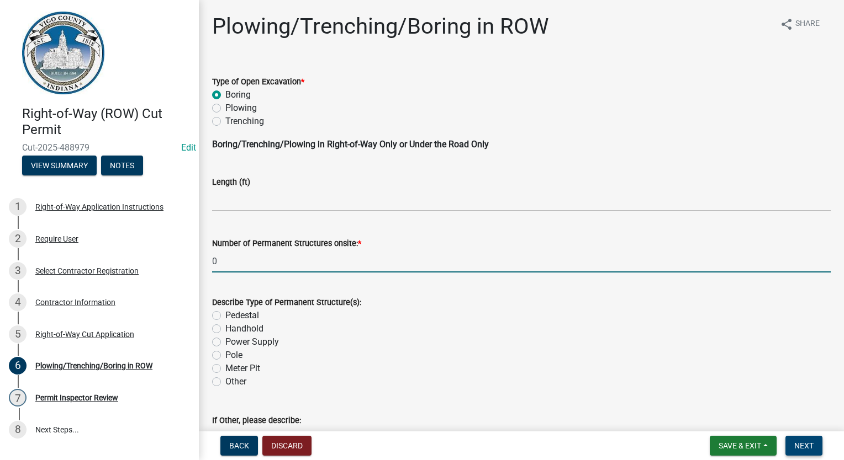
click at [821, 452] on button "Next" at bounding box center [803, 446] width 37 height 20
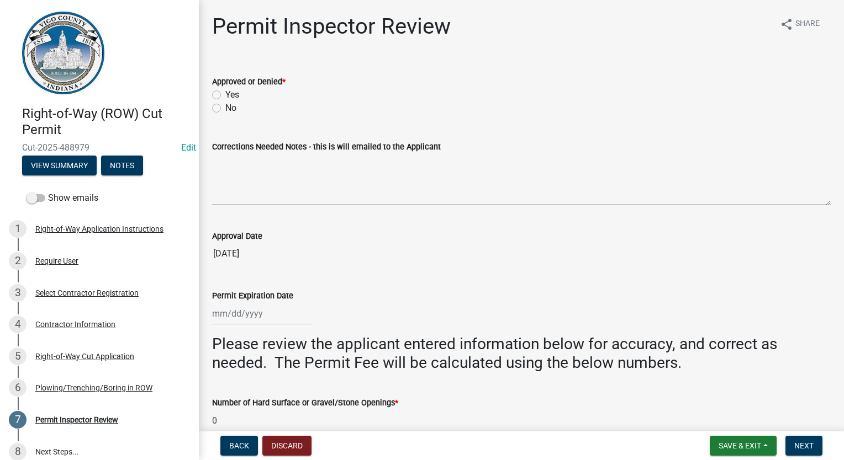
click at [225, 93] on label "Yes" at bounding box center [232, 94] width 14 height 13
click at [225, 93] on input "Yes" at bounding box center [228, 91] width 7 height 7
radio input "true"
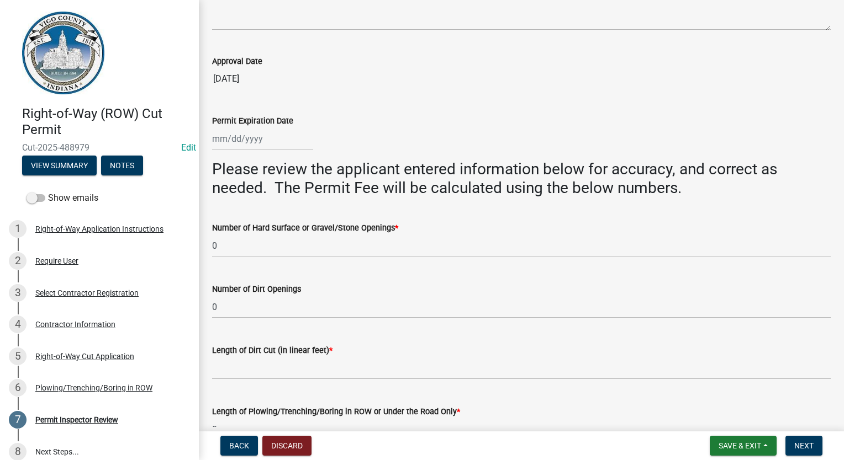
scroll to position [312, 0]
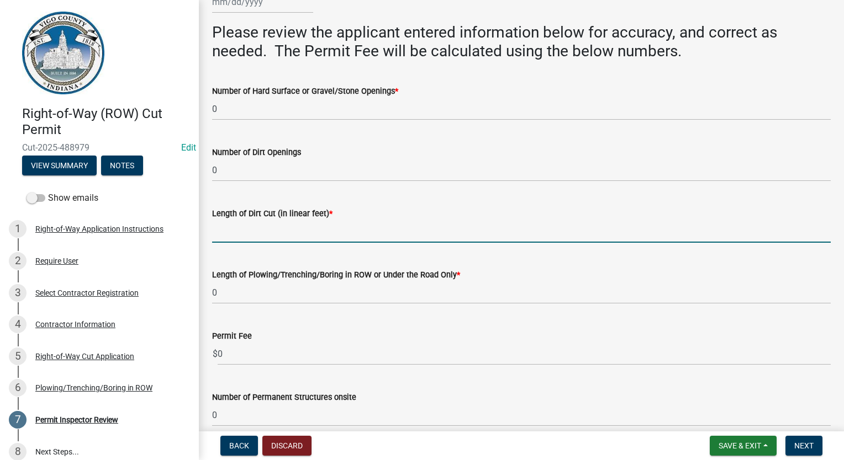
click at [230, 238] on input "Length of Dirt Cut (in linear feet) *" at bounding box center [521, 231] width 618 height 23
type input "0"
select select "10"
select select "2025"
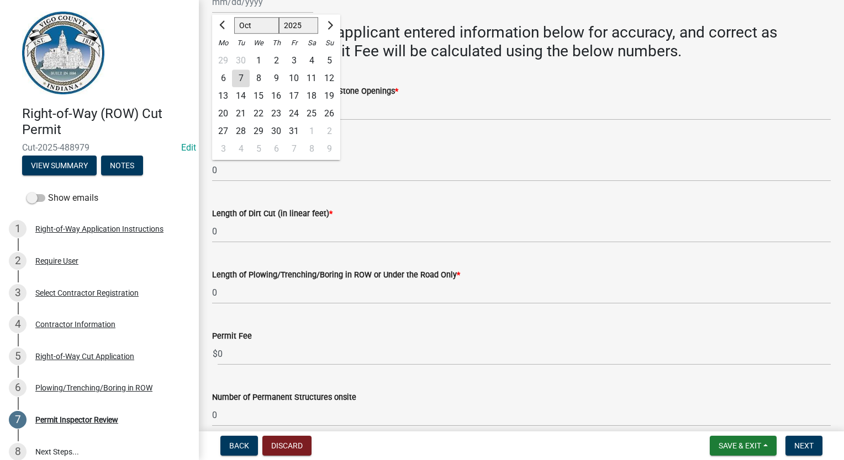
scroll to position [422, 0]
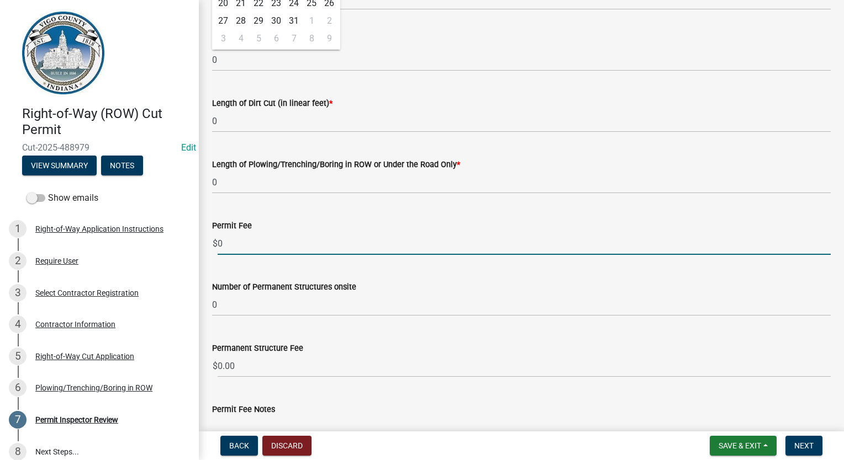
drag, startPoint x: 245, startPoint y: 248, endPoint x: 196, endPoint y: 237, distance: 50.4
click at [196, 237] on div "Right-of-Way (ROW) Cut Permit Cut-2025-488979 Edit View Summary Notes Show emai…" at bounding box center [422, 230] width 844 height 460
type input "30.00"
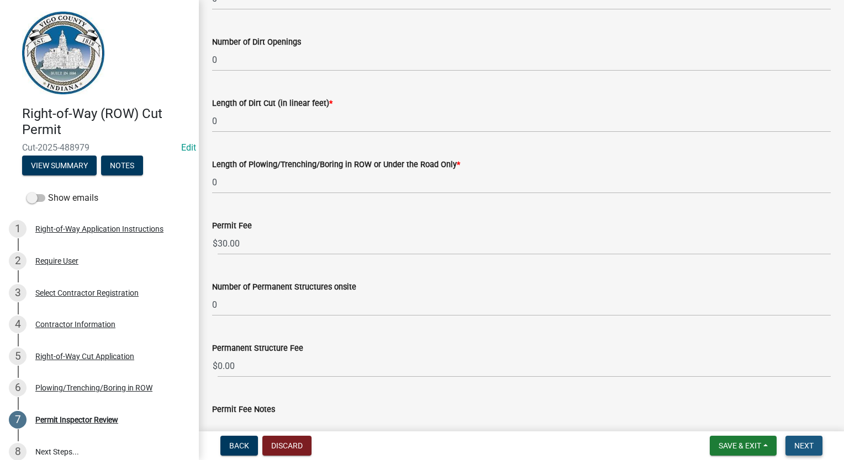
click at [804, 449] on span "Next" at bounding box center [803, 446] width 19 height 9
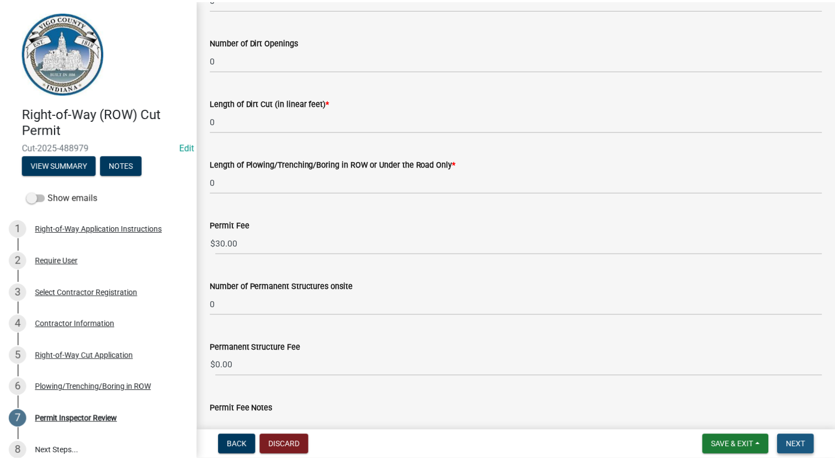
scroll to position [0, 0]
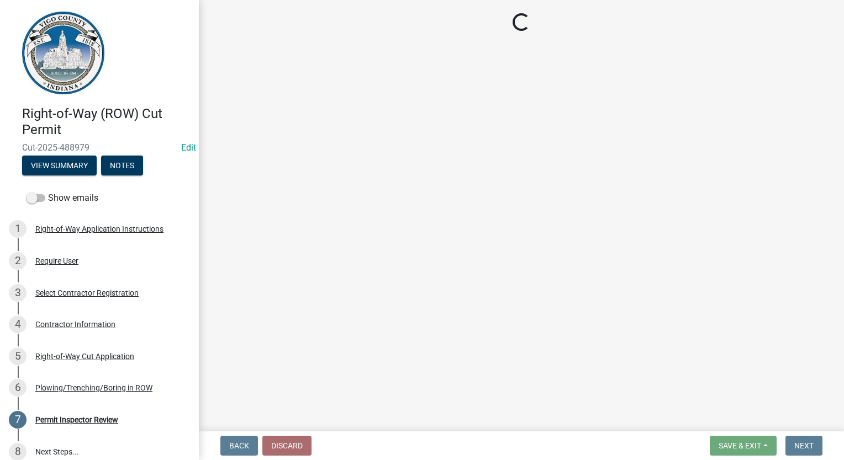
select select "3: 3"
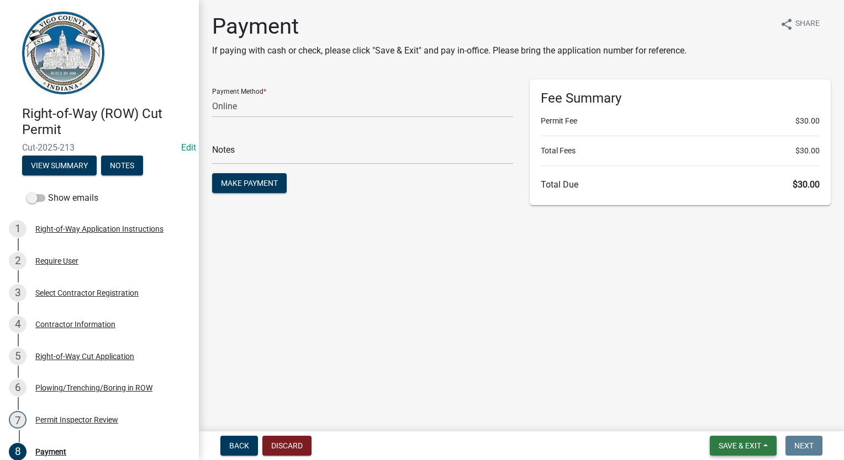
drag, startPoint x: 726, startPoint y: 436, endPoint x: 732, endPoint y: 443, distance: 9.1
click at [732, 443] on button "Save & Exit" at bounding box center [742, 446] width 67 height 20
click at [732, 423] on button "Save & Exit" at bounding box center [732, 417] width 88 height 26
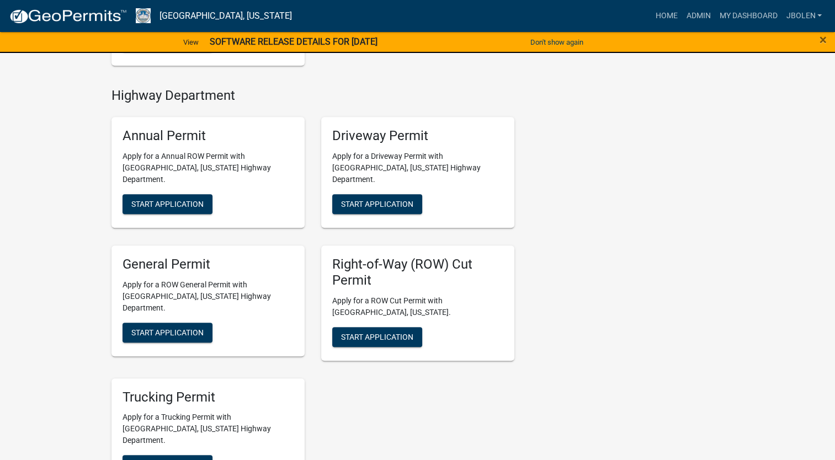
scroll to position [552, 0]
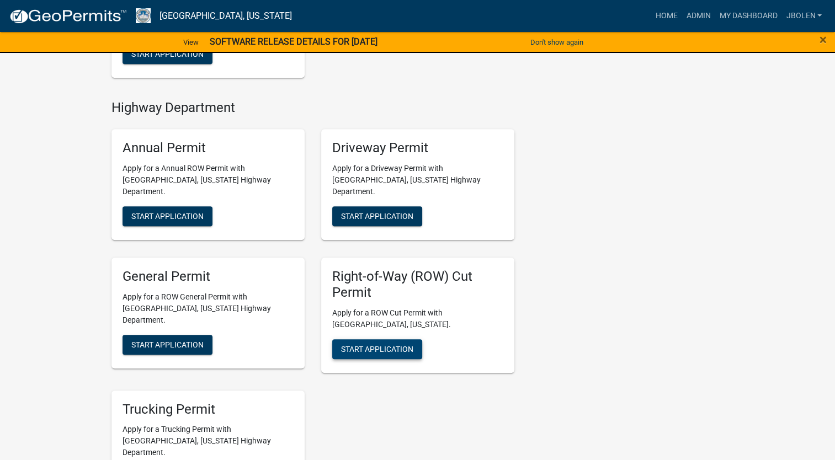
click at [384, 344] on span "Start Application" at bounding box center [377, 348] width 72 height 9
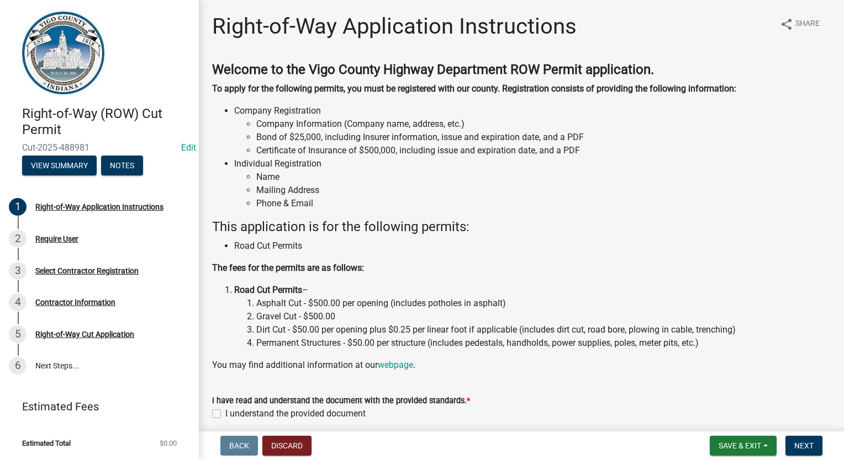
scroll to position [46, 0]
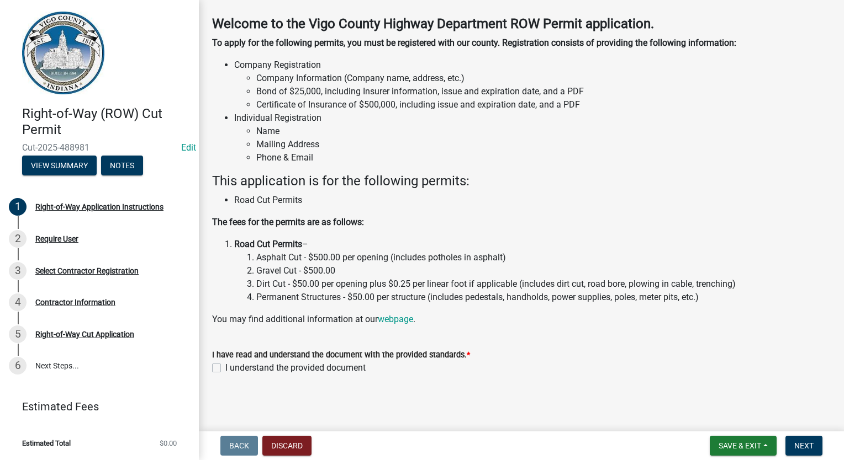
click at [216, 372] on div "I understand the provided document" at bounding box center [521, 368] width 618 height 13
click at [225, 368] on label "I understand the provided document" at bounding box center [295, 368] width 140 height 13
click at [225, 368] on input "I understand the provided document" at bounding box center [228, 365] width 7 height 7
checkbox input "true"
click at [802, 444] on span "Next" at bounding box center [803, 446] width 19 height 9
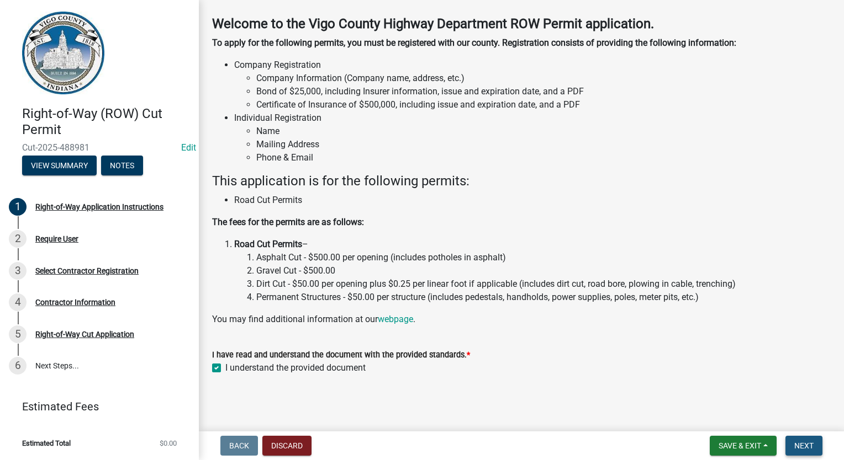
scroll to position [0, 0]
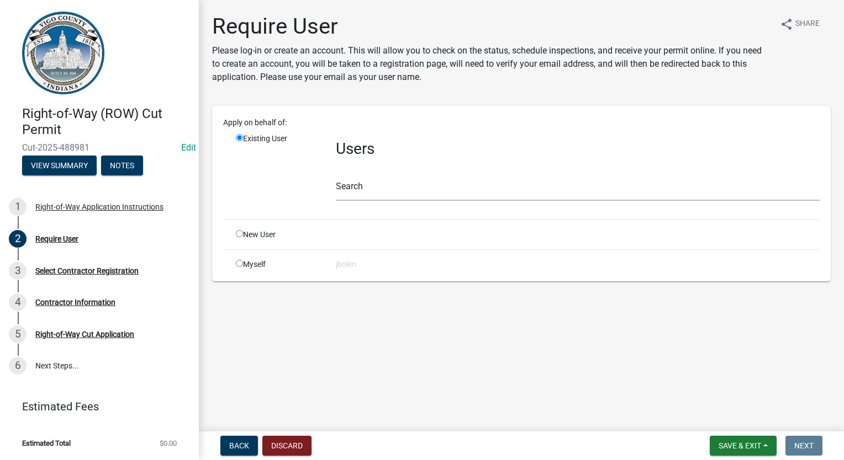
click at [240, 262] on input "radio" at bounding box center [239, 263] width 7 height 7
radio input "true"
radio input "false"
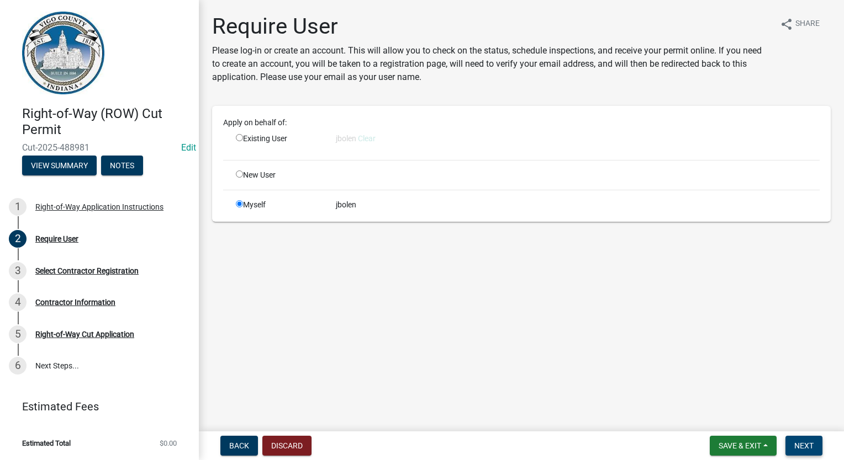
click at [815, 449] on button "Next" at bounding box center [803, 446] width 37 height 20
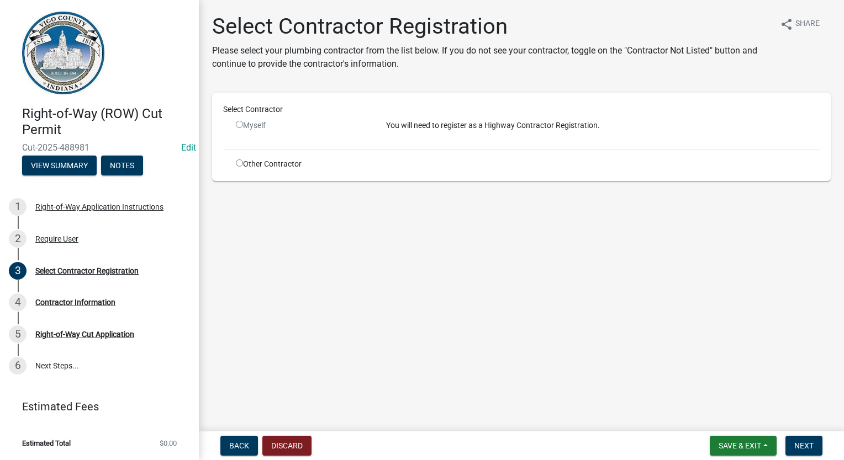
drag, startPoint x: 237, startPoint y: 162, endPoint x: 246, endPoint y: 167, distance: 9.4
click at [237, 162] on input "radio" at bounding box center [239, 163] width 7 height 7
radio input "true"
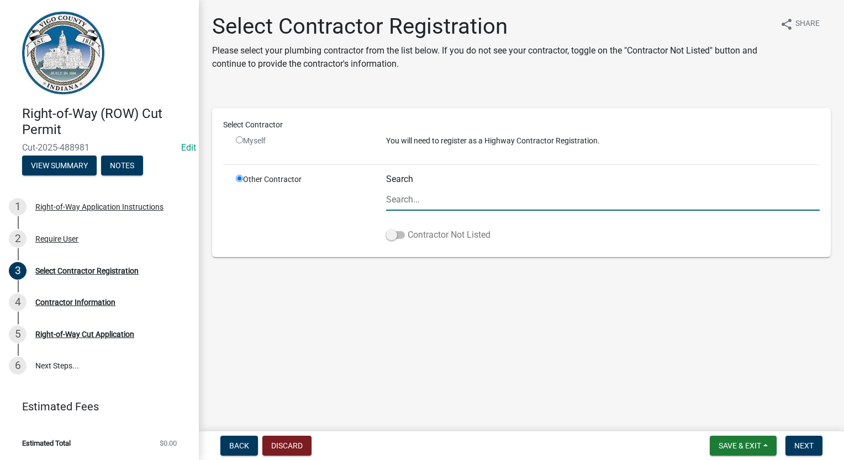
click at [400, 234] on span at bounding box center [395, 235] width 19 height 8
click at [407, 229] on input "Contractor Not Listed" at bounding box center [407, 229] width 0 height 0
click at [801, 447] on span "Next" at bounding box center [803, 446] width 19 height 9
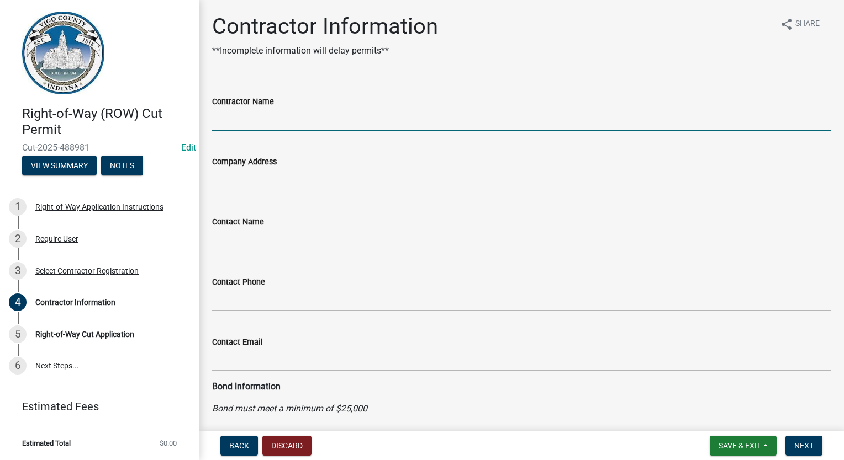
click at [247, 114] on input "Contractor Name" at bounding box center [521, 119] width 618 height 23
type input "QC COMMUNICATIONS, INC"
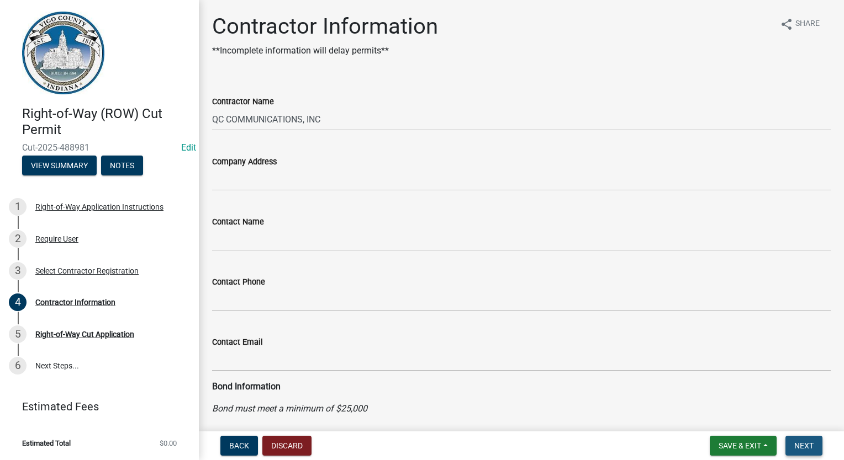
click at [793, 449] on button "Next" at bounding box center [803, 446] width 37 height 20
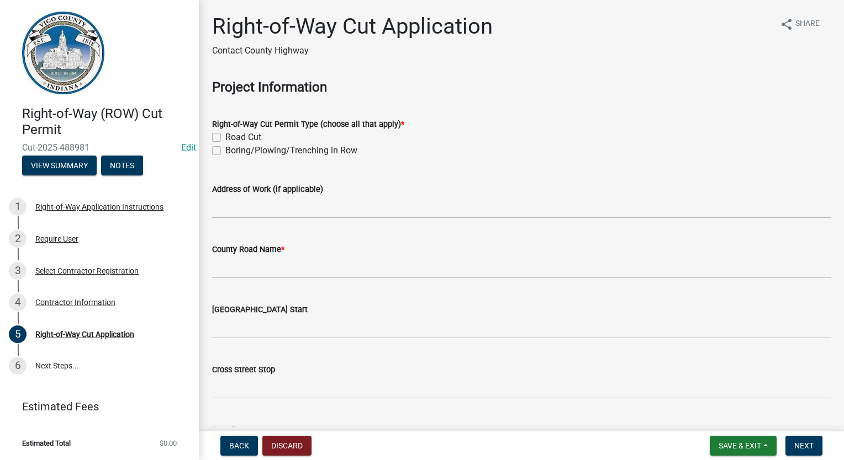
click at [225, 137] on label "Road Cut" at bounding box center [243, 137] width 36 height 13
click at [225, 137] on input "Road Cut" at bounding box center [228, 134] width 7 height 7
checkbox input "true"
click at [225, 153] on label "Boring/Plowing/Trenching in Row" at bounding box center [291, 150] width 132 height 13
click at [225, 151] on input "Boring/Plowing/Trenching in Row" at bounding box center [228, 147] width 7 height 7
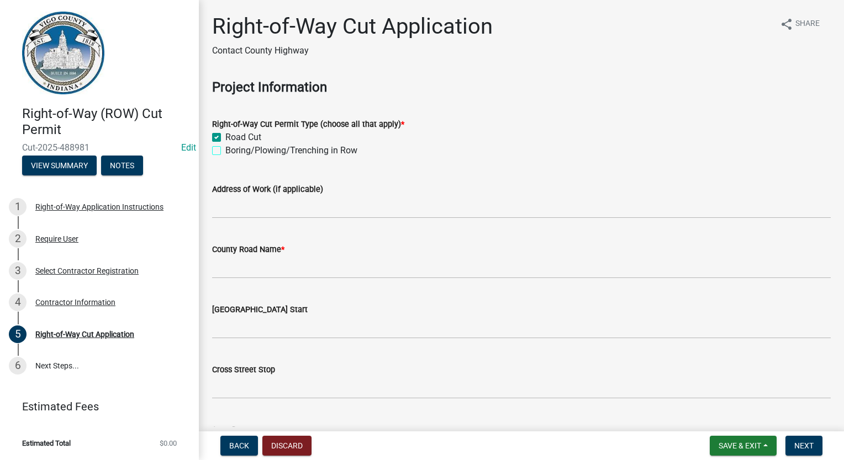
checkbox input "true"
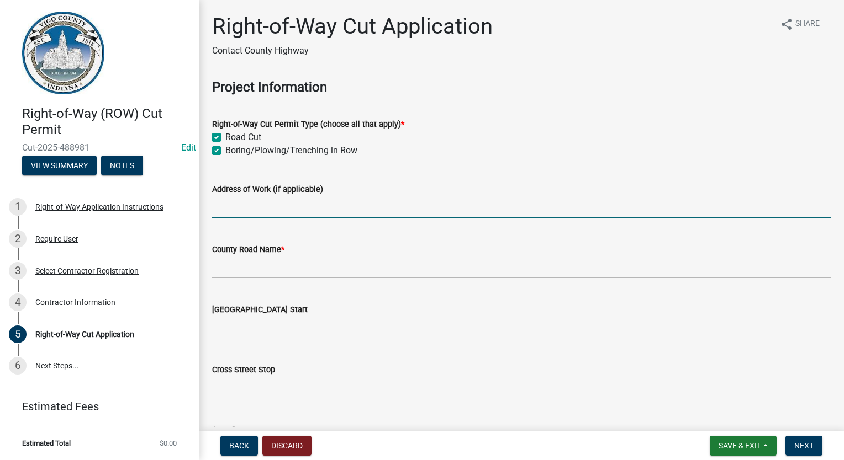
click at [230, 206] on input "Address of Work (if applicable)" at bounding box center [521, 207] width 618 height 23
type input "[STREET_ADDRESS]"
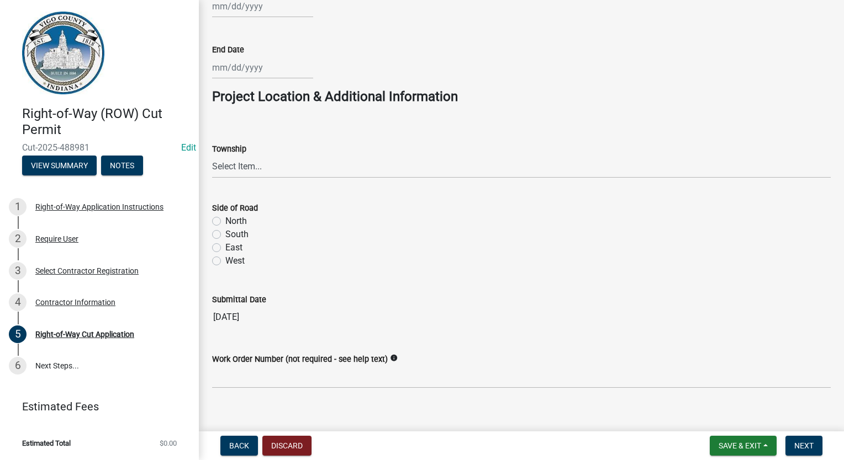
scroll to position [454, 0]
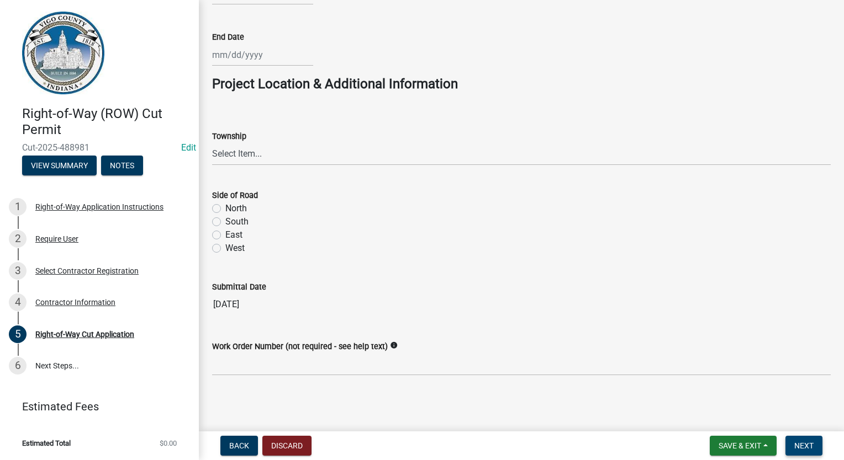
type input "E GLENVIEW"
click at [797, 447] on span "Next" at bounding box center [803, 446] width 19 height 9
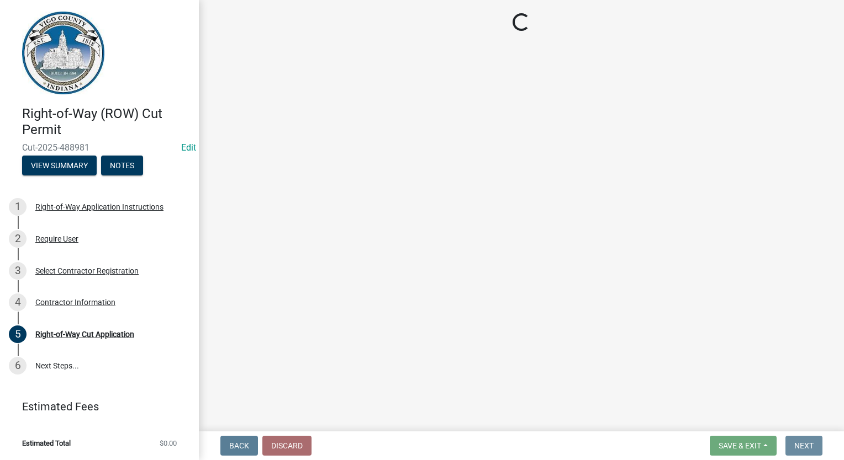
scroll to position [0, 0]
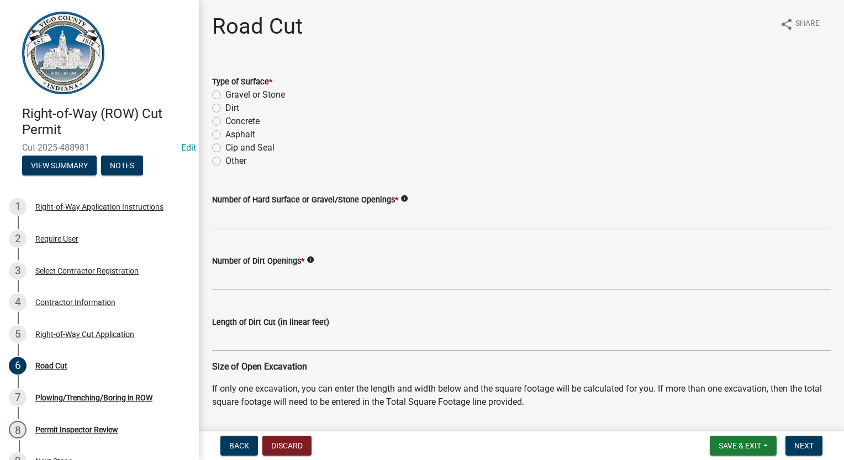
click at [225, 107] on label "Dirt" at bounding box center [232, 108] width 14 height 13
click at [225, 107] on input "Dirt" at bounding box center [228, 105] width 7 height 7
radio input "true"
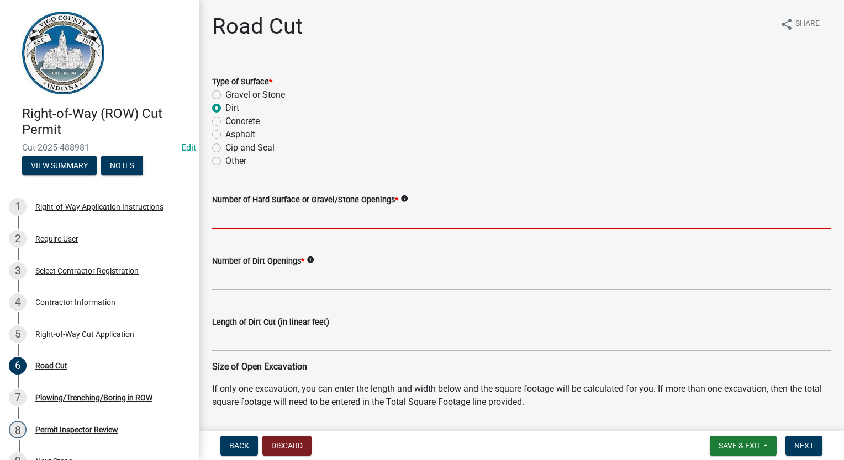
click at [221, 215] on input "text" at bounding box center [521, 217] width 618 height 23
type input "0"
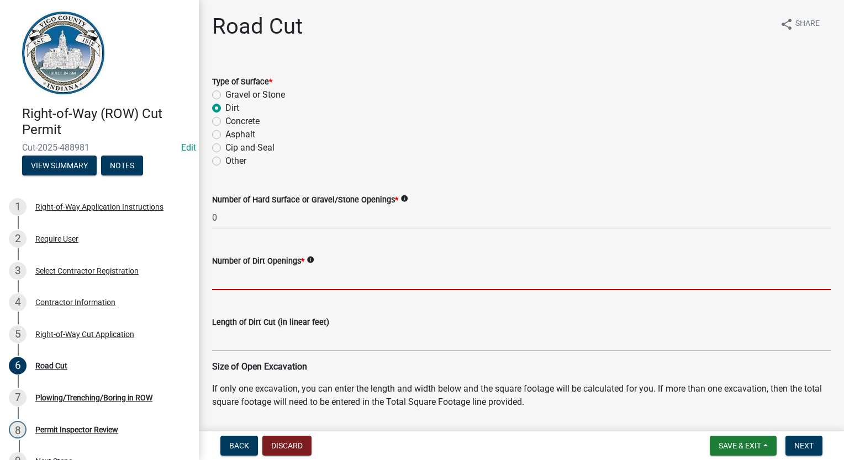
click at [243, 271] on input "text" at bounding box center [521, 279] width 618 height 23
type input "3"
click at [469, 301] on div "Length of Dirt Cut (in linear feet)" at bounding box center [521, 325] width 618 height 51
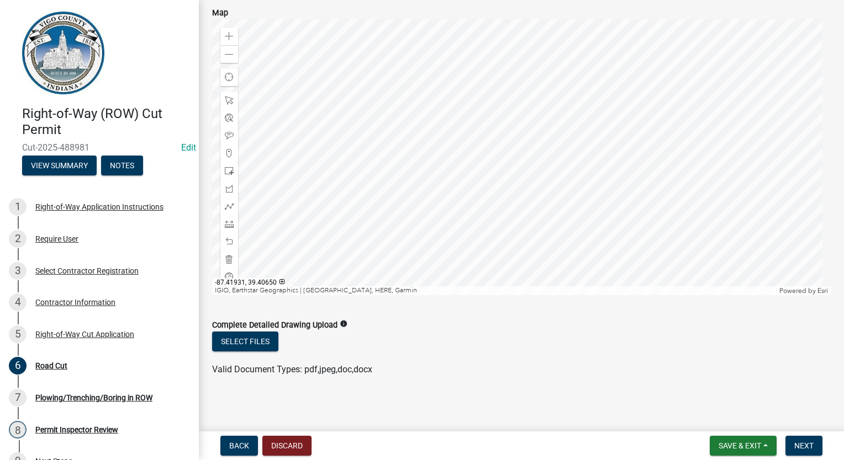
scroll to position [608, 0]
click at [810, 443] on span "Next" at bounding box center [803, 446] width 19 height 9
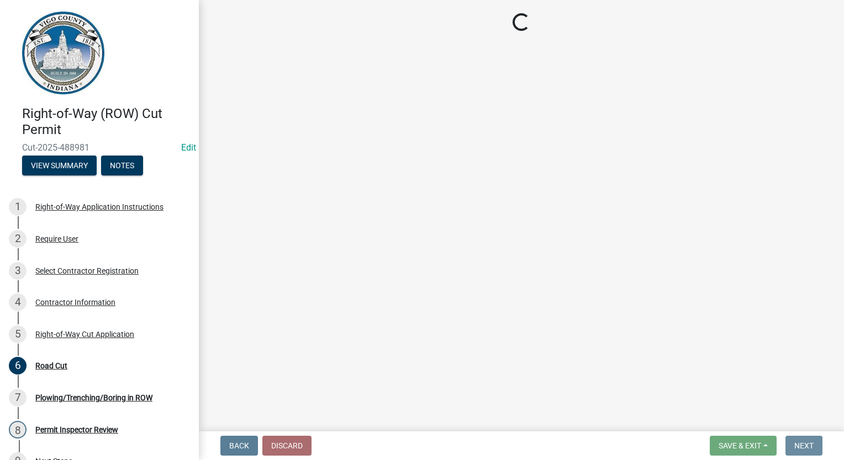
scroll to position [0, 0]
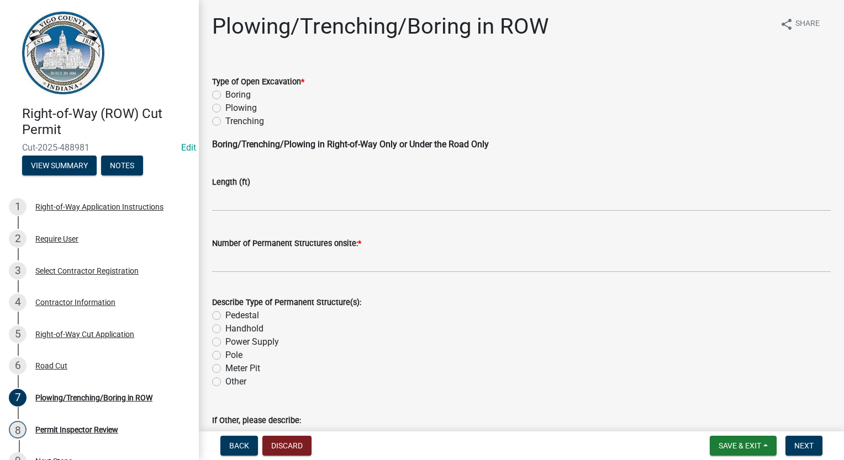
click at [225, 97] on label "Boring" at bounding box center [237, 94] width 25 height 13
click at [225, 96] on input "Boring" at bounding box center [228, 91] width 7 height 7
radio input "true"
click at [250, 189] on input "text" at bounding box center [521, 200] width 618 height 23
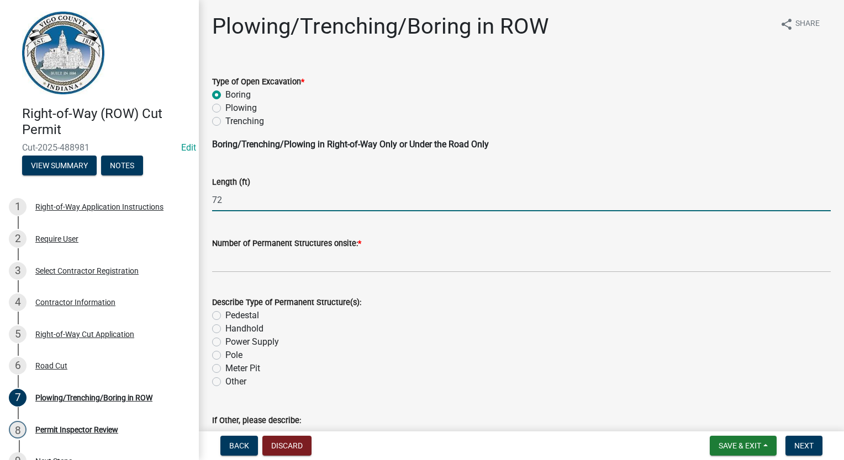
type input "72"
click at [425, 253] on input "text" at bounding box center [521, 261] width 618 height 23
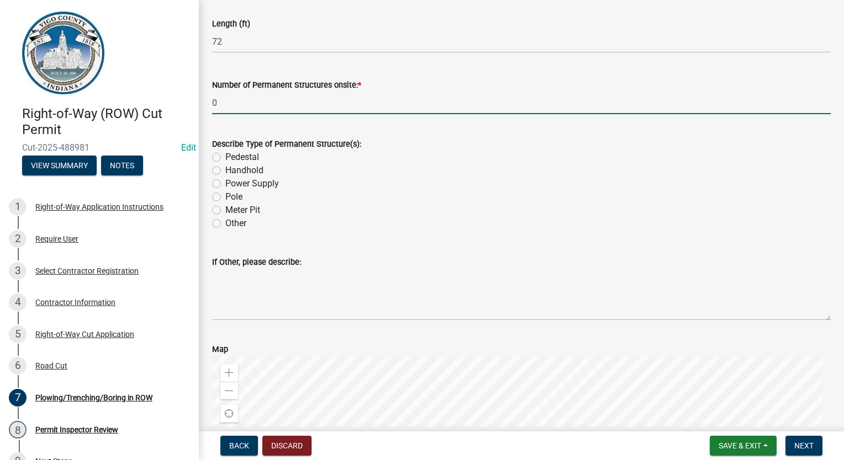
scroll to position [166, 0]
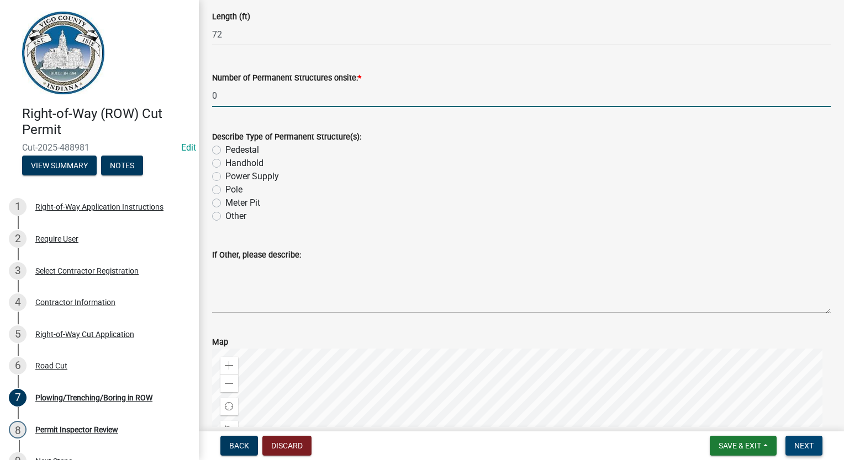
type input "0"
click at [797, 448] on span "Next" at bounding box center [803, 446] width 19 height 9
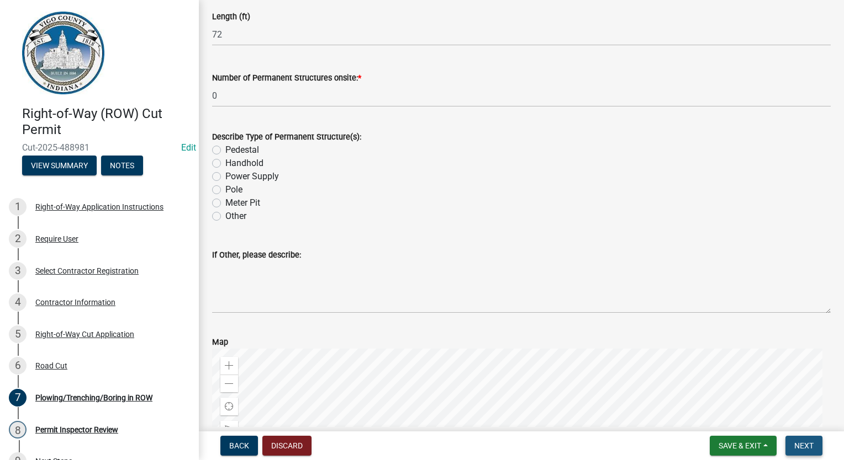
scroll to position [0, 0]
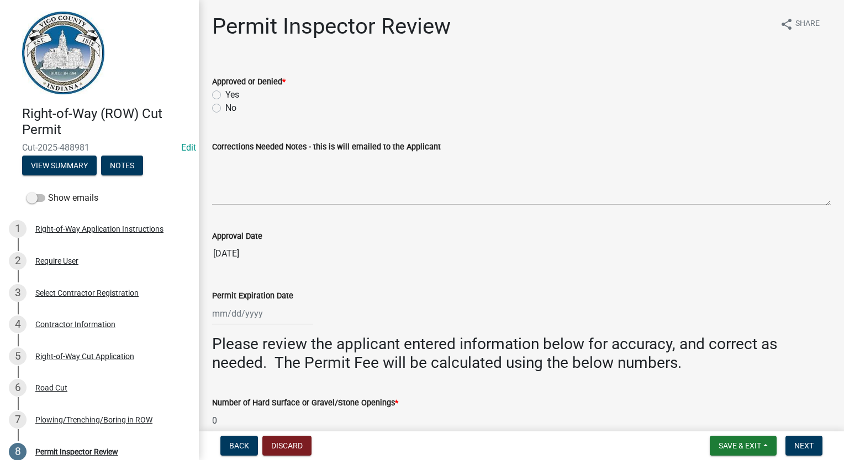
click at [221, 96] on div "Yes" at bounding box center [521, 94] width 618 height 13
click at [225, 96] on label "Yes" at bounding box center [232, 94] width 14 height 13
click at [225, 96] on input "Yes" at bounding box center [228, 91] width 7 height 7
radio input "true"
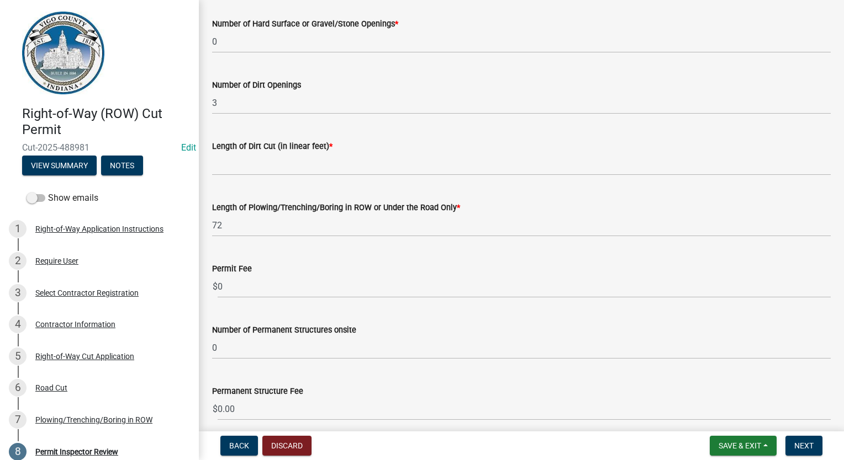
scroll to position [386, 0]
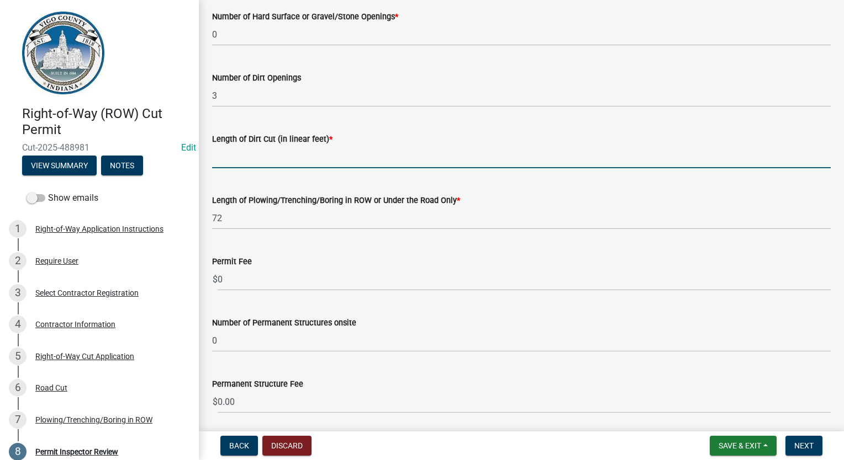
click at [372, 160] on input "Length of Dirt Cut (in linear feet) *" at bounding box center [521, 157] width 618 height 23
type input "0"
select select "10"
select select "2025"
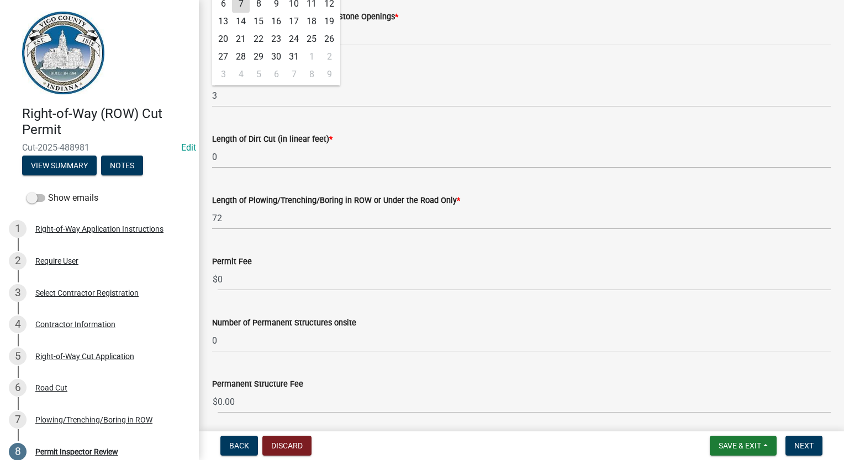
scroll to position [124, 0]
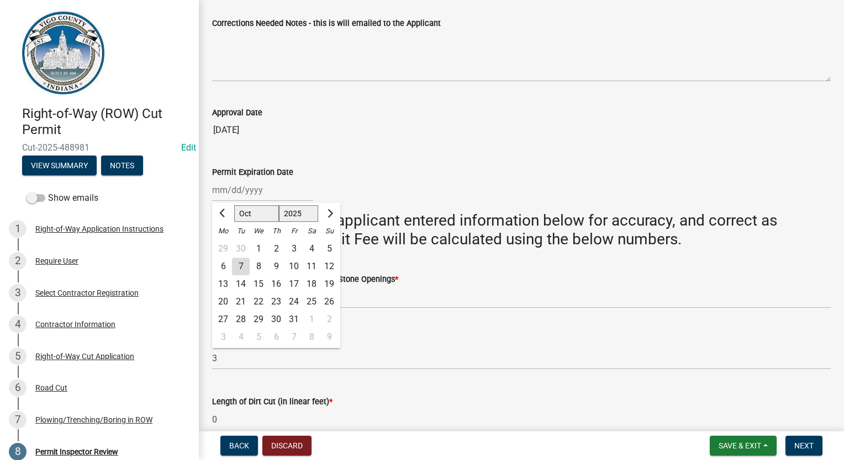
click at [376, 319] on div "Number of Dirt Openings 3" at bounding box center [521, 344] width 618 height 51
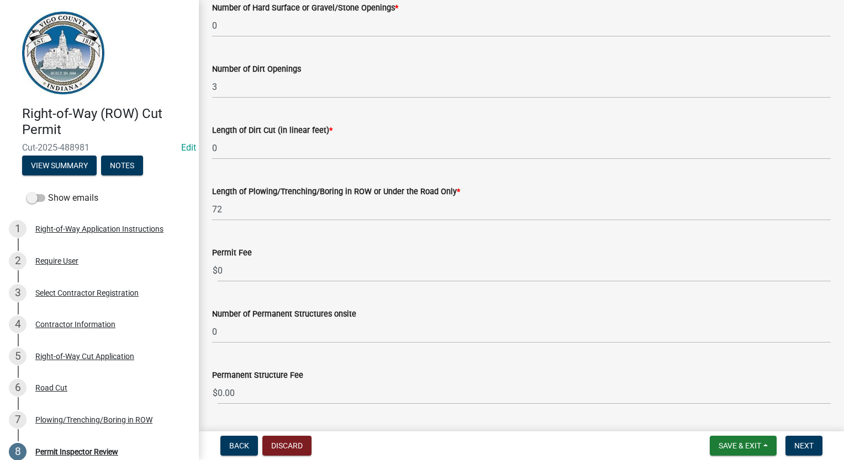
scroll to position [400, 0]
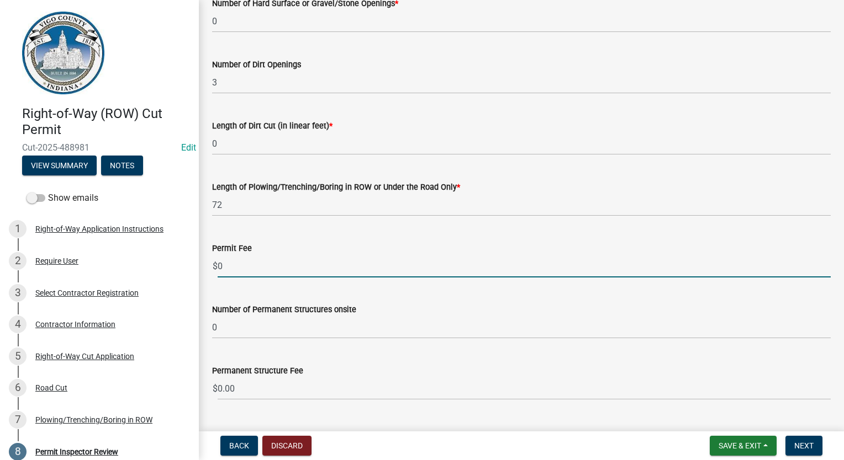
click at [314, 268] on input "0" at bounding box center [524, 266] width 613 height 23
type input "4"
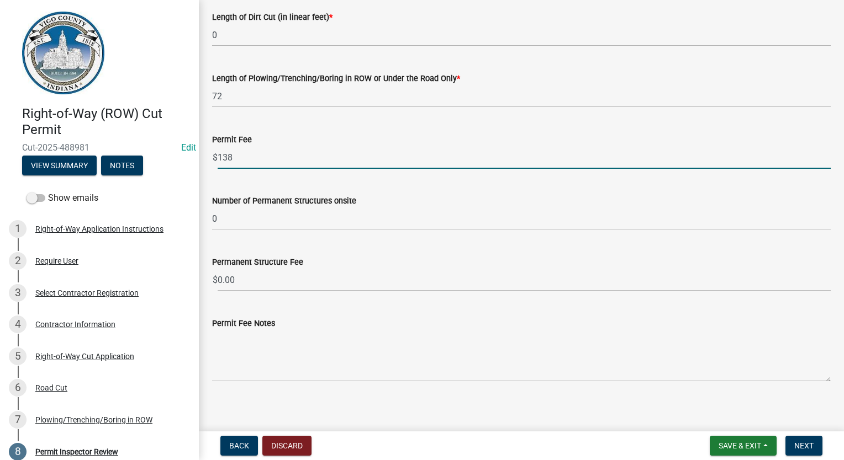
scroll to position [515, 0]
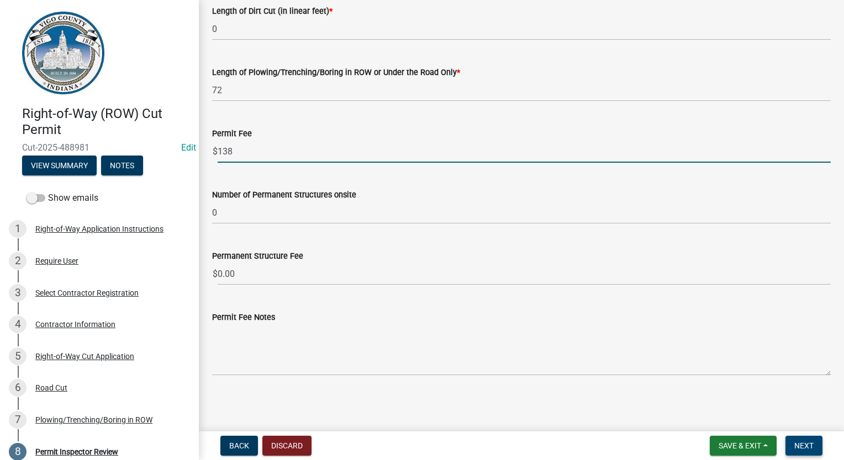
type input "138"
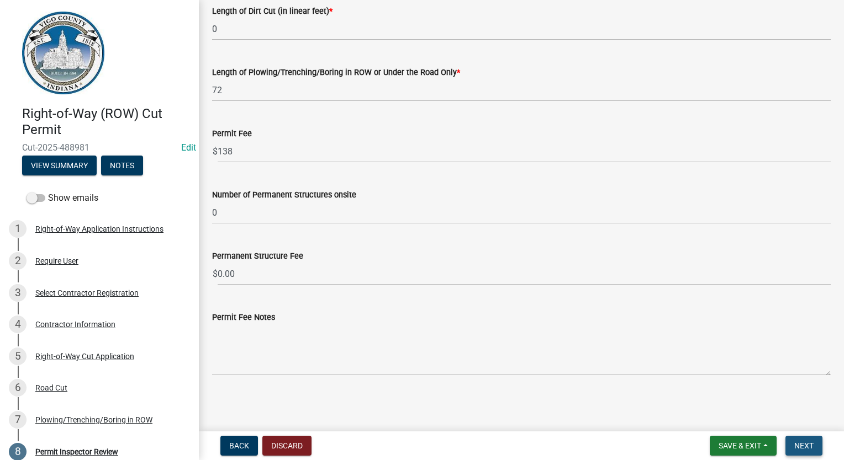
click at [797, 445] on span "Next" at bounding box center [803, 446] width 19 height 9
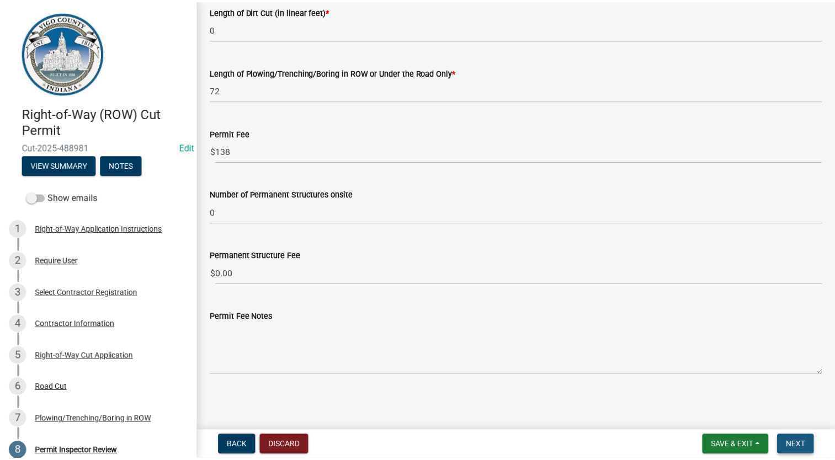
scroll to position [0, 0]
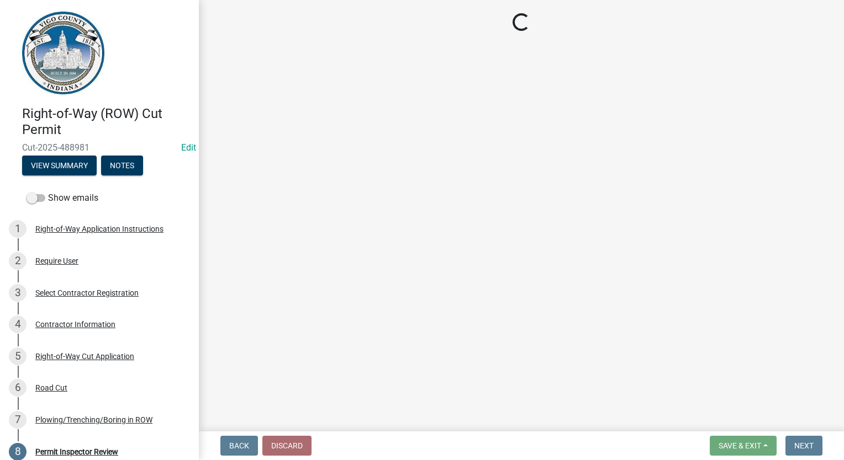
select select "3: 3"
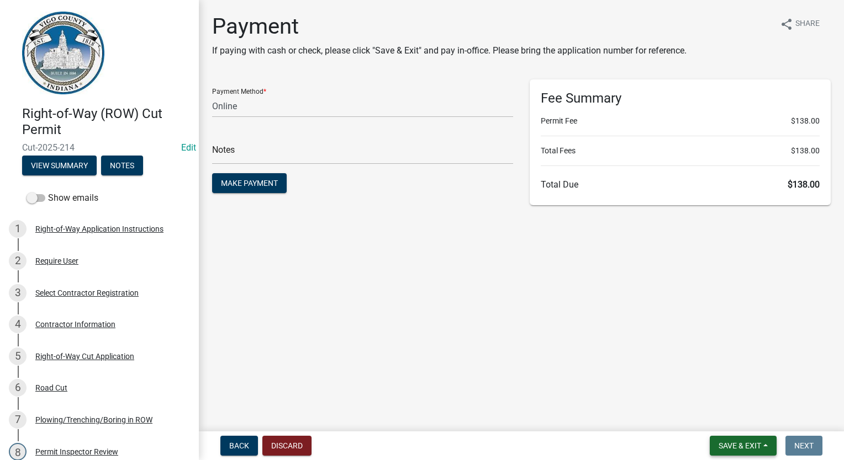
click at [740, 447] on span "Save & Exit" at bounding box center [739, 446] width 43 height 9
click at [738, 422] on button "Save & Exit" at bounding box center [732, 417] width 88 height 26
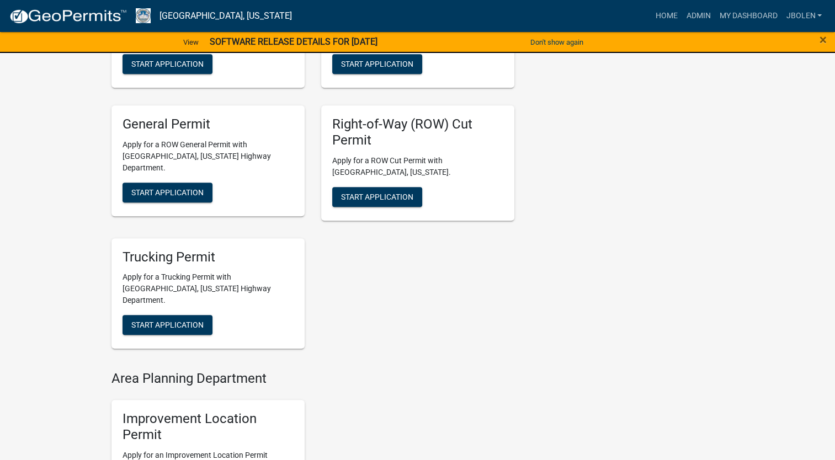
scroll to position [718, 0]
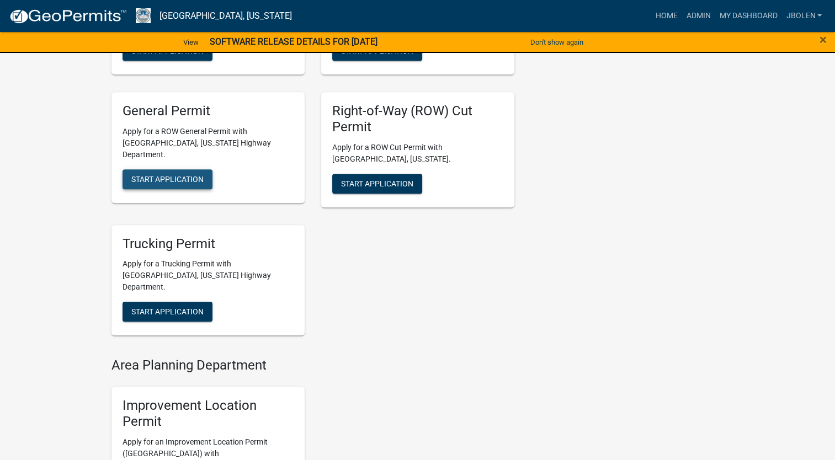
click at [190, 174] on span "Start Application" at bounding box center [167, 178] width 72 height 9
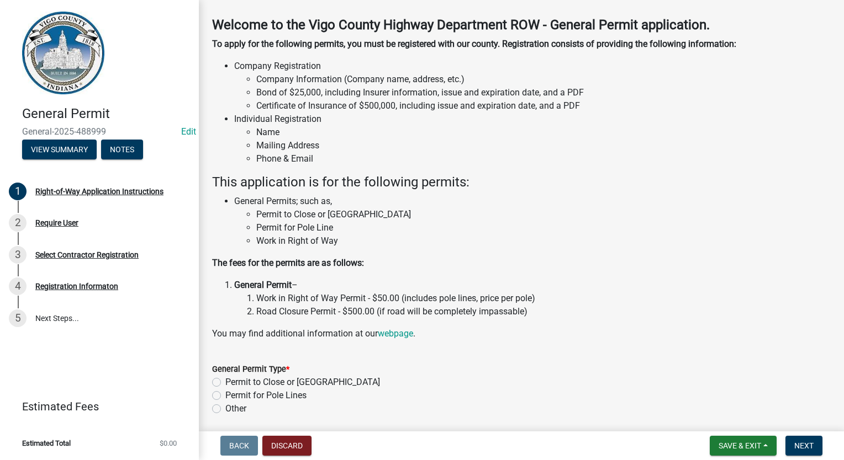
scroll to position [86, 0]
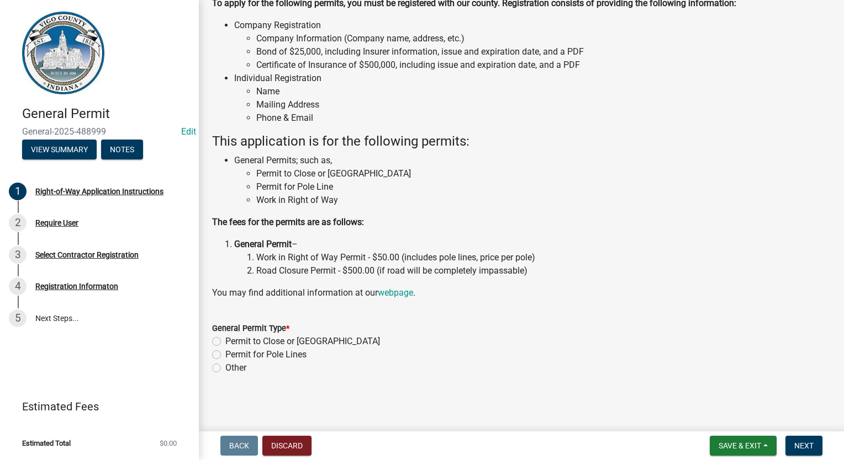
click at [221, 370] on div "Other" at bounding box center [521, 368] width 618 height 13
click at [225, 364] on label "Other" at bounding box center [235, 368] width 21 height 13
click at [225, 364] on input "Other" at bounding box center [228, 365] width 7 height 7
radio input "true"
click at [798, 442] on span "Next" at bounding box center [803, 446] width 19 height 9
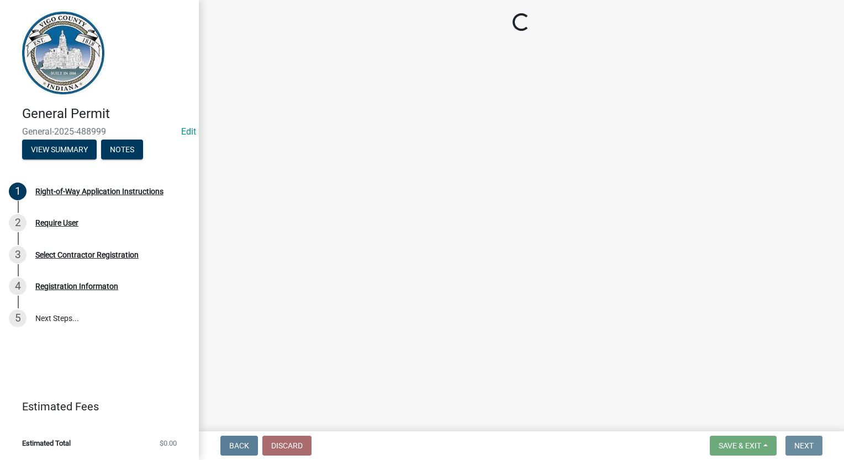
scroll to position [0, 0]
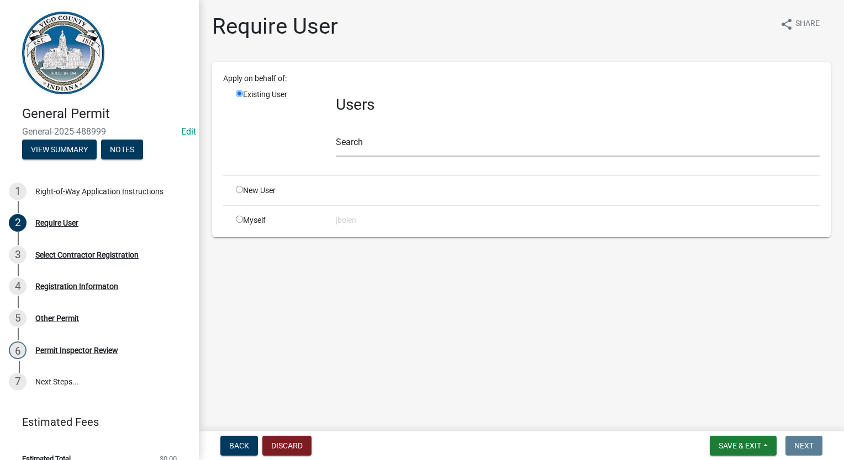
click at [240, 220] on input "radio" at bounding box center [239, 219] width 7 height 7
radio input "true"
radio input "false"
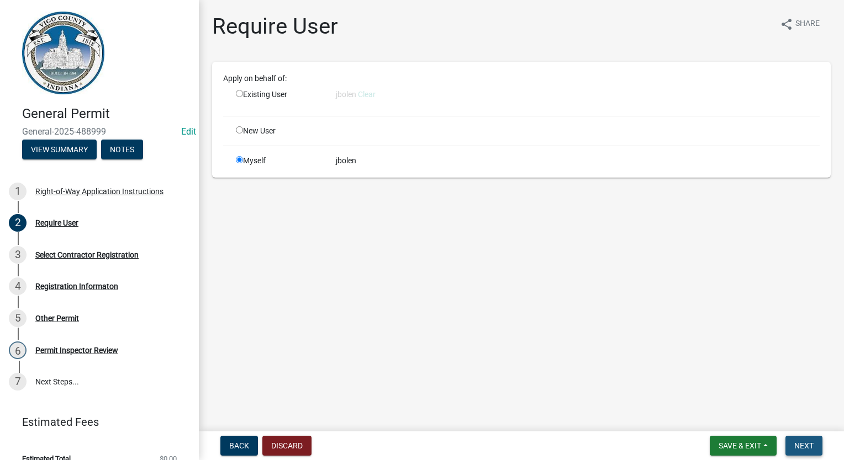
click at [809, 446] on span "Next" at bounding box center [803, 446] width 19 height 9
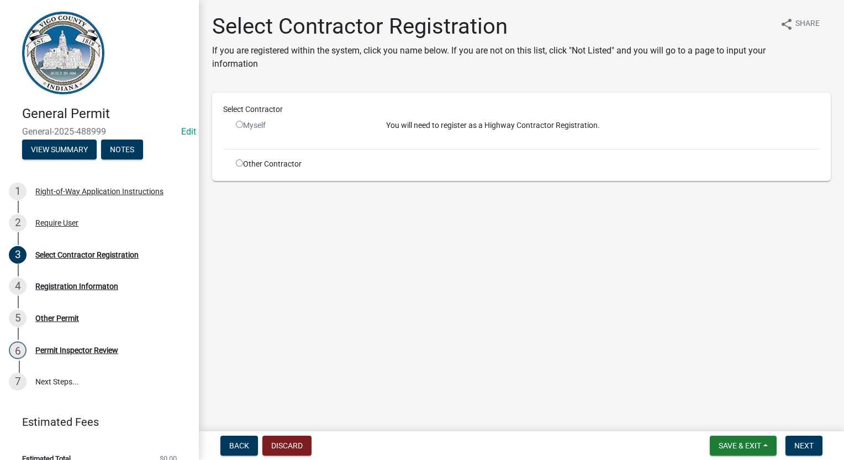
click at [236, 161] on input "radio" at bounding box center [239, 163] width 7 height 7
radio input "true"
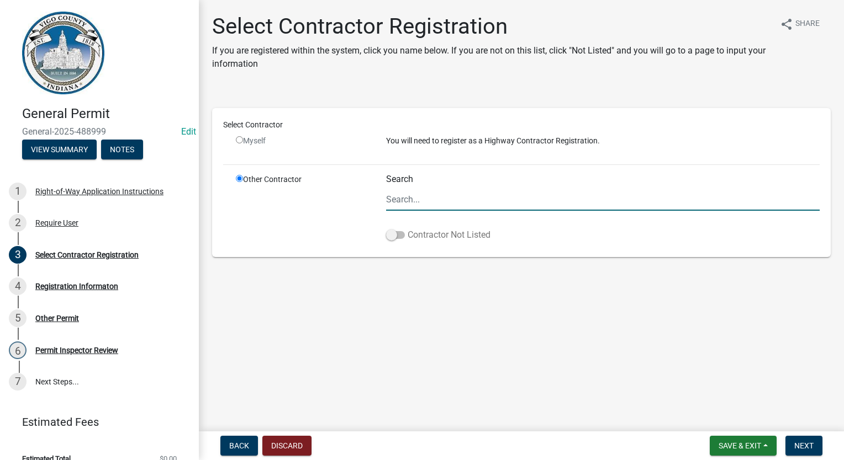
click at [390, 236] on span at bounding box center [395, 235] width 19 height 8
click at [407, 229] on input "Contractor Not Listed" at bounding box center [407, 229] width 0 height 0
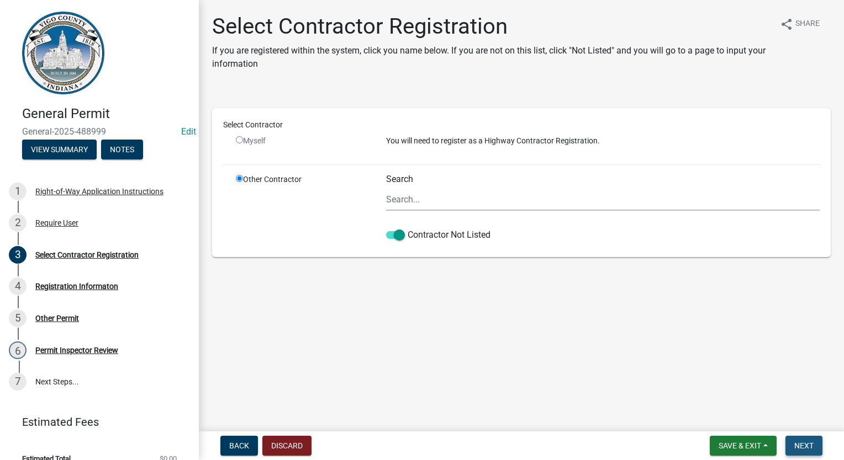
click at [817, 443] on button "Next" at bounding box center [803, 446] width 37 height 20
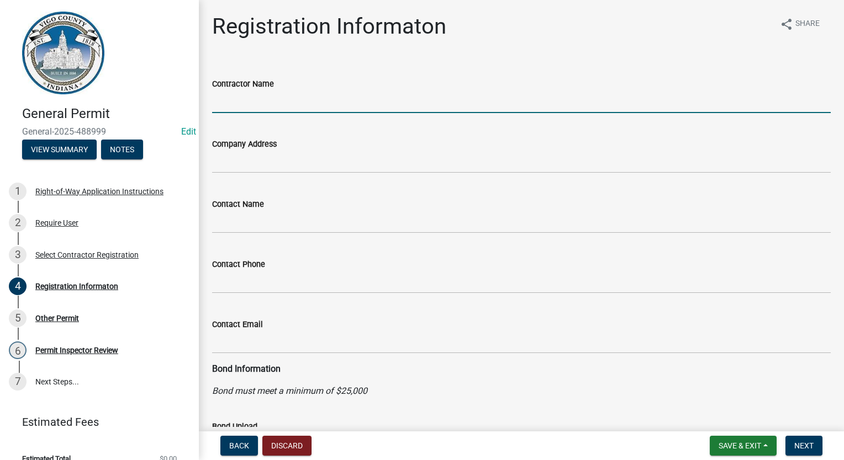
click at [219, 103] on input "Contractor Name" at bounding box center [521, 102] width 618 height 23
type input "A & T EXCAVATING"
click at [796, 445] on span "Next" at bounding box center [803, 446] width 19 height 9
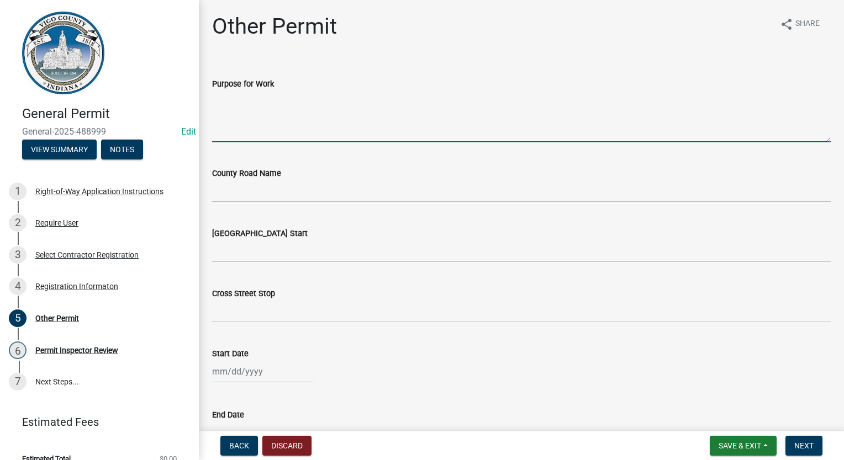
click at [271, 125] on textarea "Purpose for Work" at bounding box center [521, 117] width 618 height 52
type textarea "FILL IN DITCH LINE"
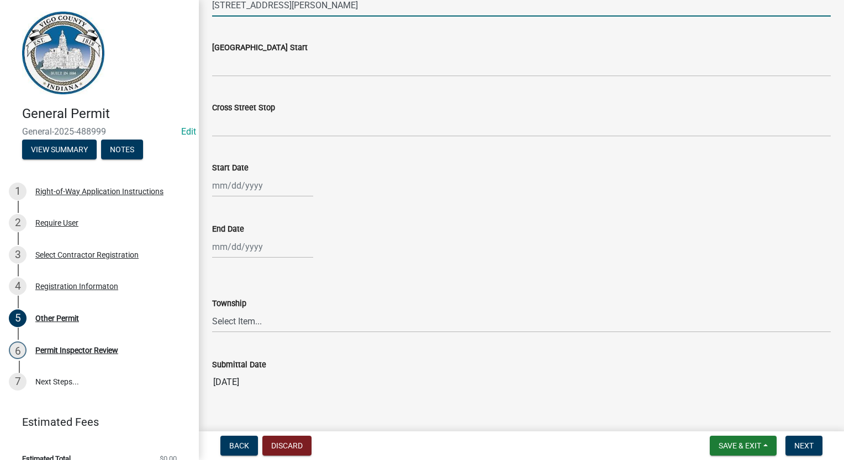
scroll to position [204, 0]
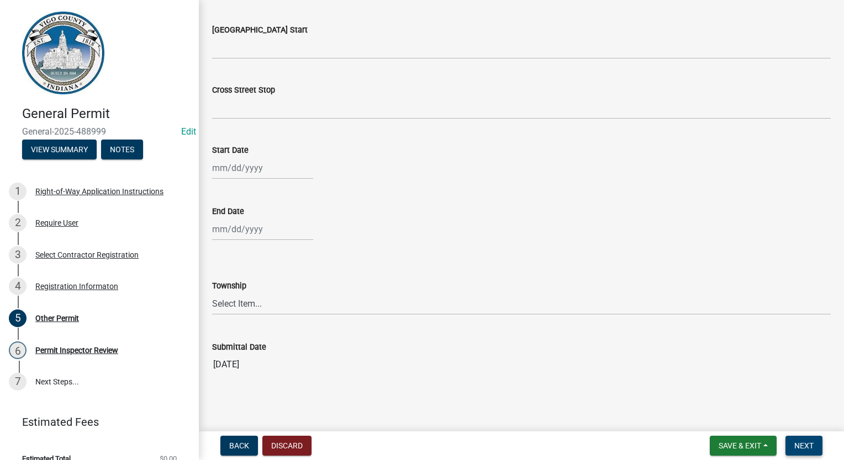
type input "[STREET_ADDRESS][PERSON_NAME]"
click at [794, 442] on span "Next" at bounding box center [803, 446] width 19 height 9
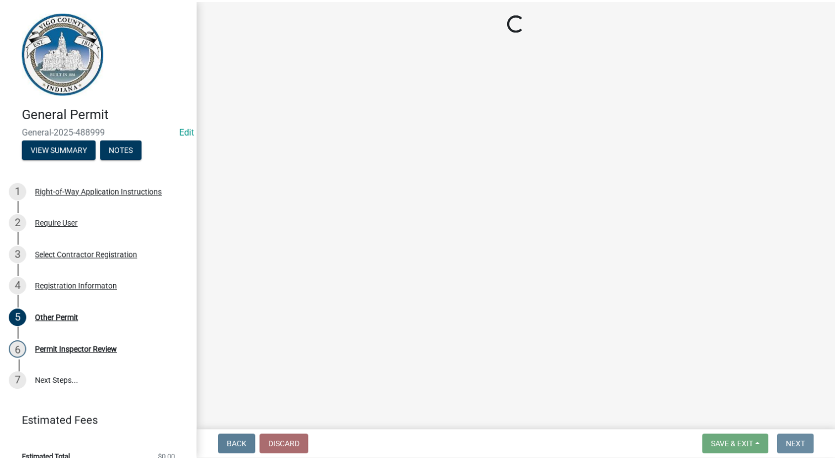
scroll to position [0, 0]
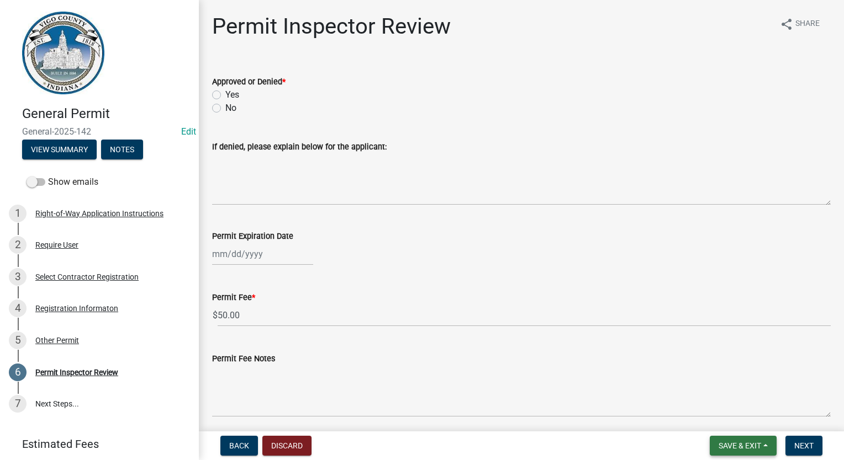
click at [748, 452] on button "Save & Exit" at bounding box center [742, 446] width 67 height 20
click at [744, 421] on button "Save & Exit" at bounding box center [732, 417] width 88 height 26
